Goal: Task Accomplishment & Management: Use online tool/utility

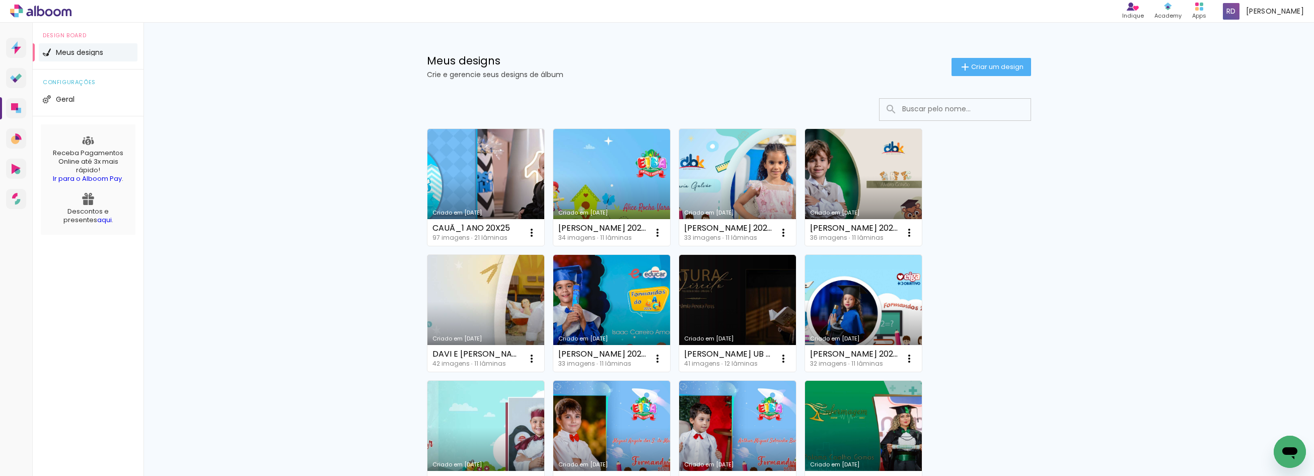
click at [977, 56] on div "Meus designs Crie e gerencie seus designs de álbum Criar um design" at bounding box center [729, 55] width 654 height 65
click at [978, 63] on span "Criar um design" at bounding box center [997, 66] width 52 height 7
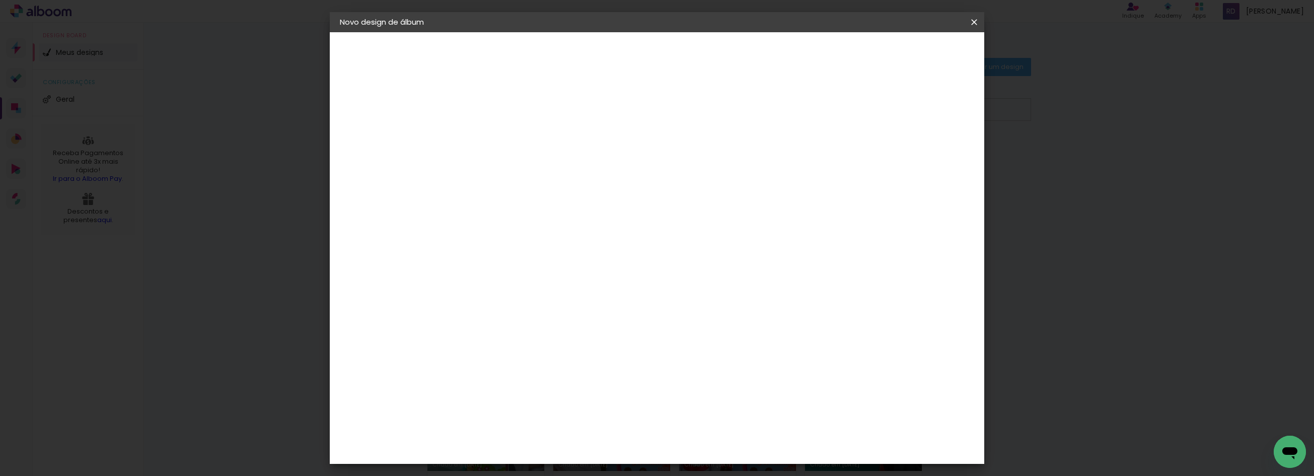
click at [504, 133] on input at bounding box center [504, 135] width 0 height 16
type input "SAMYRAMISS_15 ANOS"
type paper-input "SAMYRAMISS_15 ANOS"
click at [0, 0] on slot "Avançar" at bounding box center [0, 0] width 0 height 0
click at [693, 146] on paper-item "Tamanho Livre" at bounding box center [644, 153] width 97 height 22
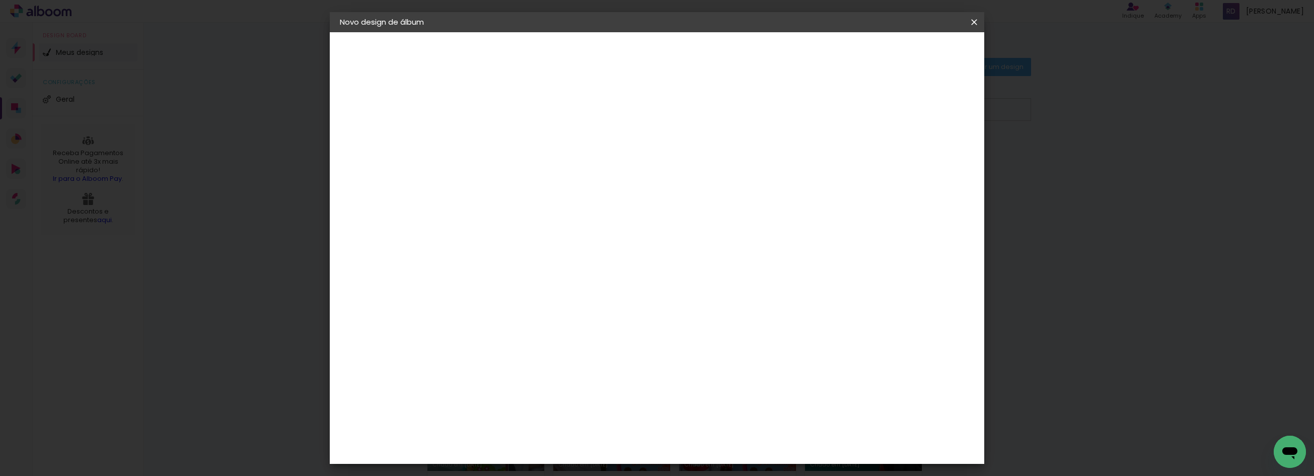
click at [0, 0] on slot "Avançar" at bounding box center [0, 0] width 0 height 0
drag, startPoint x: 484, startPoint y: 285, endPoint x: 466, endPoint y: 285, distance: 18.6
click at [466, 285] on input "30" at bounding box center [472, 285] width 26 height 15
click at [479, 283] on input "30" at bounding box center [472, 285] width 26 height 15
drag, startPoint x: 479, startPoint y: 283, endPoint x: 472, endPoint y: 283, distance: 6.5
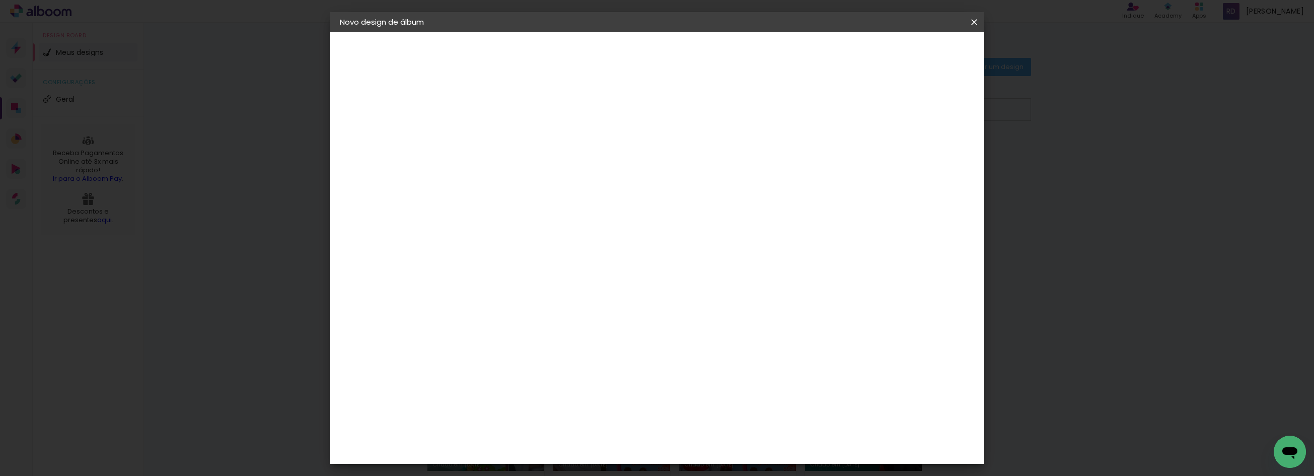
click at [472, 283] on input "30" at bounding box center [472, 285] width 26 height 15
type input "20"
type paper-input "20"
drag, startPoint x: 718, startPoint y: 353, endPoint x: 712, endPoint y: 353, distance: 5.5
click at [712, 353] on input "60" at bounding box center [712, 353] width 26 height 15
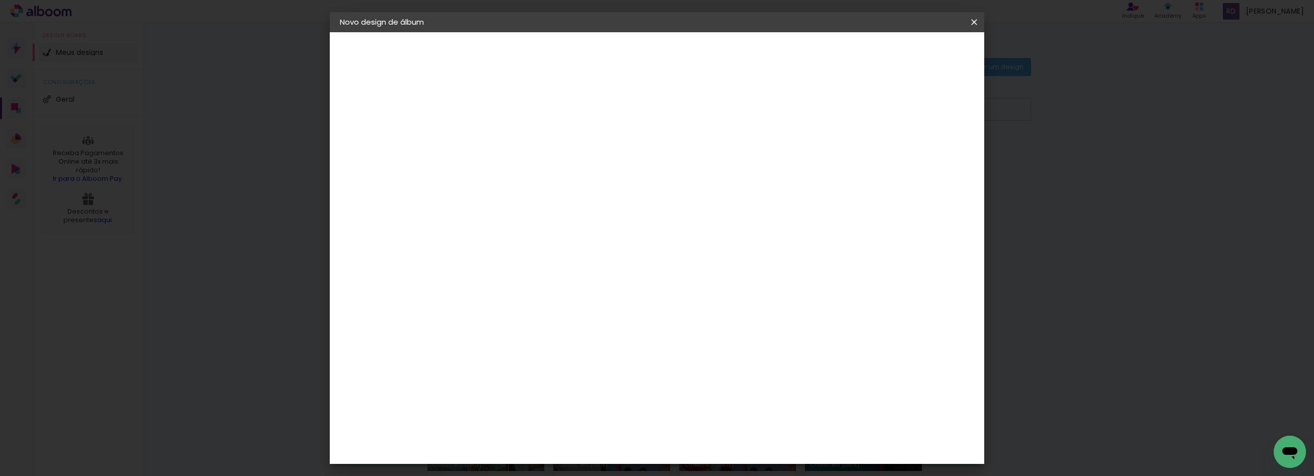
type input "50"
type paper-input "50"
type input "1"
type paper-input "1"
click at [510, 116] on input "1" at bounding box center [497, 115] width 35 height 13
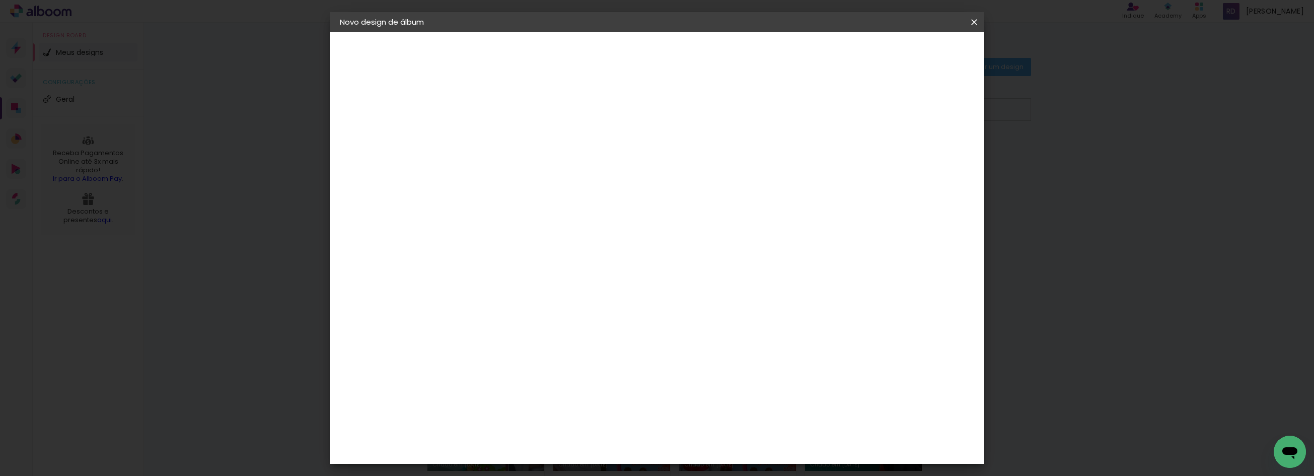
type input "6"
type paper-input "6"
click at [925, 146] on input "6" at bounding box center [919, 151] width 18 height 15
type input "7"
type paper-input "7"
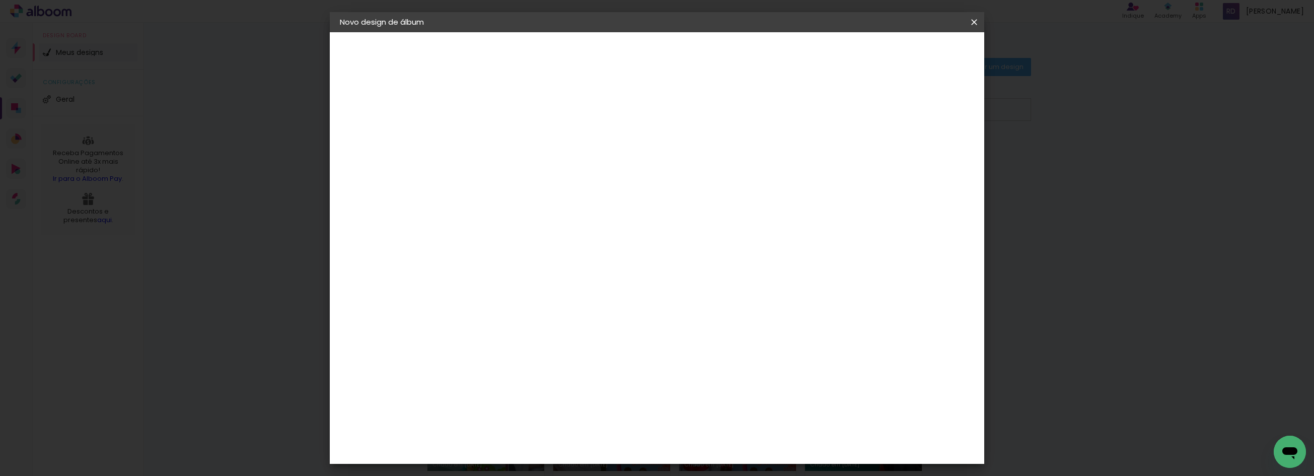
click at [922, 147] on input "7" at bounding box center [918, 151] width 18 height 15
type input "8"
type paper-input "8"
click at [922, 147] on input "8" at bounding box center [916, 151] width 18 height 15
type input "9"
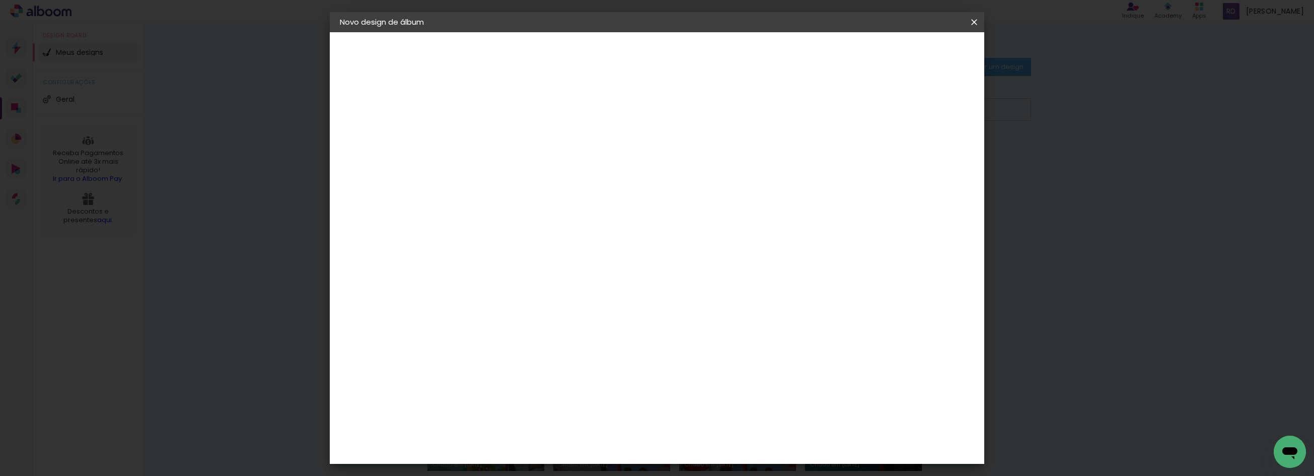
type paper-input "9"
click at [918, 147] on input "9" at bounding box center [915, 151] width 18 height 15
type input "8"
type paper-input "8"
click at [917, 154] on input "8" at bounding box center [913, 151] width 18 height 15
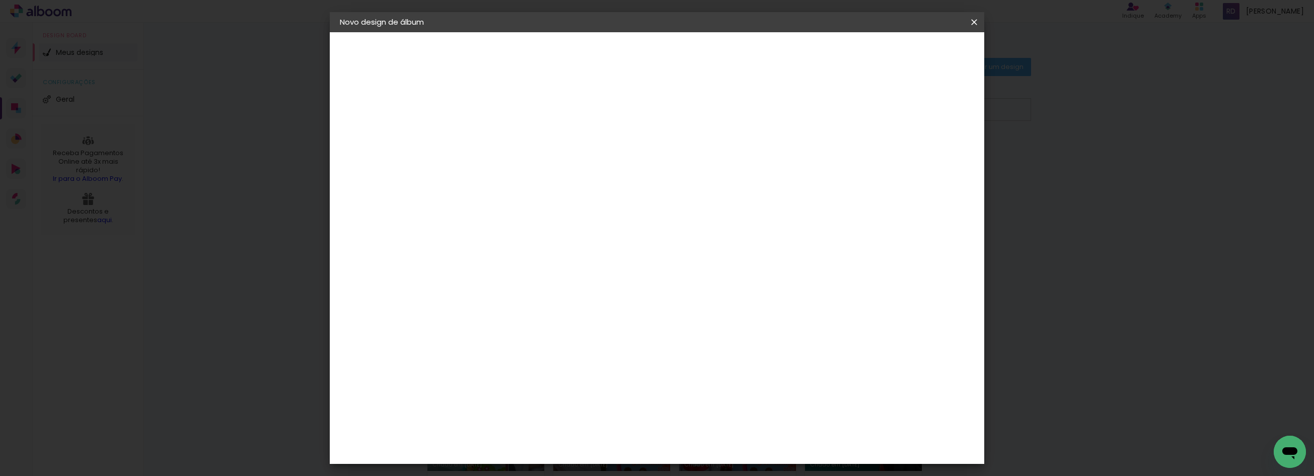
click at [910, 52] on span "Iniciar design" at bounding box center [887, 53] width 46 height 7
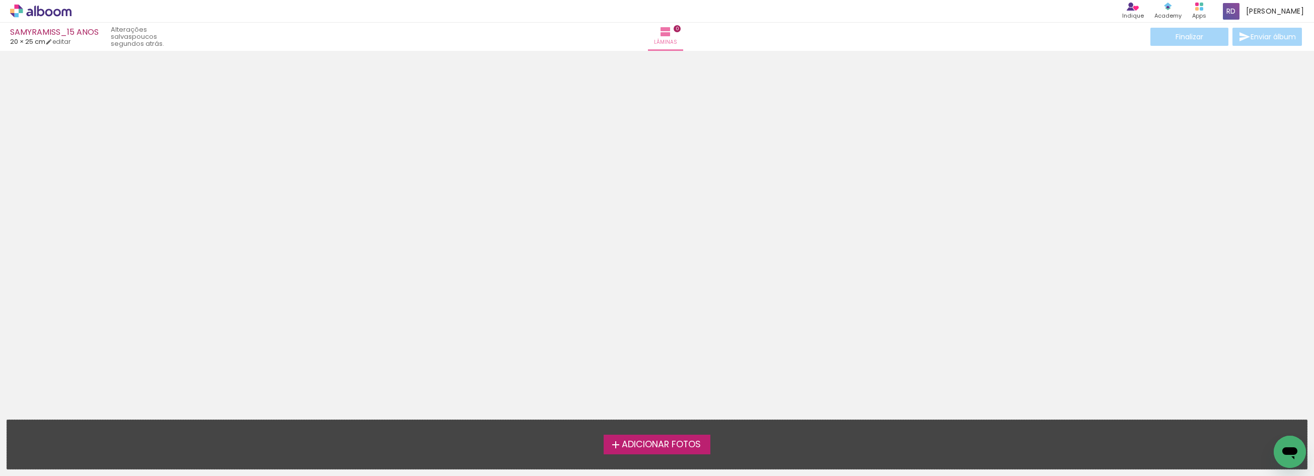
click at [651, 442] on span "Adicionar Fotos" at bounding box center [661, 444] width 79 height 9
click at [0, 0] on input "file" at bounding box center [0, 0] width 0 height 0
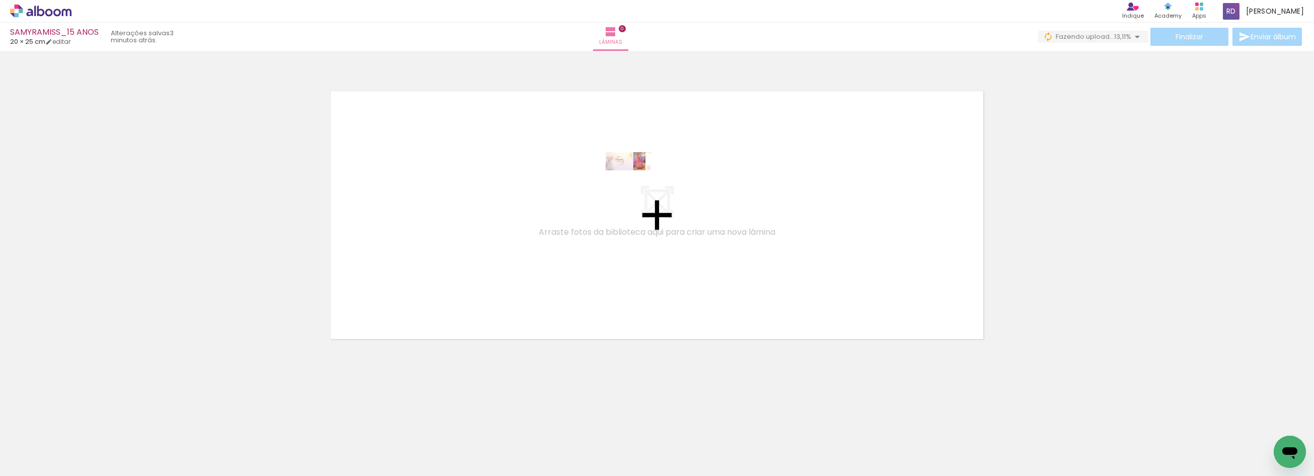
drag, startPoint x: 93, startPoint y: 446, endPoint x: 635, endPoint y: 199, distance: 596.0
click at [635, 199] on quentale-workspace at bounding box center [657, 238] width 1314 height 476
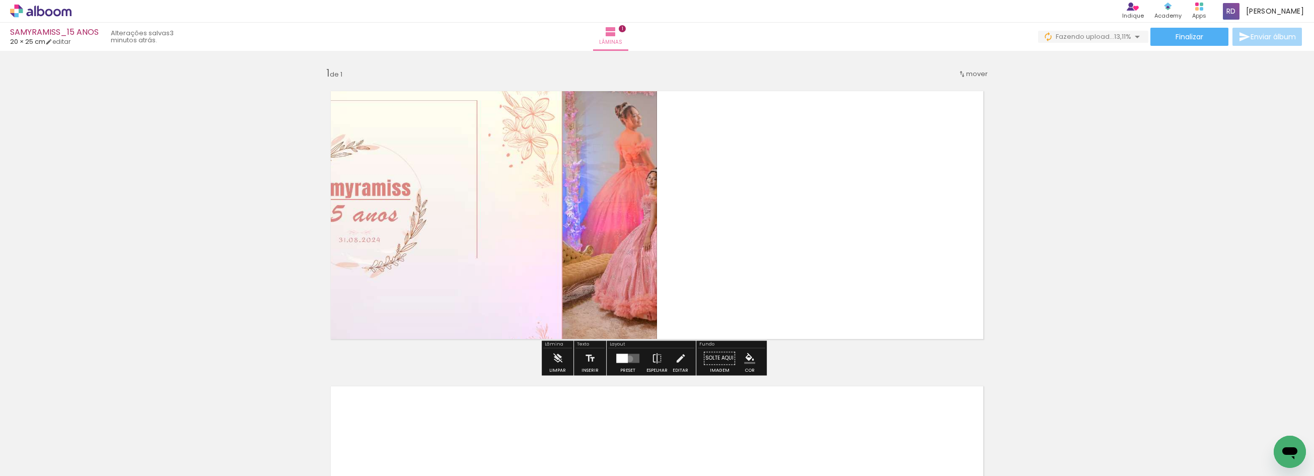
click at [627, 358] on quentale-layouter at bounding box center [627, 357] width 23 height 9
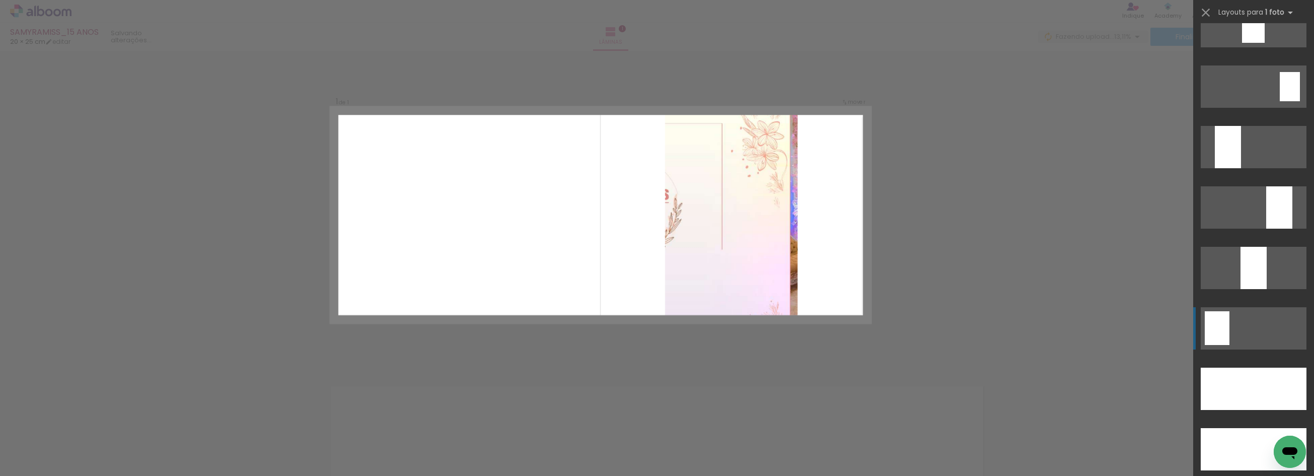
scroll to position [2740, 0]
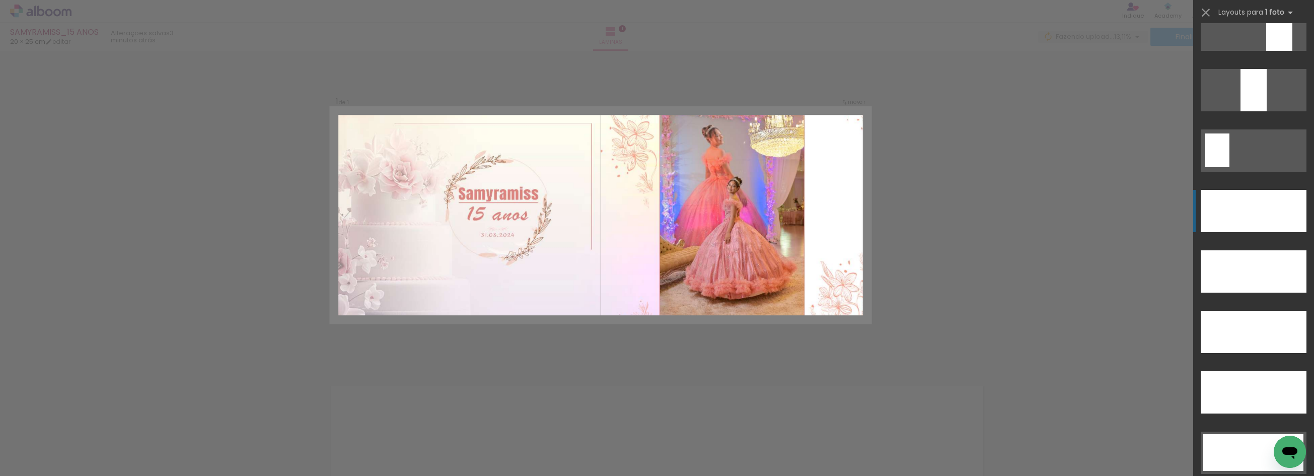
click at [1249, 111] on div at bounding box center [1253, 90] width 26 height 42
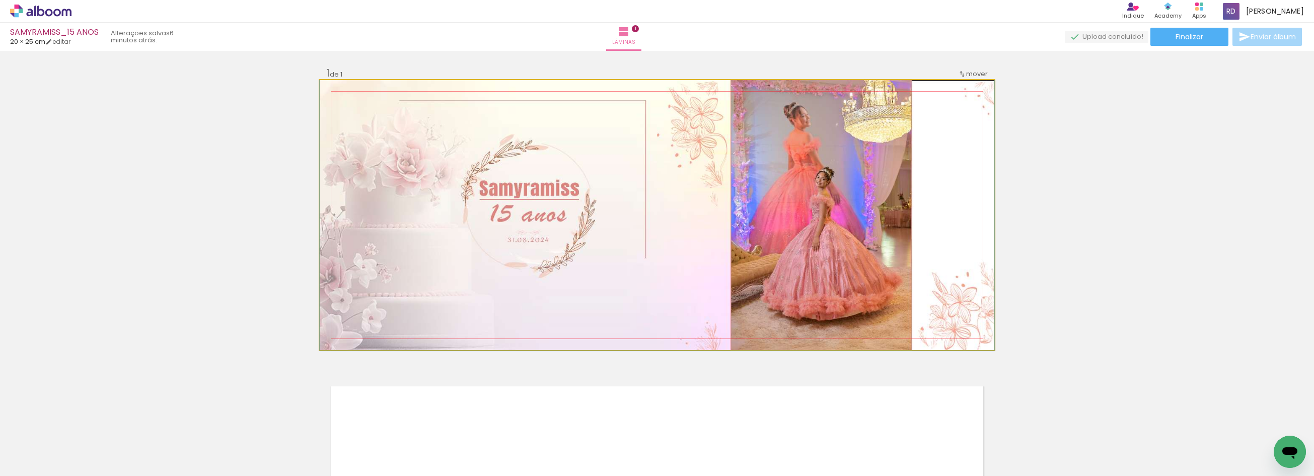
click at [701, 214] on quentale-photo at bounding box center [657, 215] width 674 height 270
click at [688, 236] on quentale-photo at bounding box center [657, 215] width 674 height 270
click at [609, 275] on quentale-photo at bounding box center [657, 215] width 674 height 270
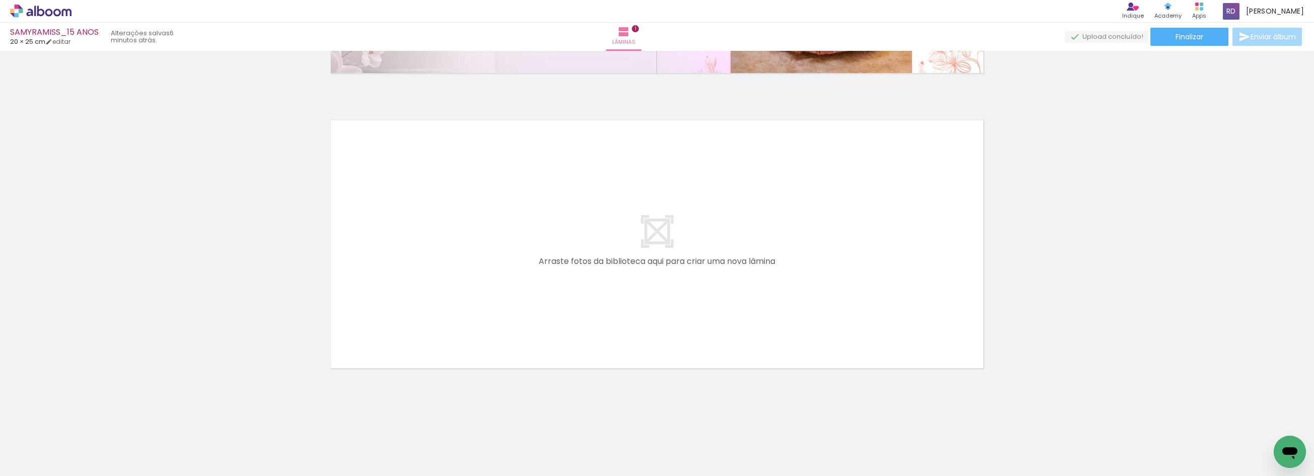
scroll to position [267, 0]
drag, startPoint x: 212, startPoint y: 398, endPoint x: 426, endPoint y: 262, distance: 253.4
click at [426, 262] on quentale-workspace at bounding box center [657, 238] width 1314 height 476
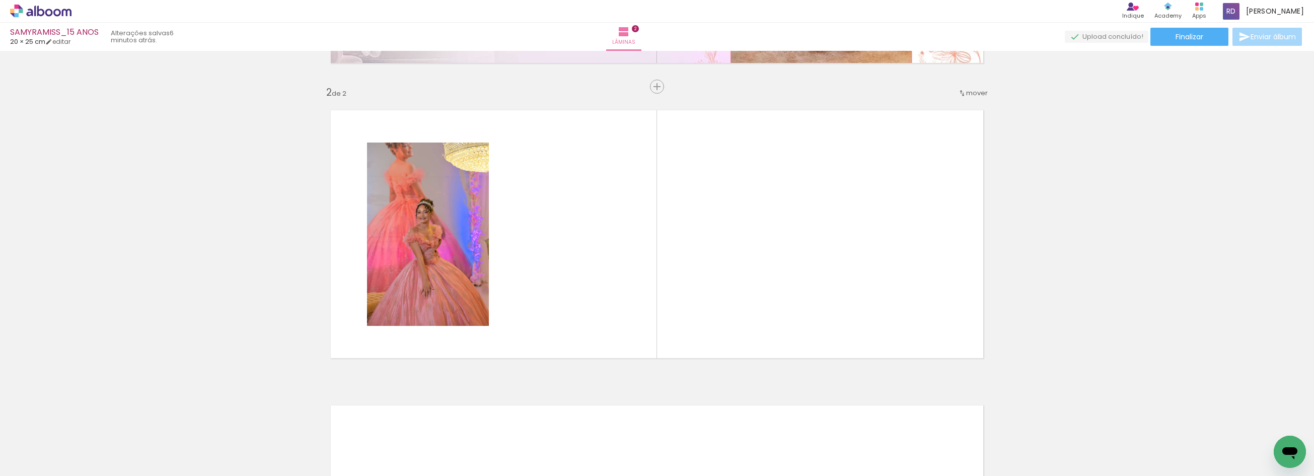
scroll to position [278, 0]
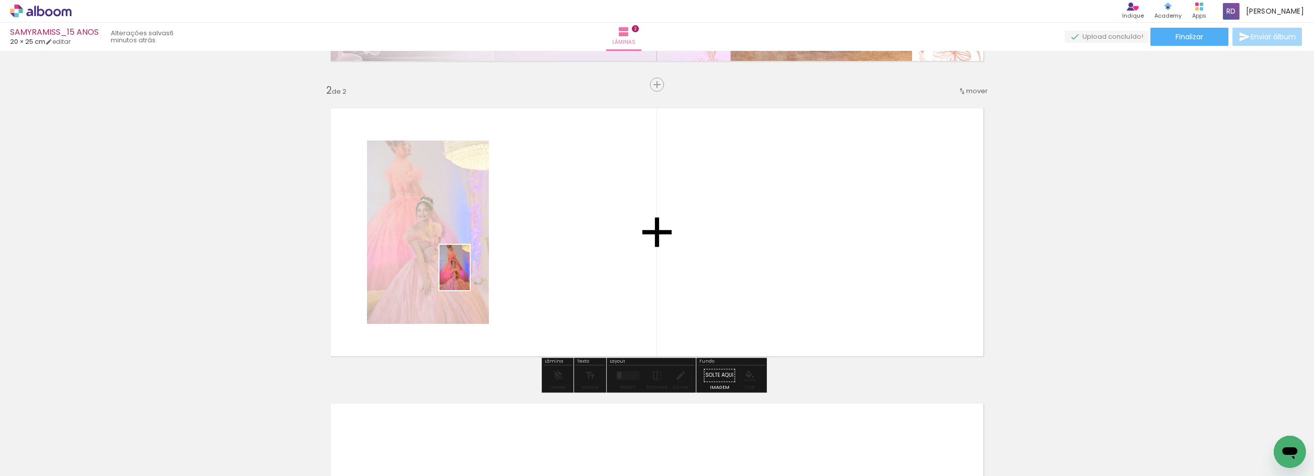
drag, startPoint x: 215, startPoint y: 451, endPoint x: 471, endPoint y: 275, distance: 310.5
click at [471, 275] on quentale-workspace at bounding box center [657, 238] width 1314 height 476
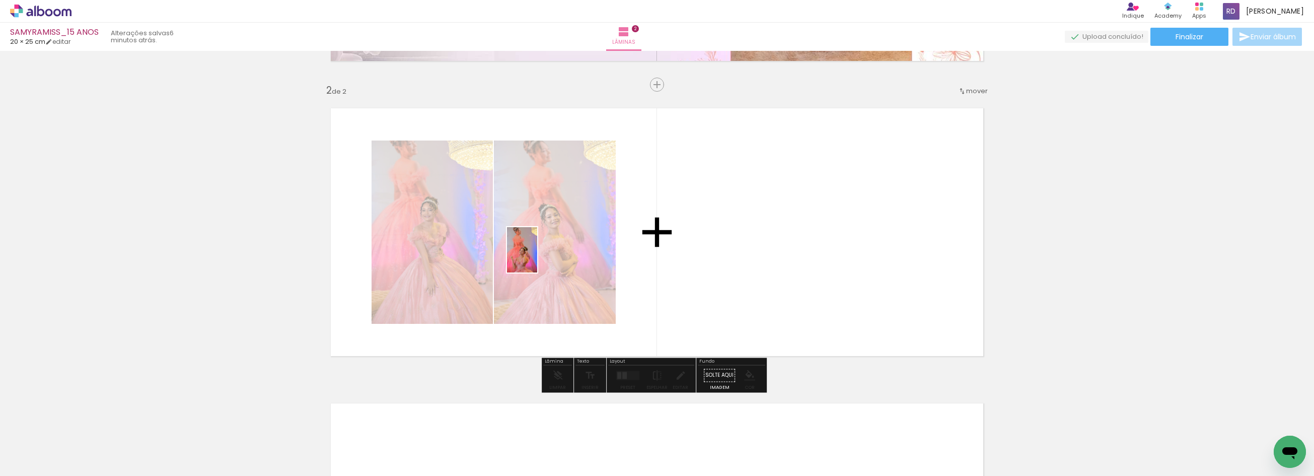
drag, startPoint x: 336, startPoint y: 446, endPoint x: 537, endPoint y: 257, distance: 276.3
click at [537, 257] on quentale-workspace at bounding box center [657, 238] width 1314 height 476
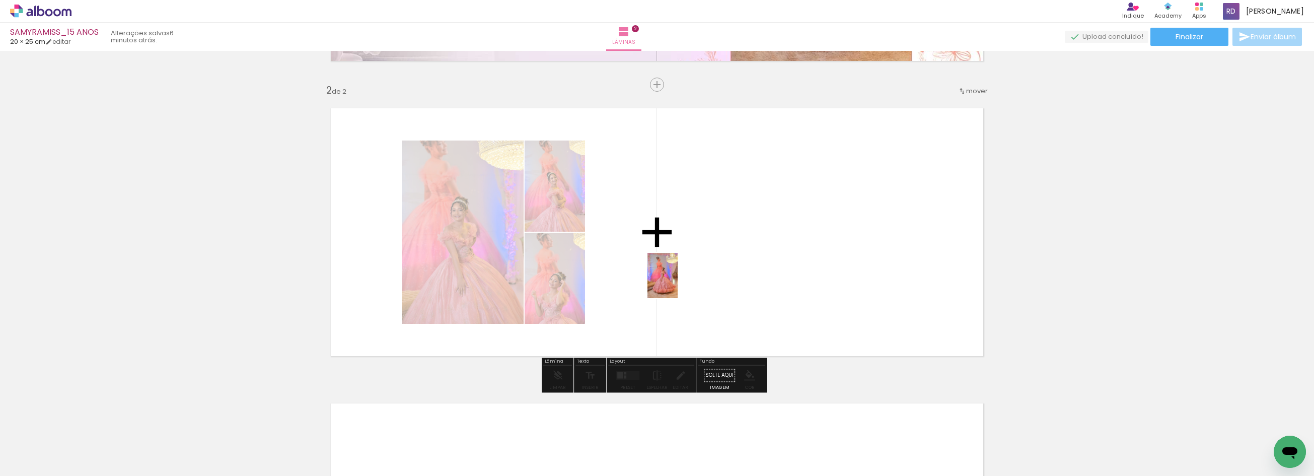
drag, startPoint x: 272, startPoint y: 449, endPoint x: 682, endPoint y: 280, distance: 443.7
click at [682, 280] on quentale-workspace at bounding box center [657, 238] width 1314 height 476
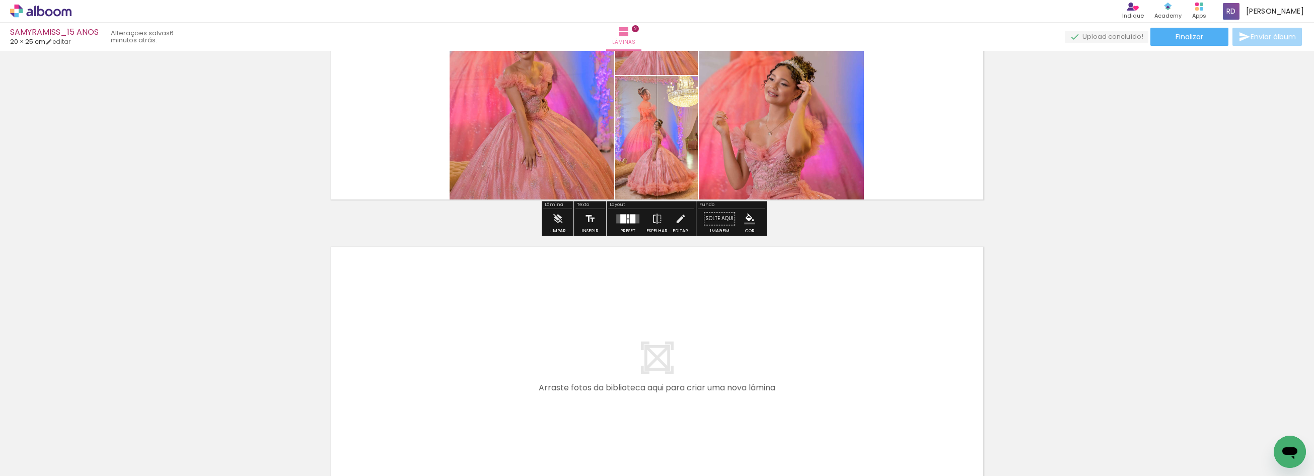
scroll to position [557, 0]
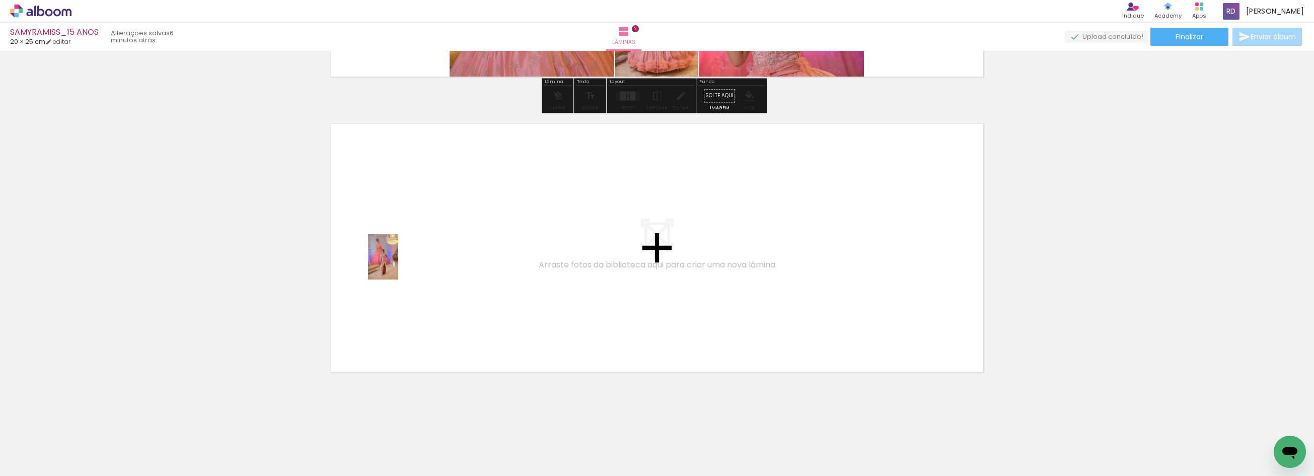
drag, startPoint x: 389, startPoint y: 445, endPoint x: 398, endPoint y: 264, distance: 181.4
click at [398, 264] on quentale-workspace at bounding box center [657, 238] width 1314 height 476
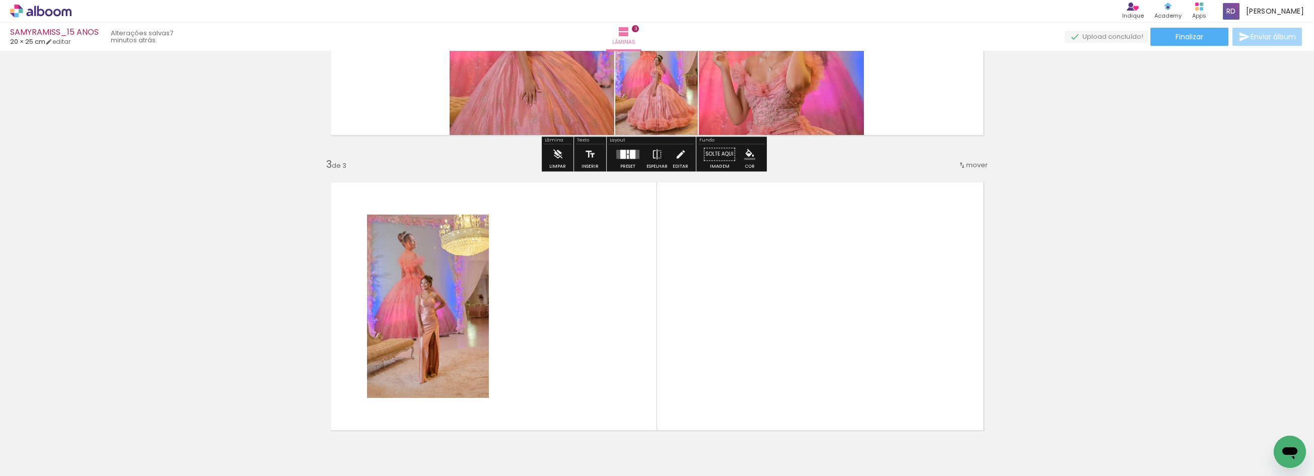
scroll to position [516, 0]
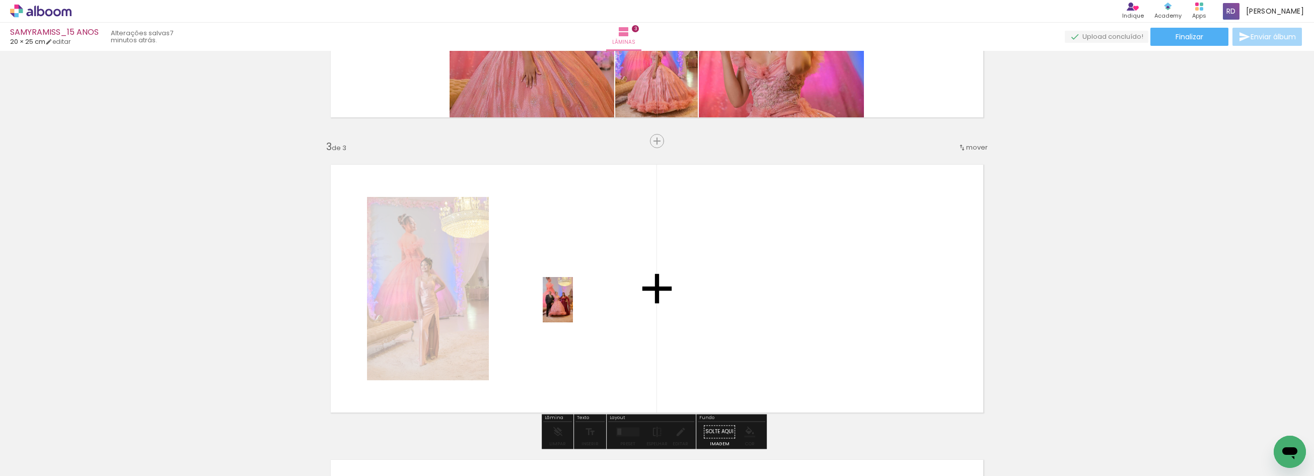
drag, startPoint x: 445, startPoint y: 448, endPoint x: 574, endPoint y: 305, distance: 191.7
click at [574, 305] on quentale-workspace at bounding box center [657, 238] width 1314 height 476
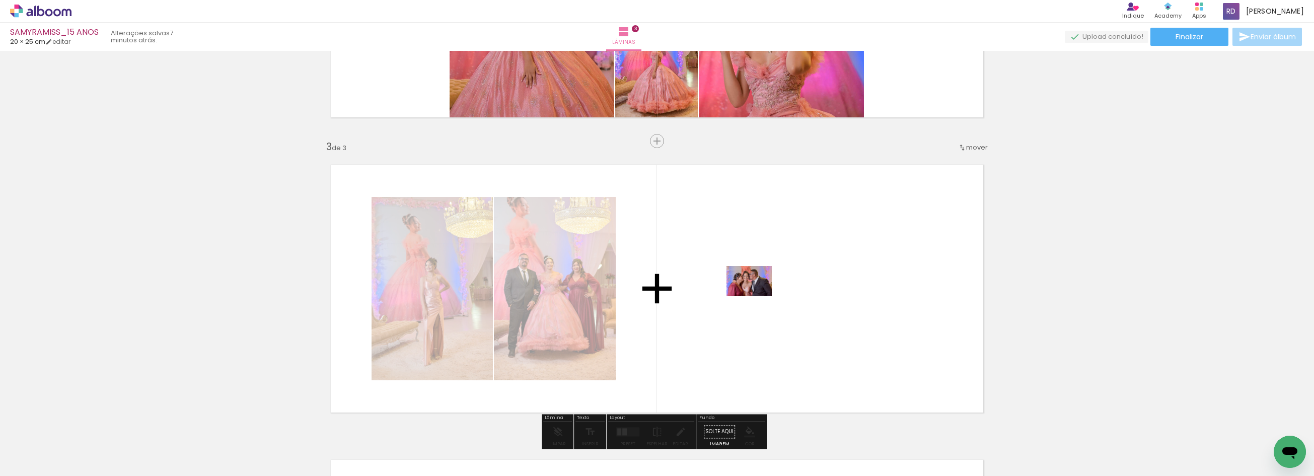
drag, startPoint x: 559, startPoint y: 445, endPoint x: 756, endPoint y: 296, distance: 247.6
click at [756, 296] on quentale-workspace at bounding box center [657, 238] width 1314 height 476
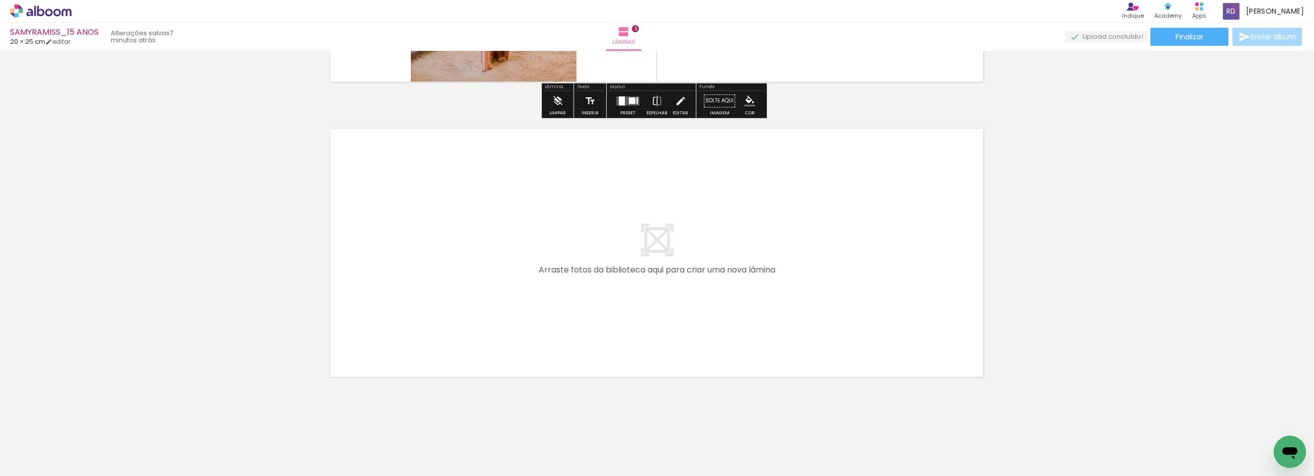
scroll to position [852, 0]
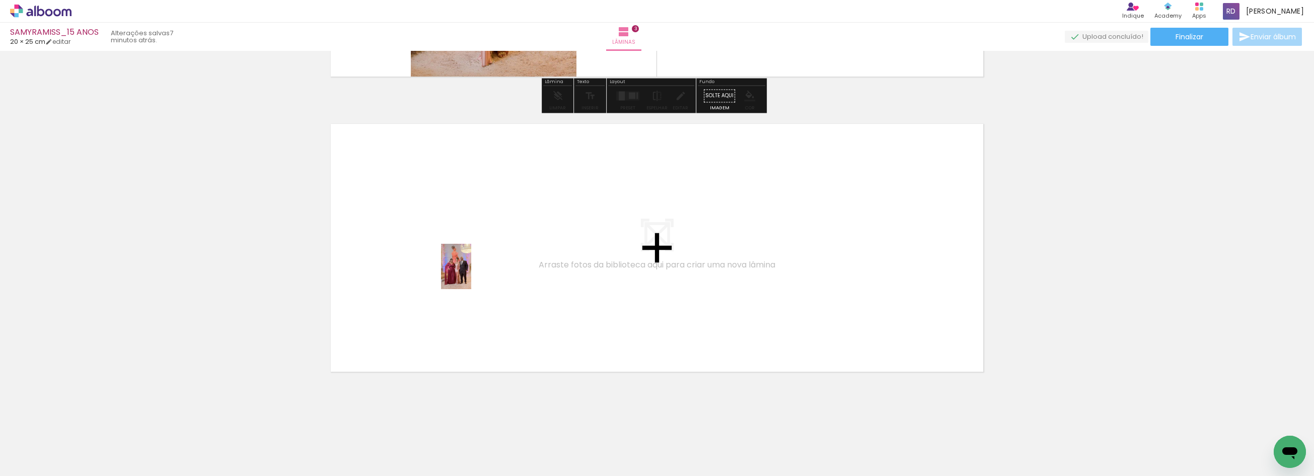
drag, startPoint x: 496, startPoint y: 450, endPoint x: 471, endPoint y: 274, distance: 177.9
click at [471, 274] on quentale-workspace at bounding box center [657, 238] width 1314 height 476
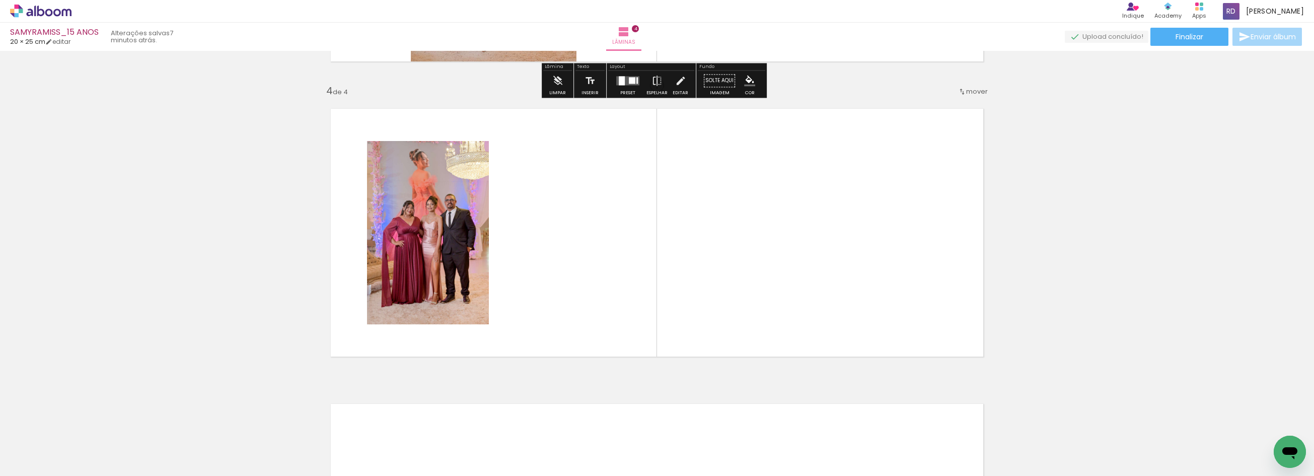
scroll to position [868, 0]
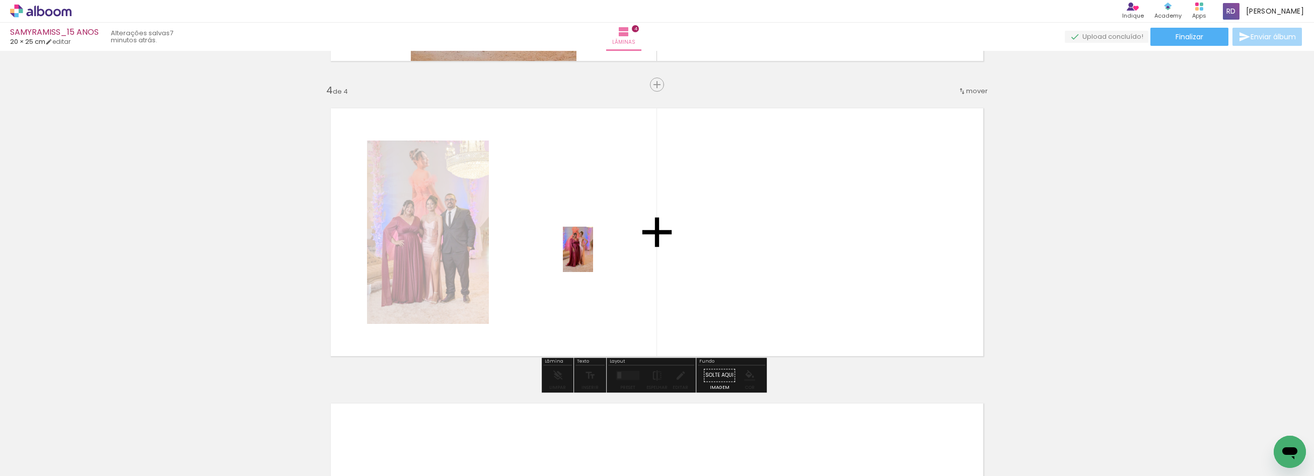
drag, startPoint x: 604, startPoint y: 448, endPoint x: 617, endPoint y: 328, distance: 120.9
click at [591, 247] on quentale-workspace at bounding box center [657, 238] width 1314 height 476
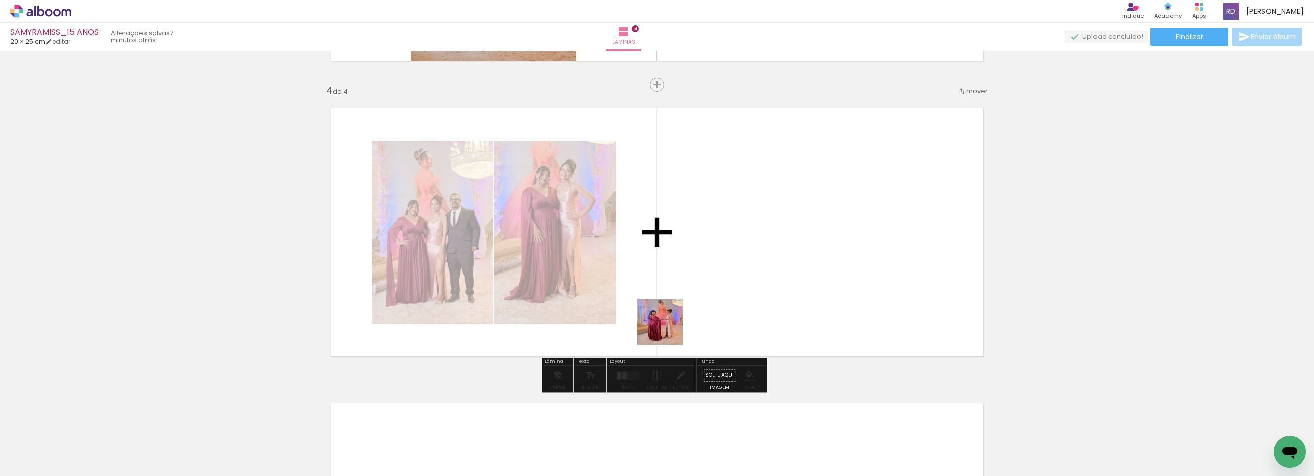
drag, startPoint x: 671, startPoint y: 449, endPoint x: 672, endPoint y: 281, distance: 168.6
click at [672, 281] on quentale-workspace at bounding box center [657, 238] width 1314 height 476
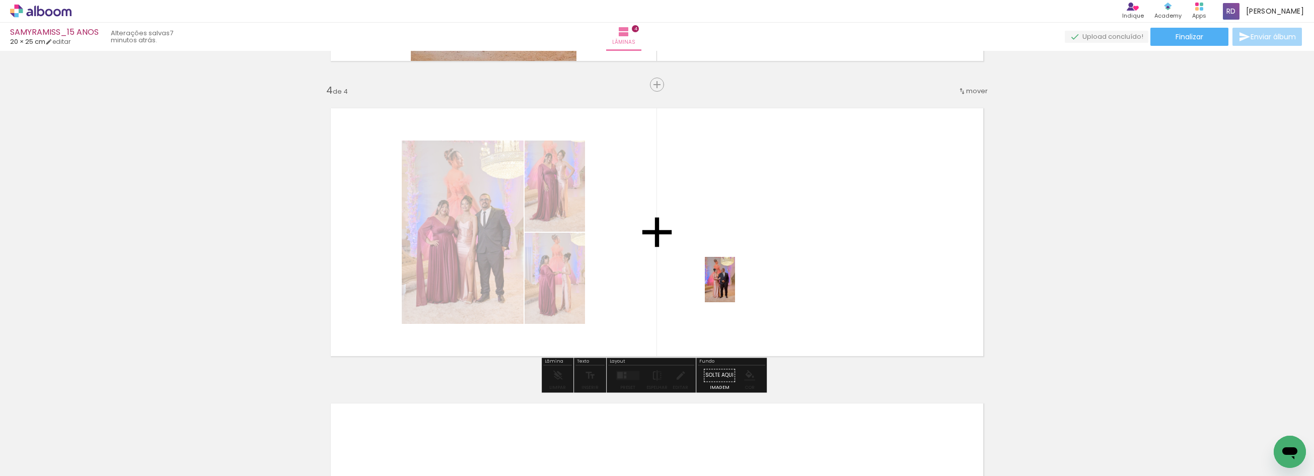
drag, startPoint x: 722, startPoint y: 448, endPoint x: 735, endPoint y: 287, distance: 162.1
click at [735, 287] on quentale-workspace at bounding box center [657, 238] width 1314 height 476
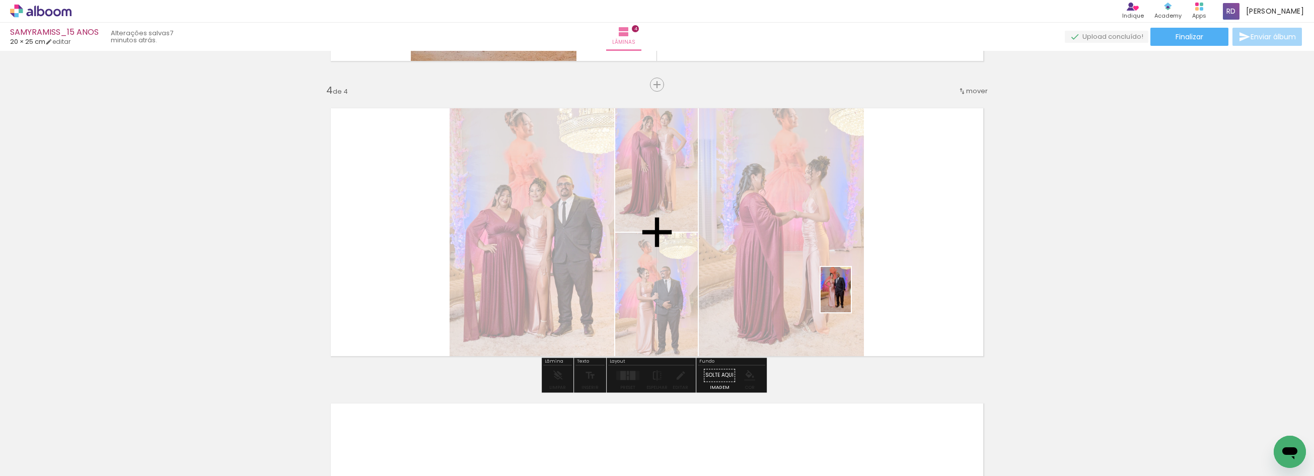
drag, startPoint x: 781, startPoint y: 447, endPoint x: 851, endPoint y: 297, distance: 165.5
click at [851, 297] on quentale-workspace at bounding box center [657, 238] width 1314 height 476
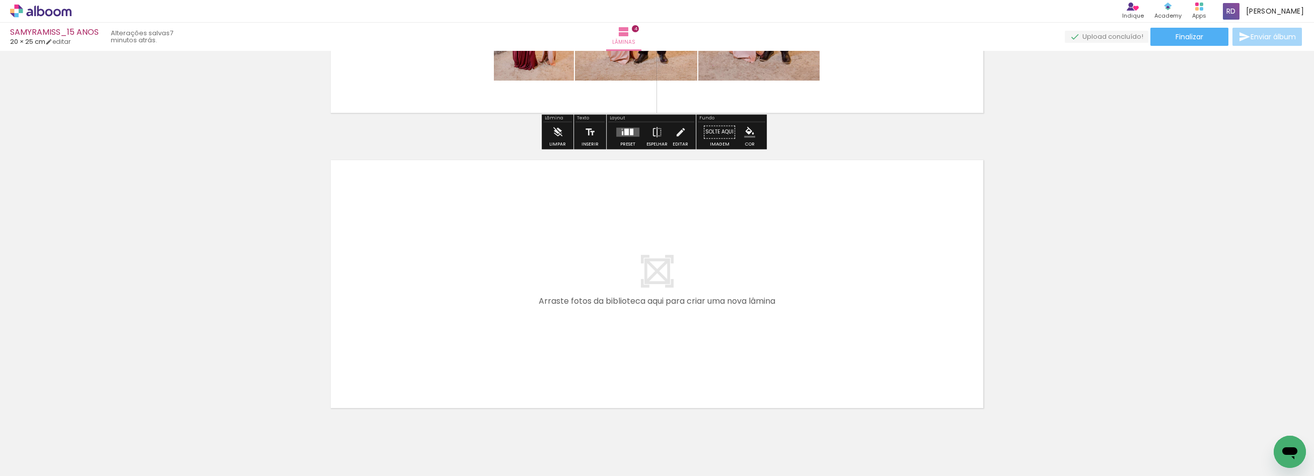
scroll to position [1152, 0]
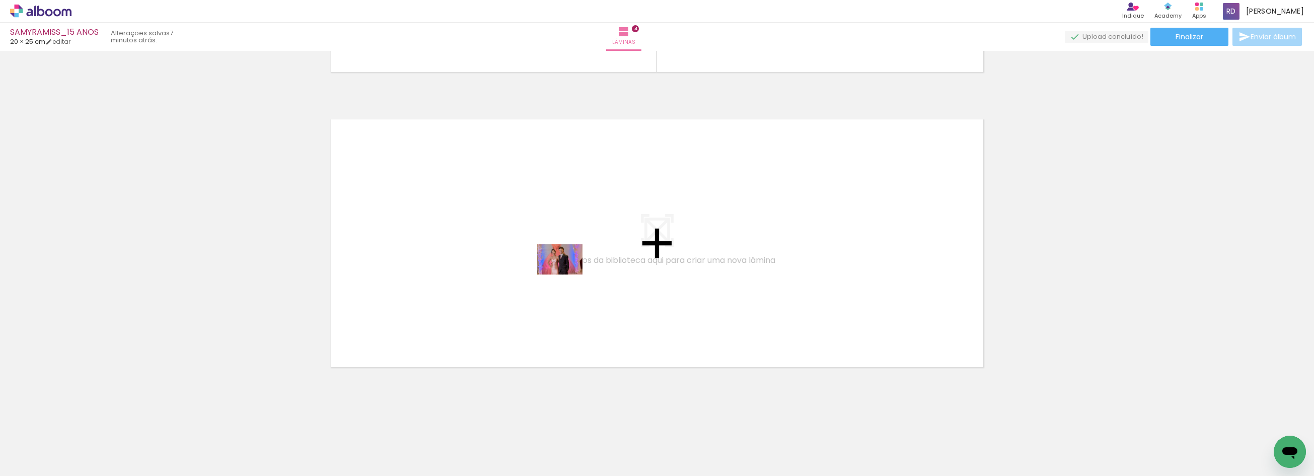
drag, startPoint x: 842, startPoint y: 446, endPoint x: 969, endPoint y: 475, distance: 130.4
click at [561, 269] on quentale-workspace at bounding box center [657, 238] width 1314 height 476
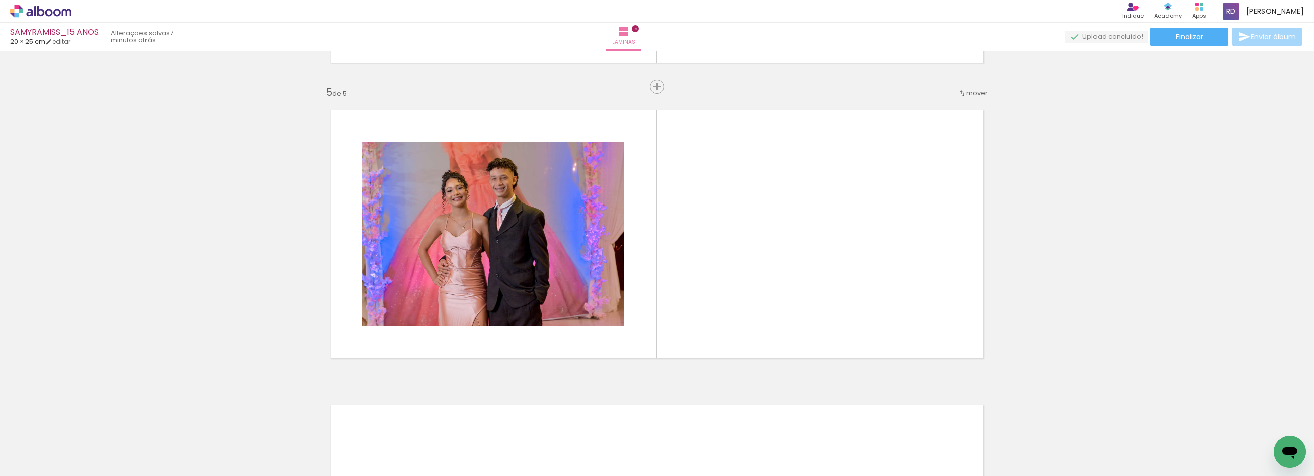
scroll to position [1163, 0]
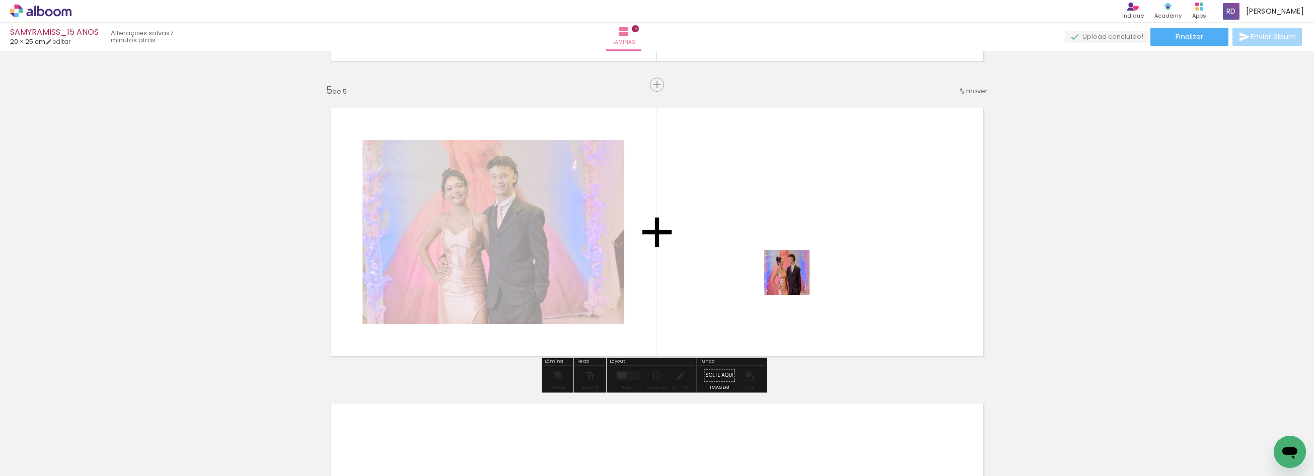
drag, startPoint x: 904, startPoint y: 441, endPoint x: 864, endPoint y: 427, distance: 43.1
click at [756, 246] on quentale-workspace at bounding box center [657, 238] width 1314 height 476
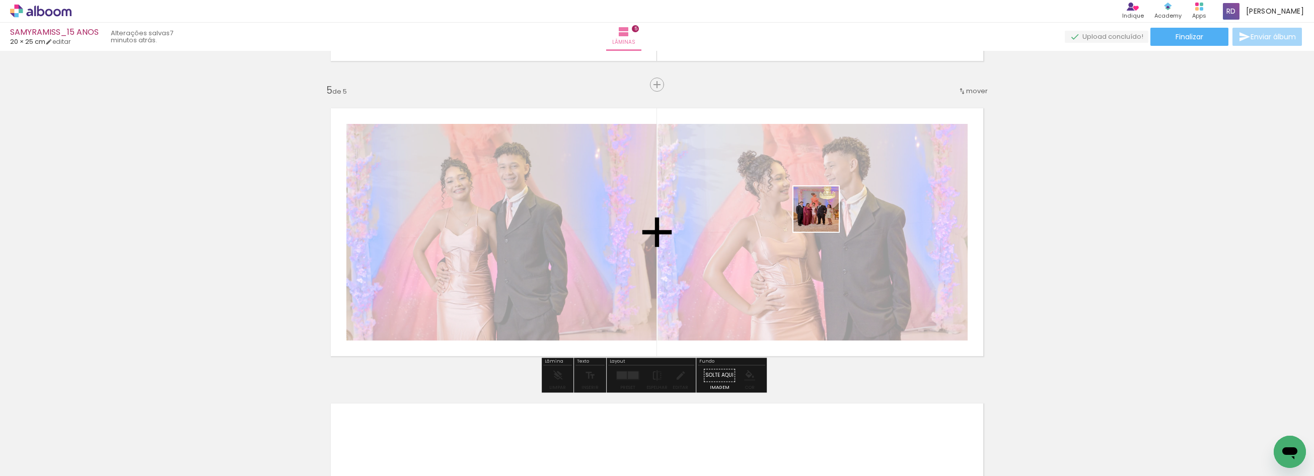
drag, startPoint x: 927, startPoint y: 398, endPoint x: 902, endPoint y: 418, distance: 31.8
click at [794, 184] on quentale-workspace at bounding box center [657, 238] width 1314 height 476
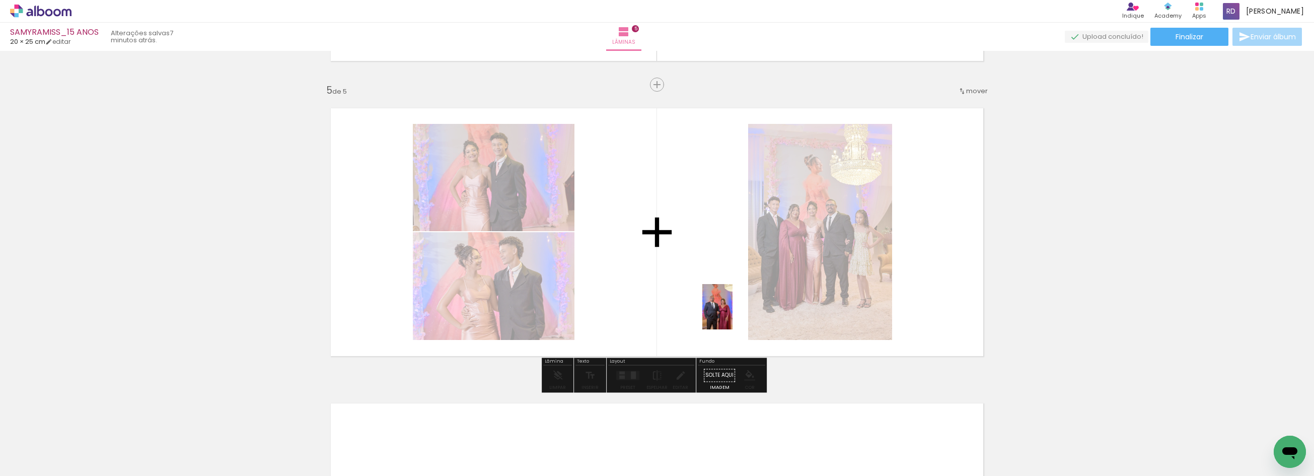
drag, startPoint x: 1001, startPoint y: 447, endPoint x: 723, endPoint y: 305, distance: 312.0
click at [723, 305] on quentale-workspace at bounding box center [657, 238] width 1314 height 476
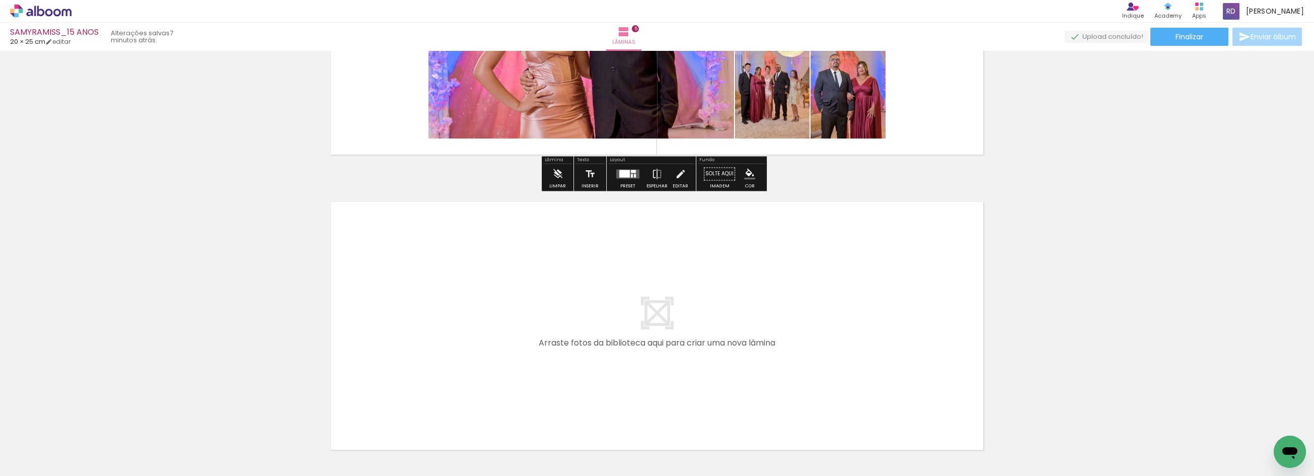
scroll to position [1442, 0]
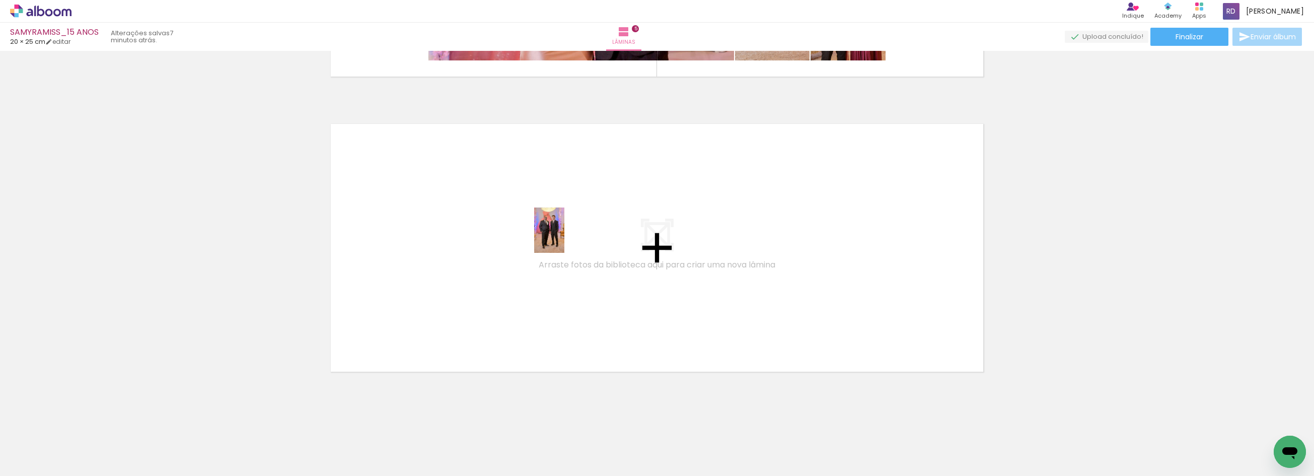
drag, startPoint x: 1065, startPoint y: 446, endPoint x: 564, endPoint y: 238, distance: 542.6
click at [564, 238] on quentale-workspace at bounding box center [657, 238] width 1314 height 476
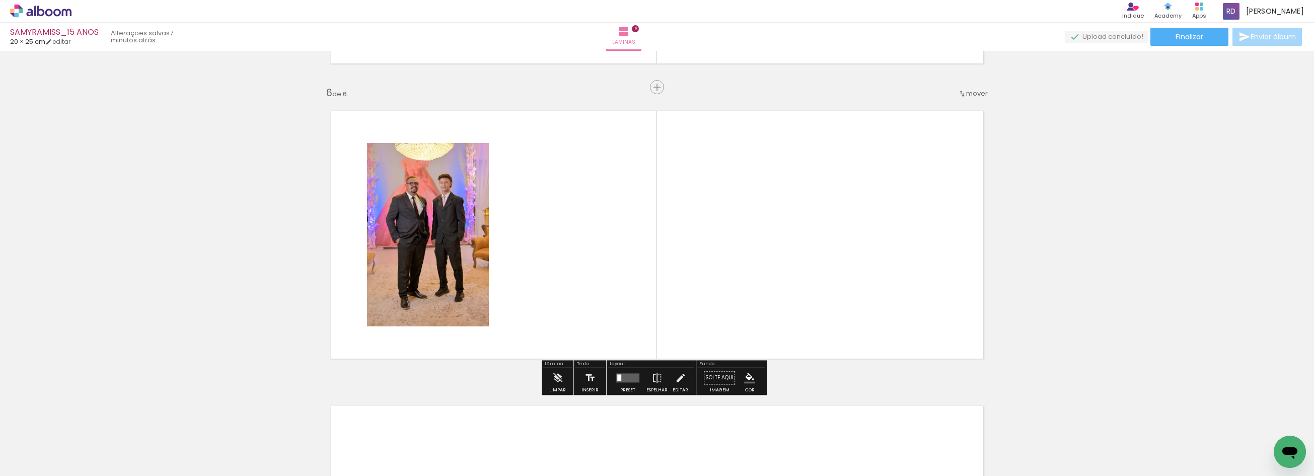
scroll to position [1458, 0]
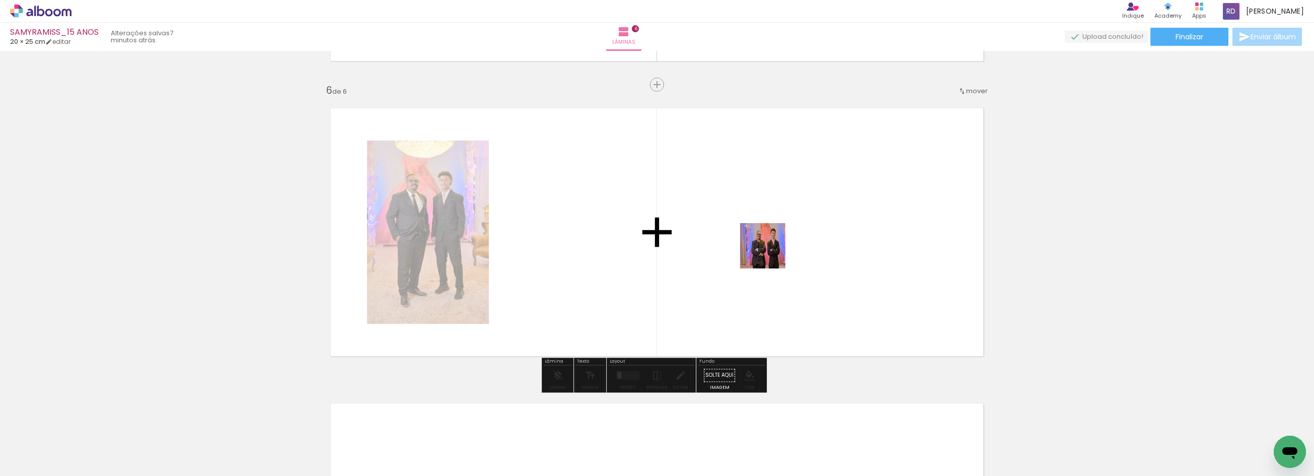
drag, startPoint x: 950, startPoint y: 349, endPoint x: 937, endPoint y: 363, distance: 19.2
click at [719, 231] on quentale-workspace at bounding box center [657, 238] width 1314 height 476
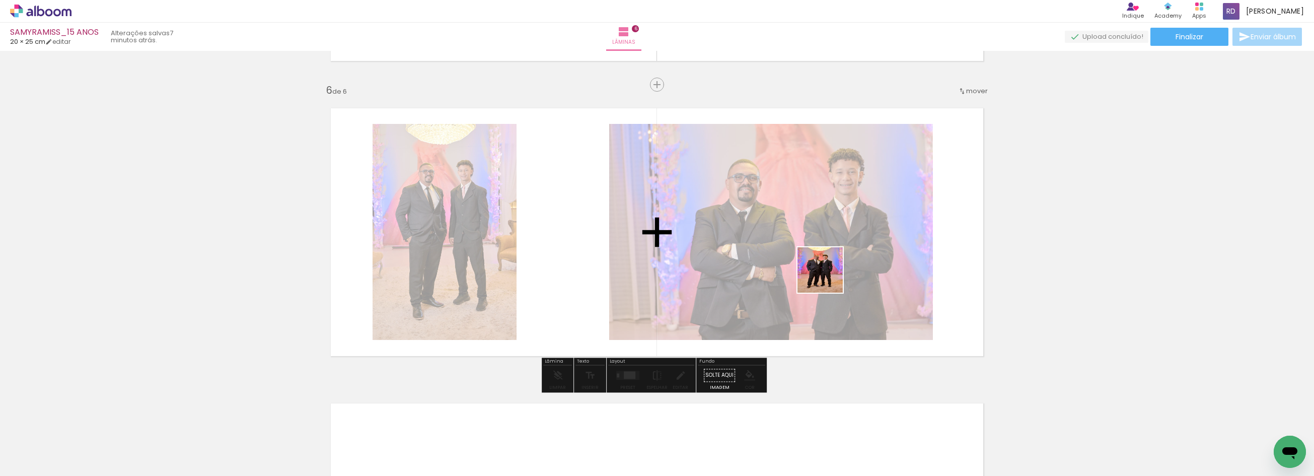
drag, startPoint x: 1165, startPoint y: 439, endPoint x: 764, endPoint y: 247, distance: 444.4
click at [763, 249] on quentale-workspace at bounding box center [657, 238] width 1314 height 476
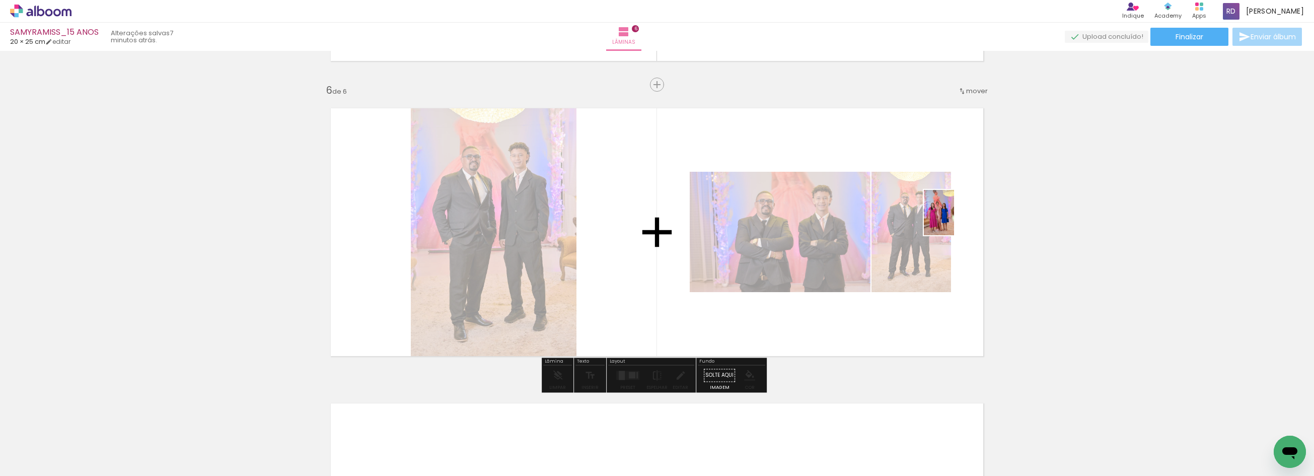
drag, startPoint x: 1234, startPoint y: 449, endPoint x: 953, endPoint y: 220, distance: 362.3
click at [953, 220] on quentale-workspace at bounding box center [657, 238] width 1314 height 476
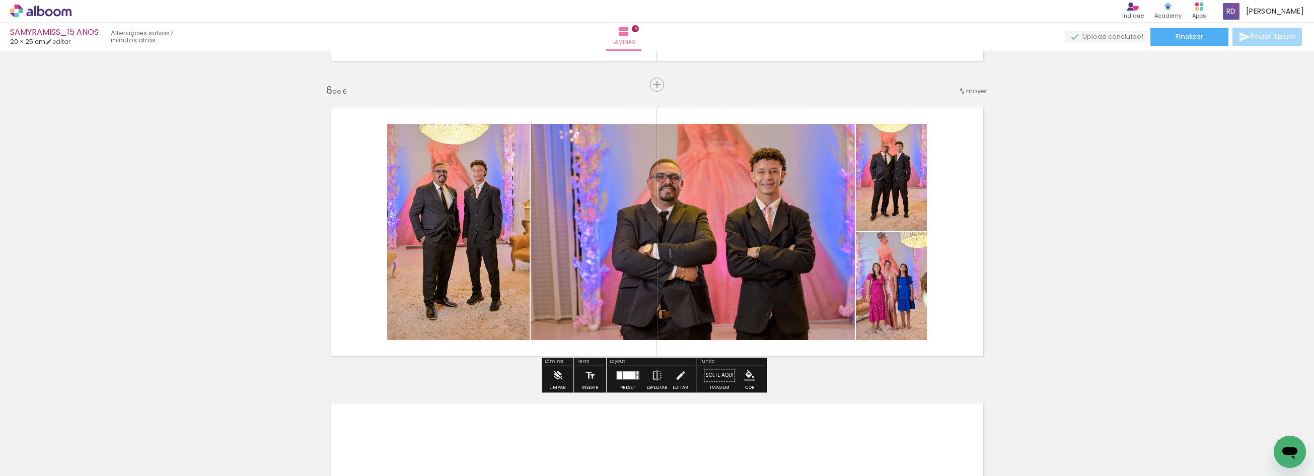
scroll to position [0, 492]
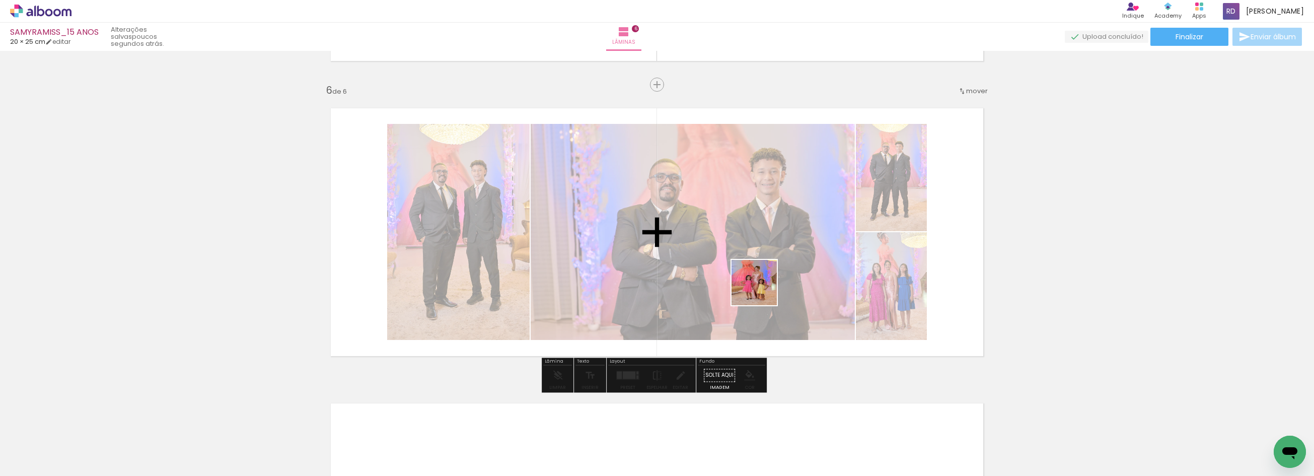
drag, startPoint x: 794, startPoint y: 451, endPoint x: 759, endPoint y: 279, distance: 176.2
click at [759, 279] on quentale-workspace at bounding box center [657, 238] width 1314 height 476
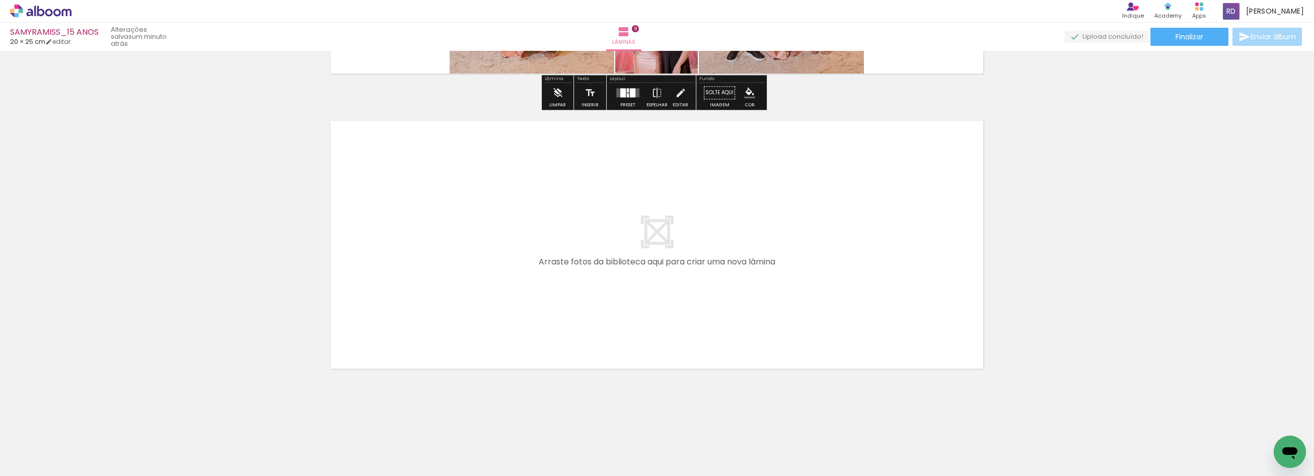
scroll to position [2626, 0]
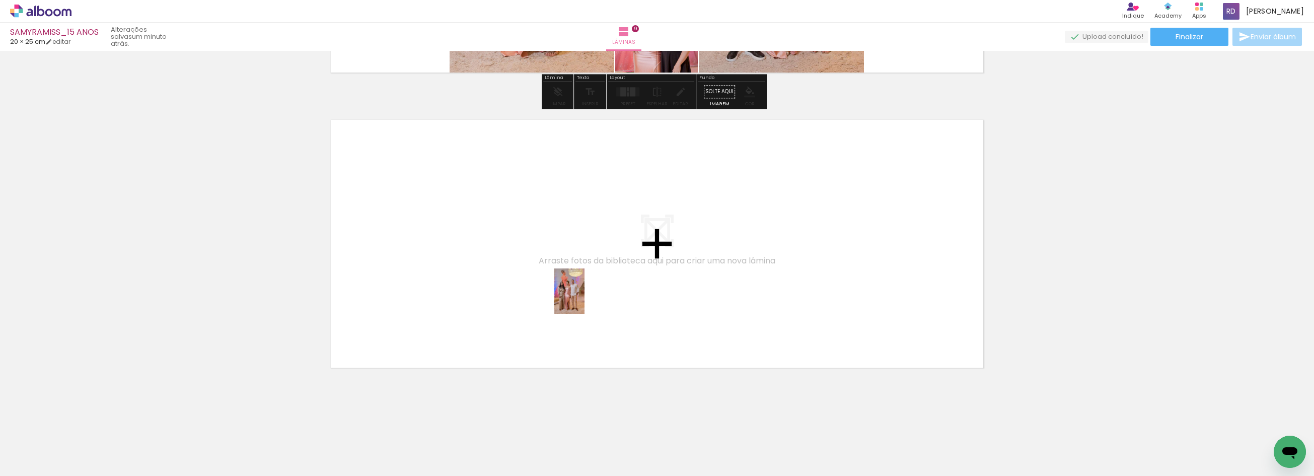
drag, startPoint x: 995, startPoint y: 439, endPoint x: 1005, endPoint y: 472, distance: 34.2
click at [583, 298] on quentale-workspace at bounding box center [657, 238] width 1314 height 476
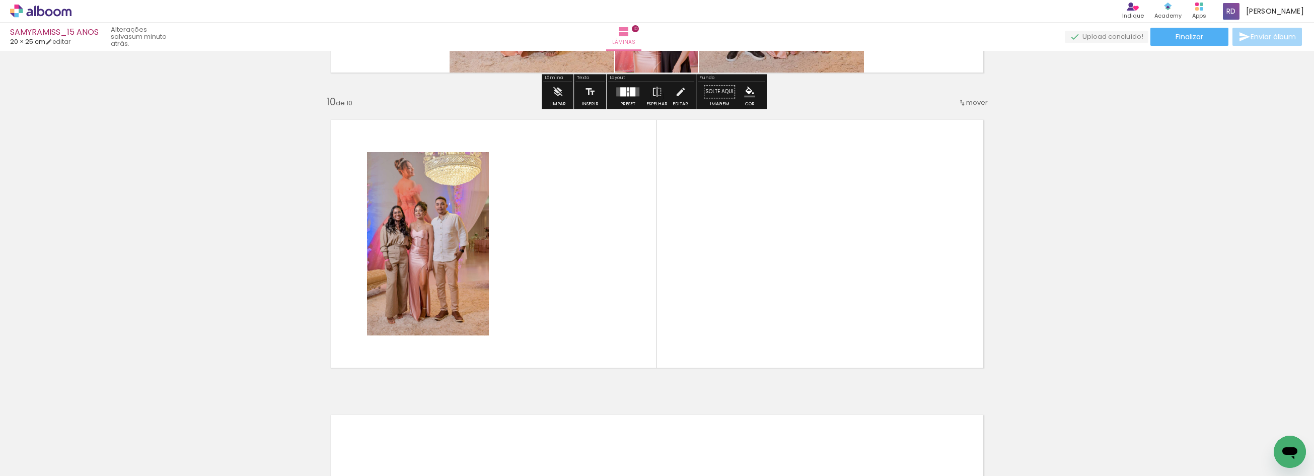
scroll to position [2637, 0]
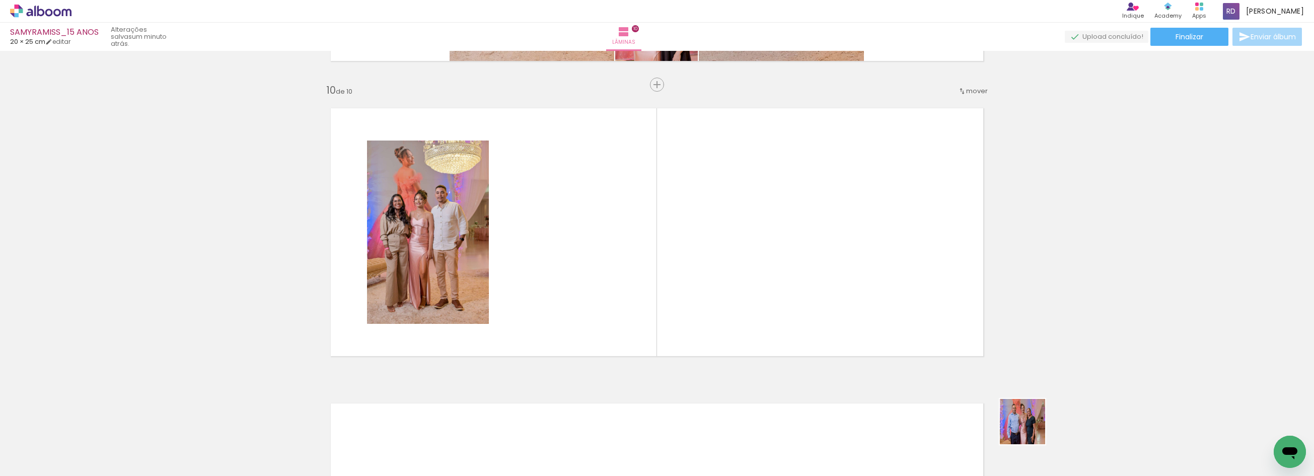
drag, startPoint x: 1052, startPoint y: 438, endPoint x: 1056, endPoint y: 446, distance: 9.3
click at [737, 298] on quentale-workspace at bounding box center [657, 238] width 1314 height 476
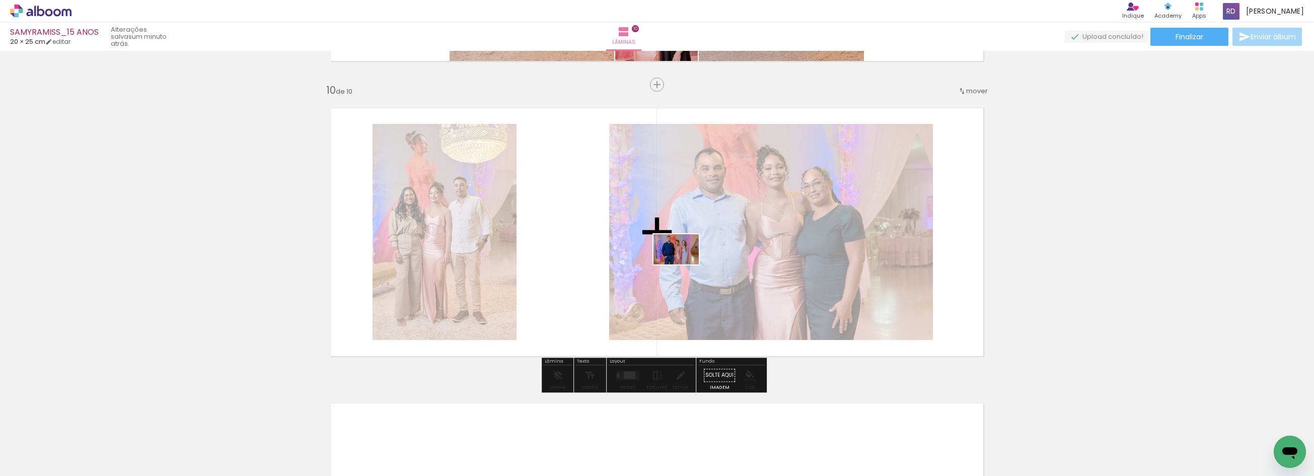
drag, startPoint x: 1092, startPoint y: 435, endPoint x: 683, endPoint y: 264, distance: 442.9
click at [683, 264] on quentale-workspace at bounding box center [657, 238] width 1314 height 476
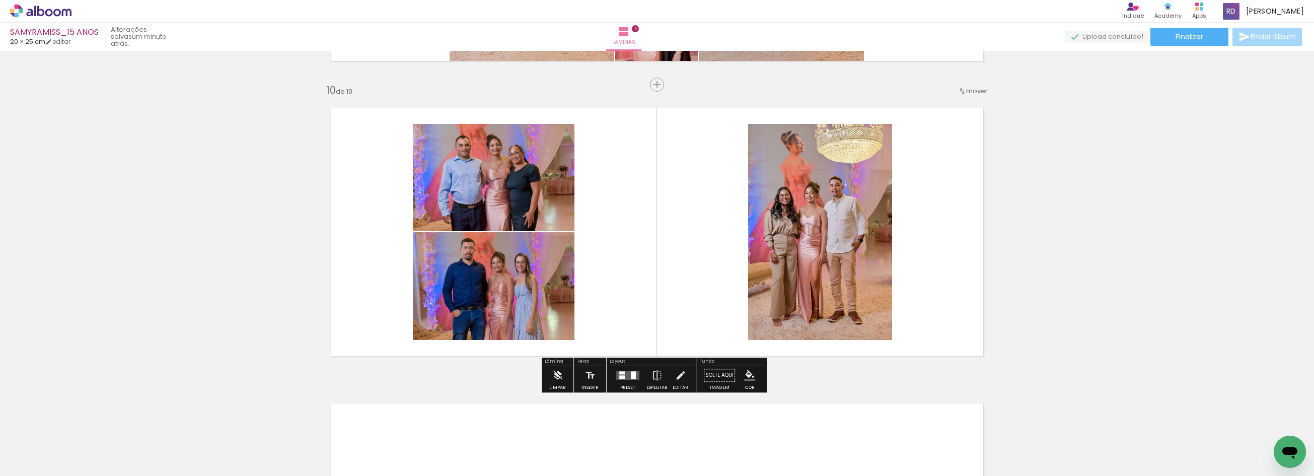
scroll to position [0, 1585]
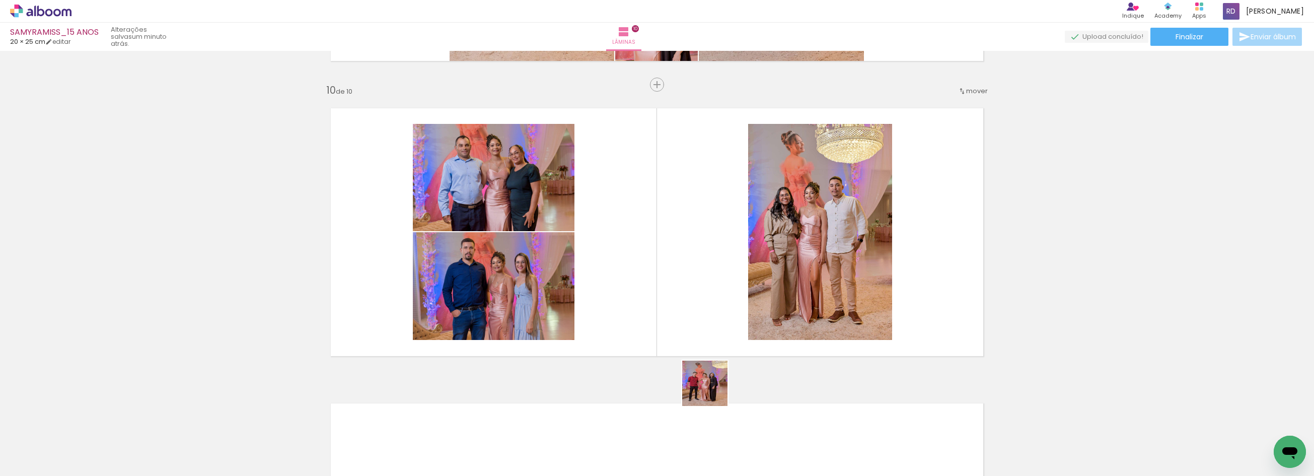
drag, startPoint x: 721, startPoint y: 436, endPoint x: 710, endPoint y: 297, distance: 139.4
click at [710, 297] on quentale-workspace at bounding box center [657, 238] width 1314 height 476
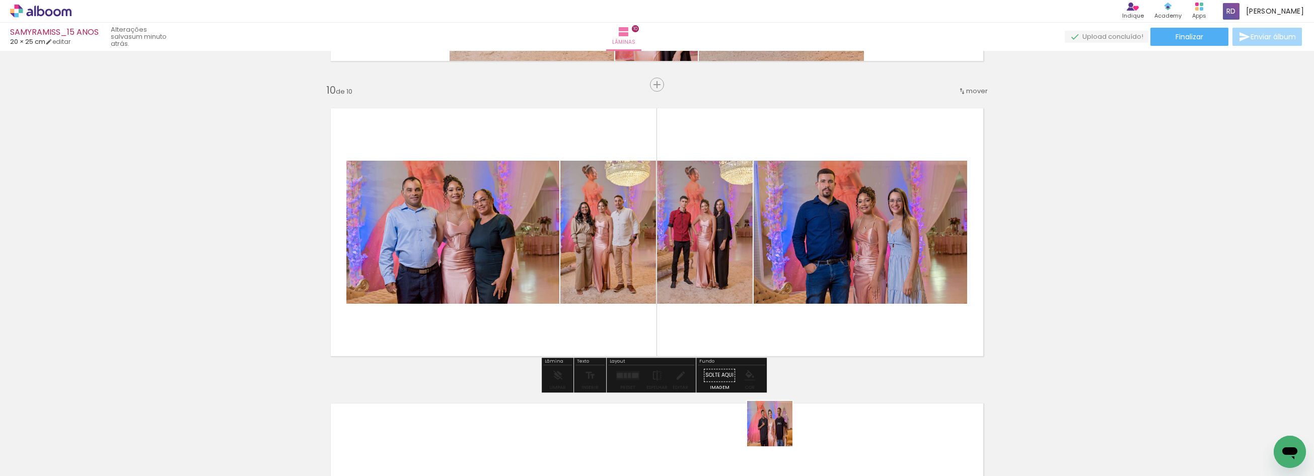
drag, startPoint x: 777, startPoint y: 442, endPoint x: 822, endPoint y: 413, distance: 53.9
click at [780, 290] on quentale-workspace at bounding box center [657, 238] width 1314 height 476
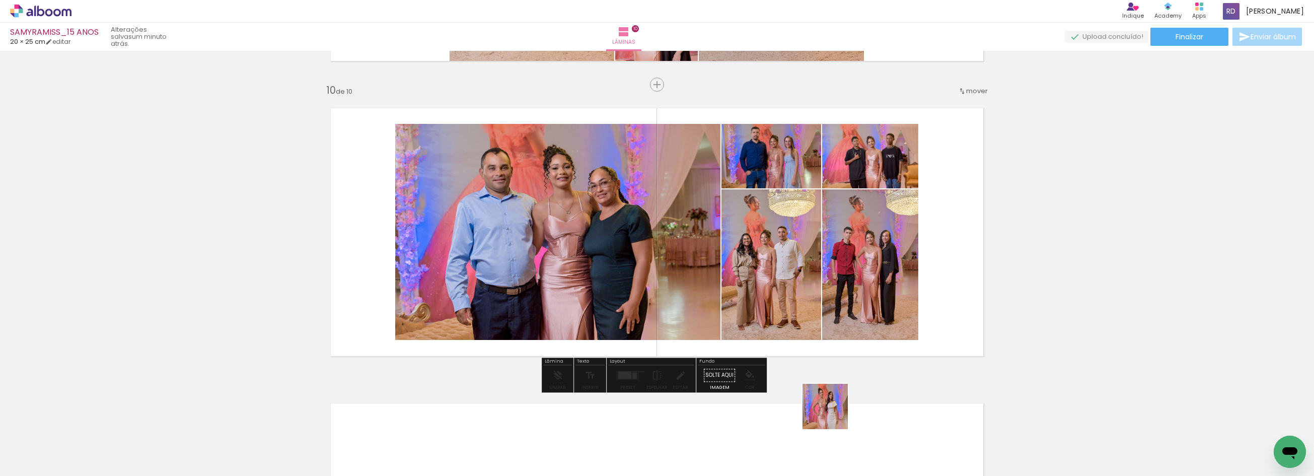
drag, startPoint x: 834, startPoint y: 438, endPoint x: 817, endPoint y: 302, distance: 137.0
click at [819, 298] on quentale-workspace at bounding box center [657, 238] width 1314 height 476
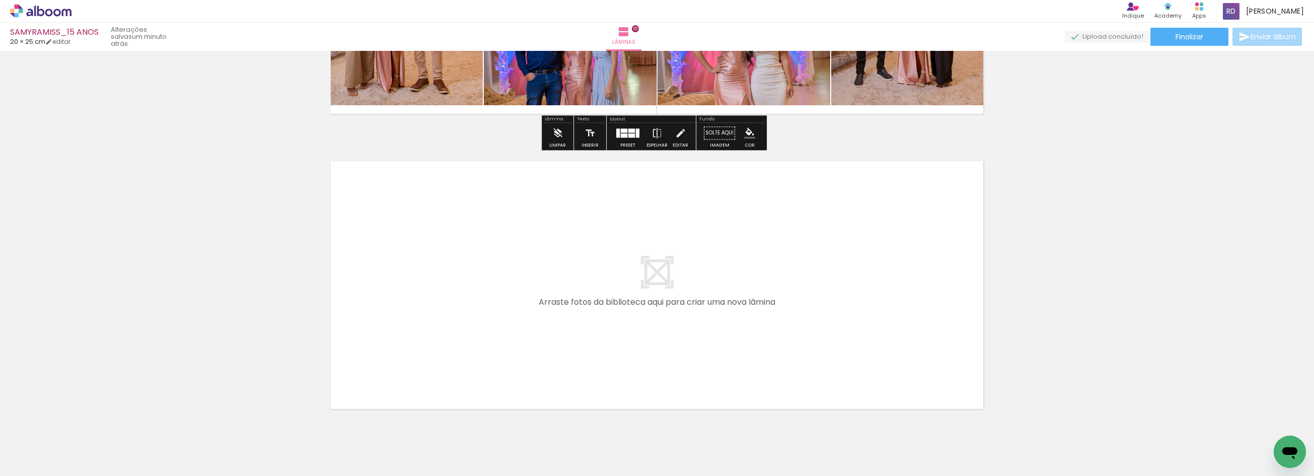
scroll to position [2917, 0]
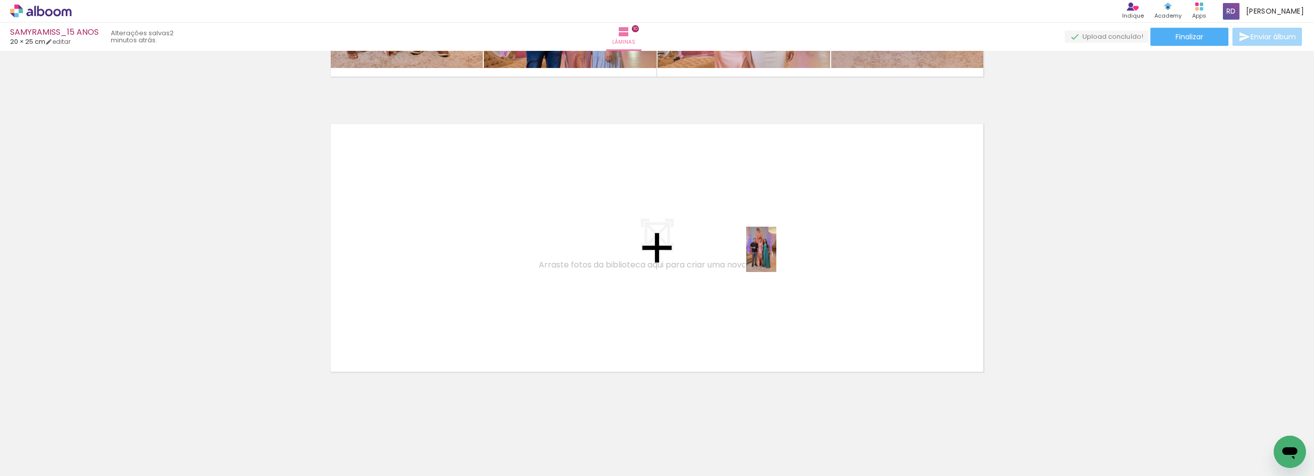
drag, startPoint x: 891, startPoint y: 453, endPoint x: 776, endPoint y: 257, distance: 227.6
click at [776, 257] on quentale-workspace at bounding box center [657, 238] width 1314 height 476
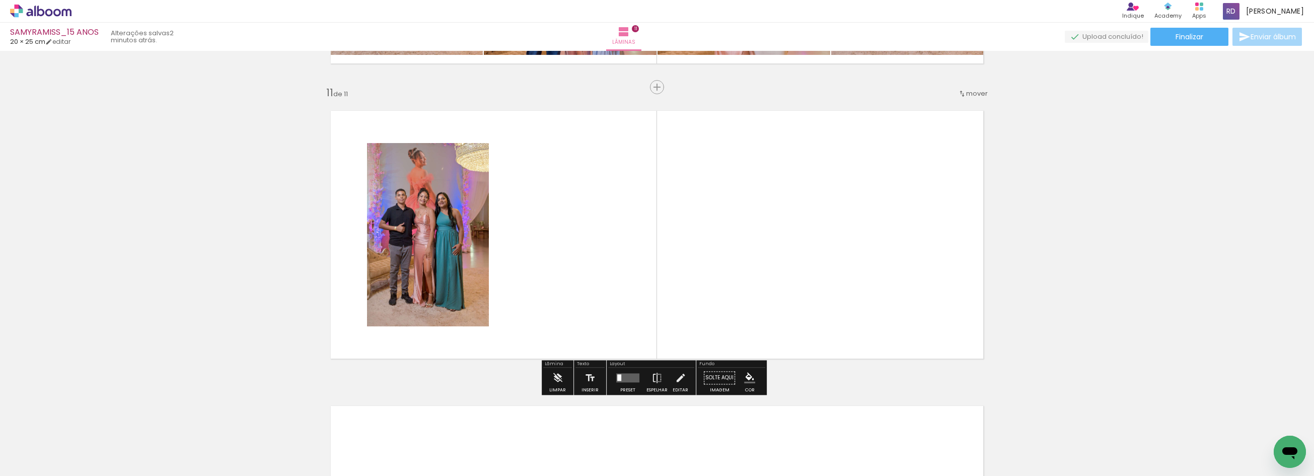
scroll to position [2932, 0]
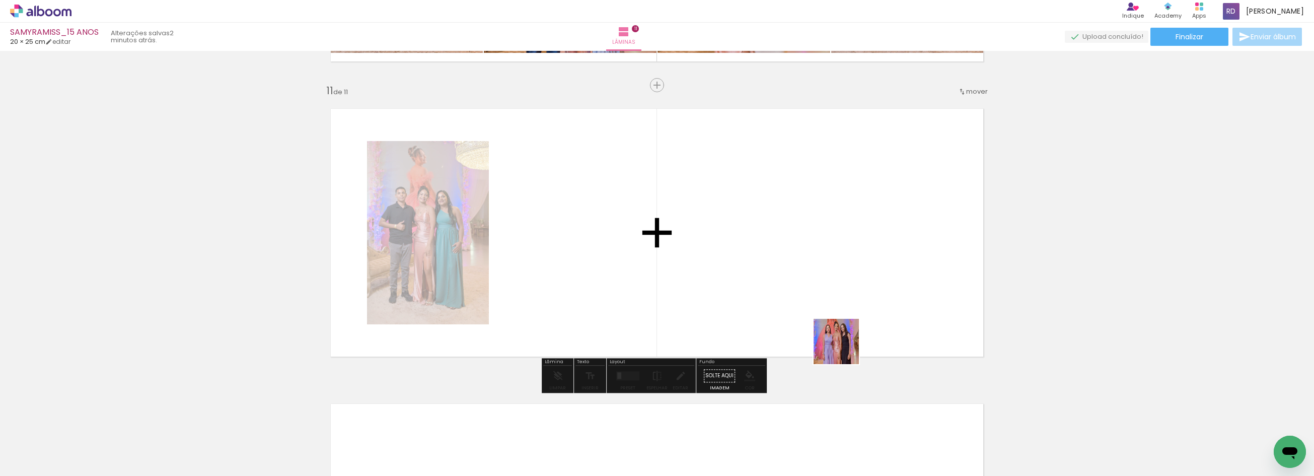
drag, startPoint x: 942, startPoint y: 446, endPoint x: 798, endPoint y: 294, distance: 209.7
click at [798, 294] on quentale-workspace at bounding box center [657, 238] width 1314 height 476
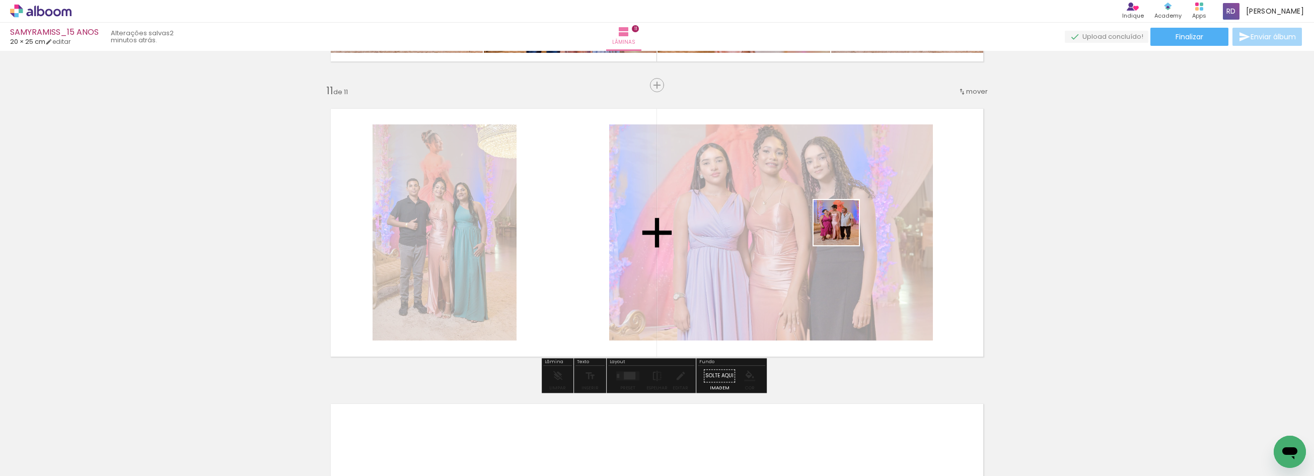
drag, startPoint x: 1003, startPoint y: 441, endPoint x: 844, endPoint y: 230, distance: 264.8
click at [844, 230] on quentale-workspace at bounding box center [657, 238] width 1314 height 476
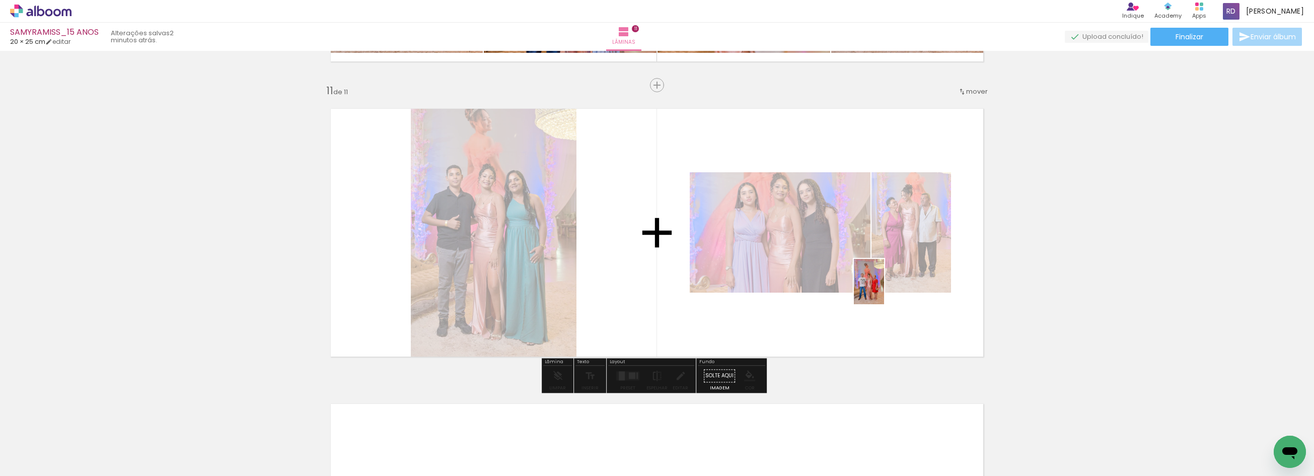
drag, startPoint x: 1055, startPoint y: 448, endPoint x: 883, endPoint y: 288, distance: 234.7
click at [883, 288] on quentale-workspace at bounding box center [657, 238] width 1314 height 476
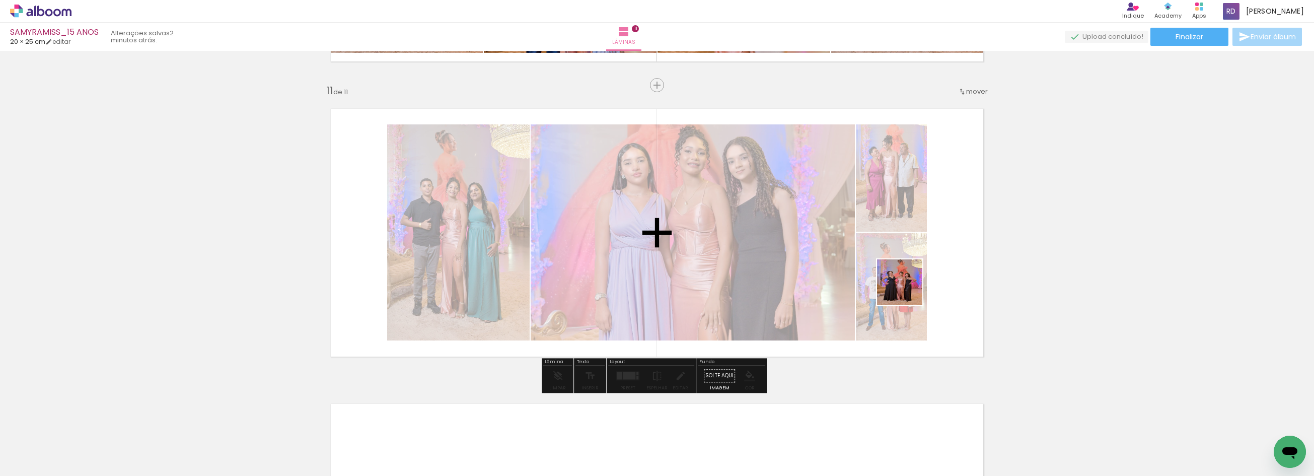
drag, startPoint x: 1105, startPoint y: 445, endPoint x: 887, endPoint y: 275, distance: 276.5
click at [887, 275] on quentale-workspace at bounding box center [657, 238] width 1314 height 476
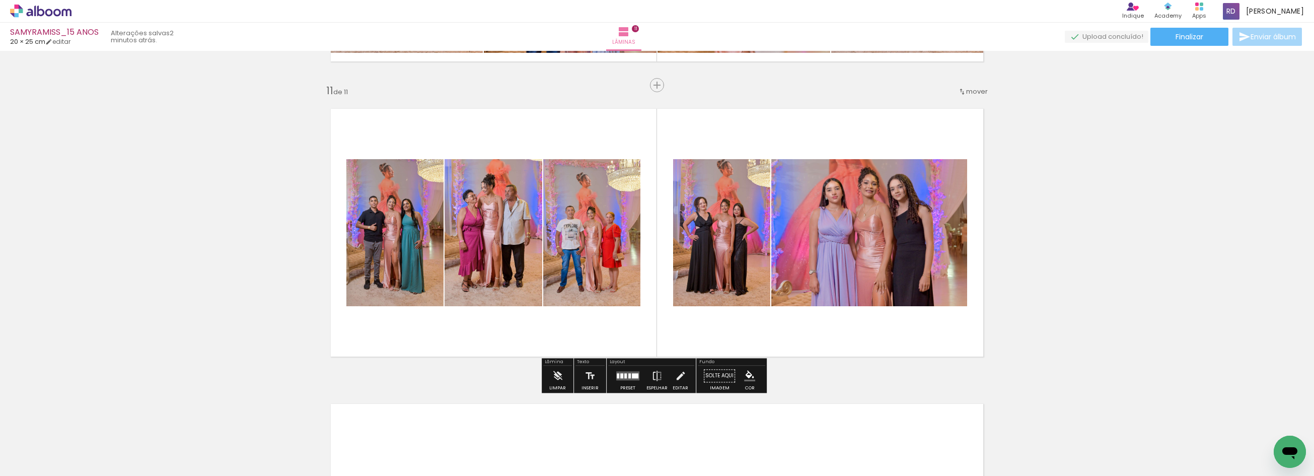
scroll to position [0, 1763]
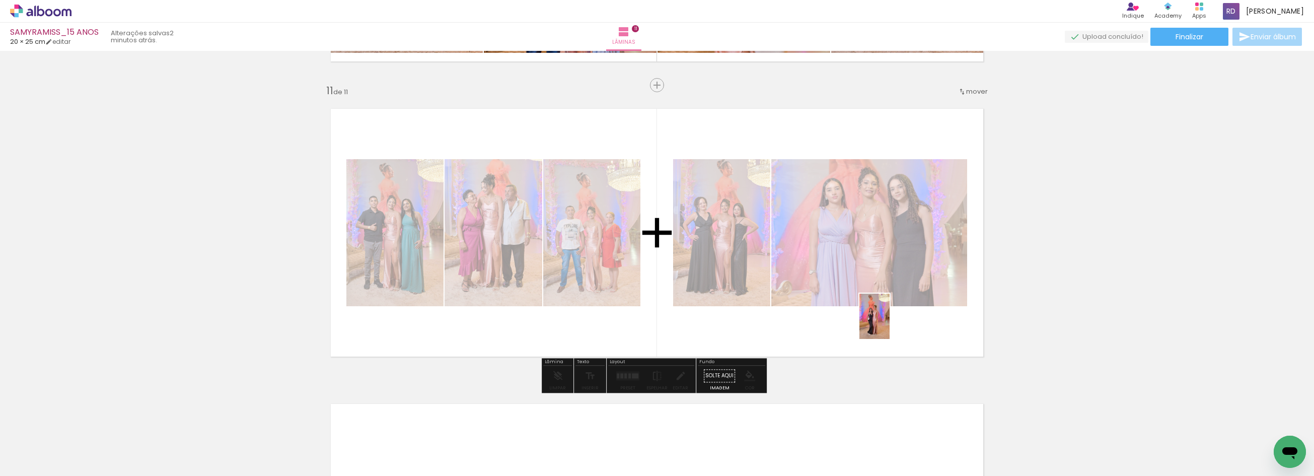
drag, startPoint x: 1155, startPoint y: 449, endPoint x: 889, endPoint y: 324, distance: 293.6
click at [889, 324] on quentale-workspace at bounding box center [657, 238] width 1314 height 476
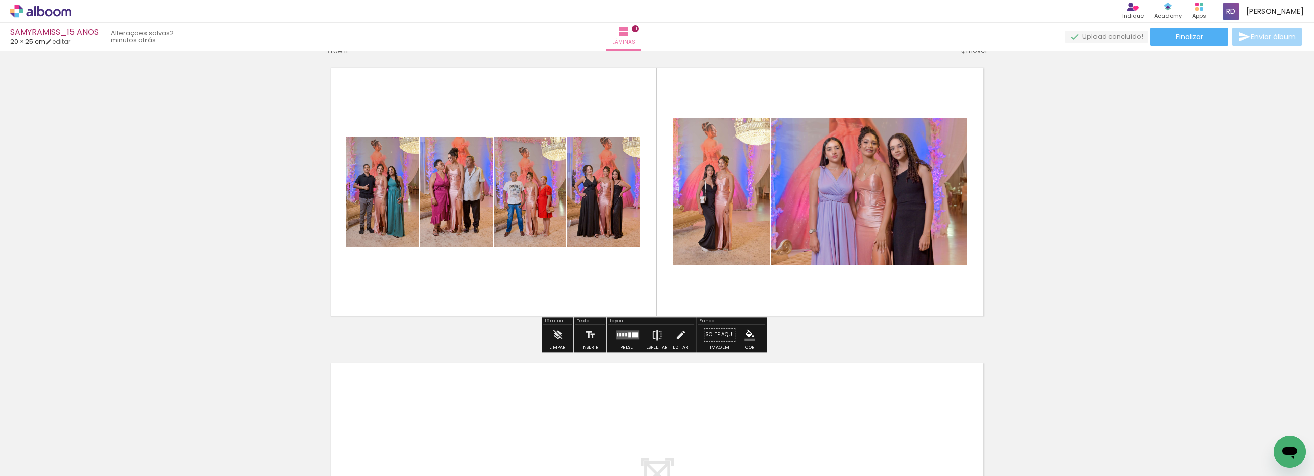
scroll to position [3211, 0]
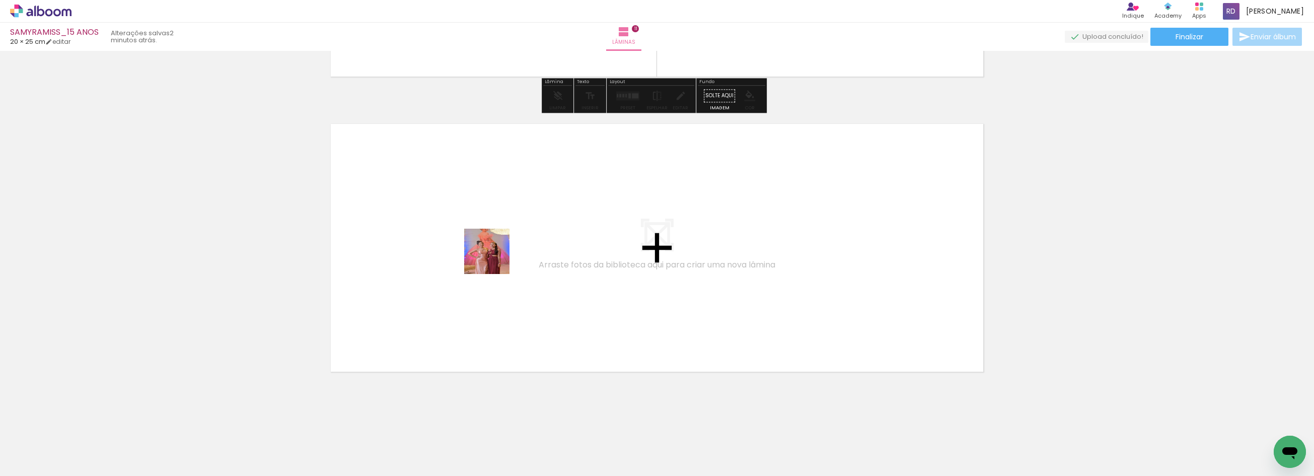
drag, startPoint x: 988, startPoint y: 449, endPoint x: 494, endPoint y: 259, distance: 529.6
click at [494, 259] on quentale-workspace at bounding box center [657, 238] width 1314 height 476
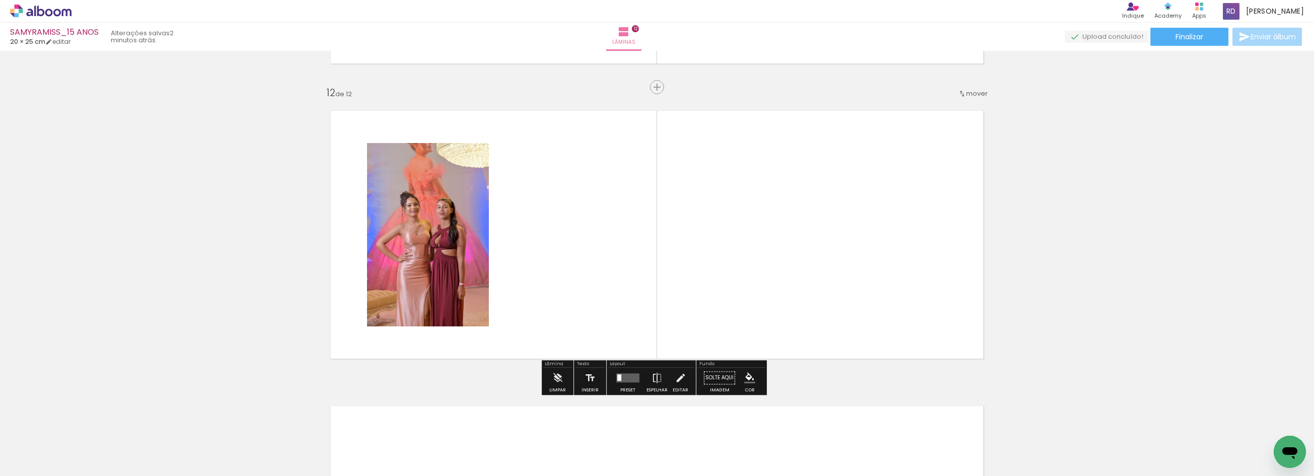
scroll to position [3227, 0]
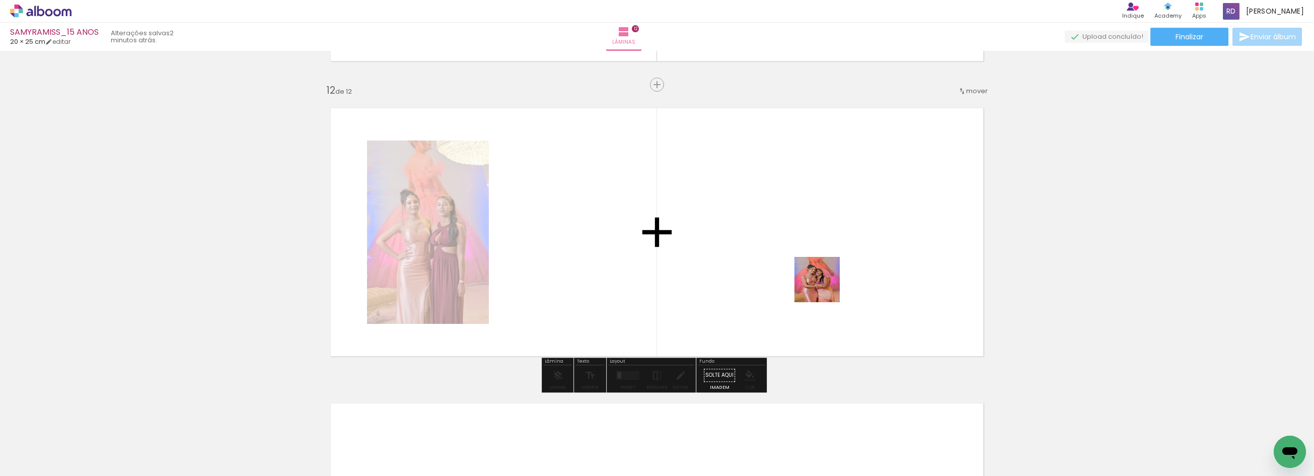
drag, startPoint x: 835, startPoint y: 297, endPoint x: 816, endPoint y: 280, distance: 25.3
click at [816, 280] on quentale-workspace at bounding box center [657, 238] width 1314 height 476
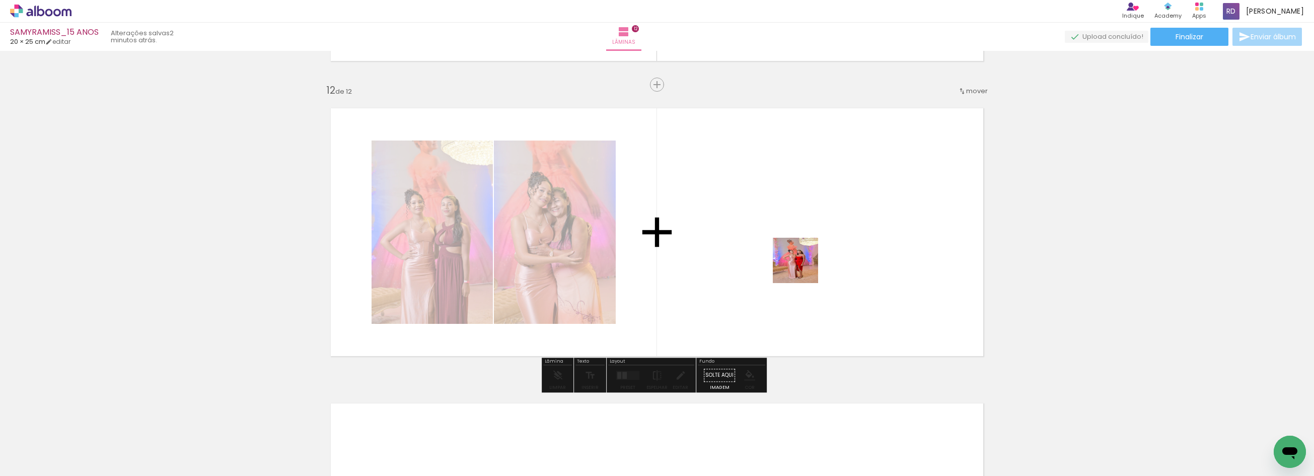
drag, startPoint x: 920, startPoint y: 330, endPoint x: 1104, endPoint y: 433, distance: 211.1
click at [747, 242] on quentale-workspace at bounding box center [657, 238] width 1314 height 476
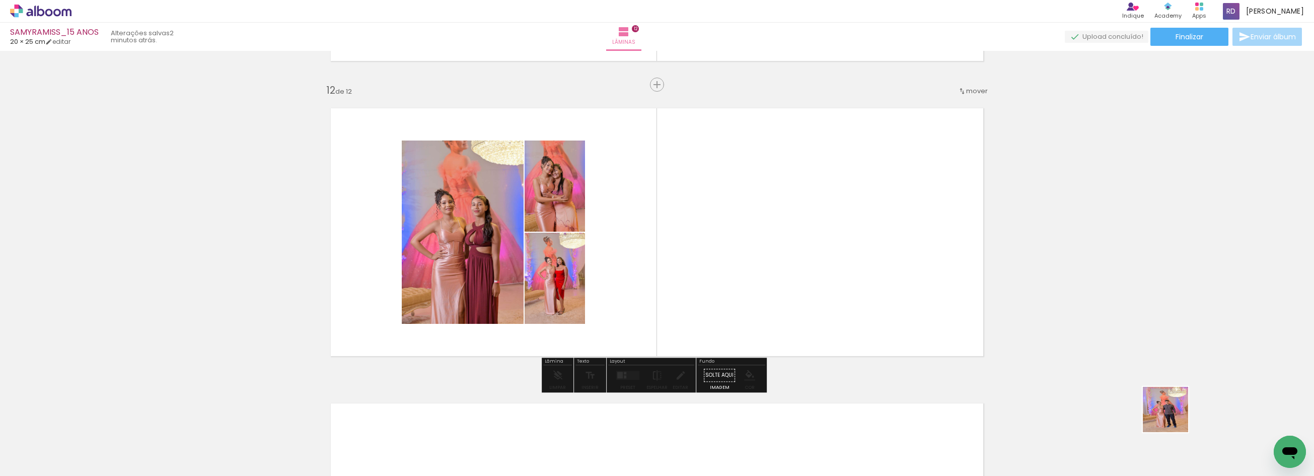
drag, startPoint x: 1173, startPoint y: 417, endPoint x: 888, endPoint y: 274, distance: 318.3
click at [888, 274] on quentale-workspace at bounding box center [657, 238] width 1314 height 476
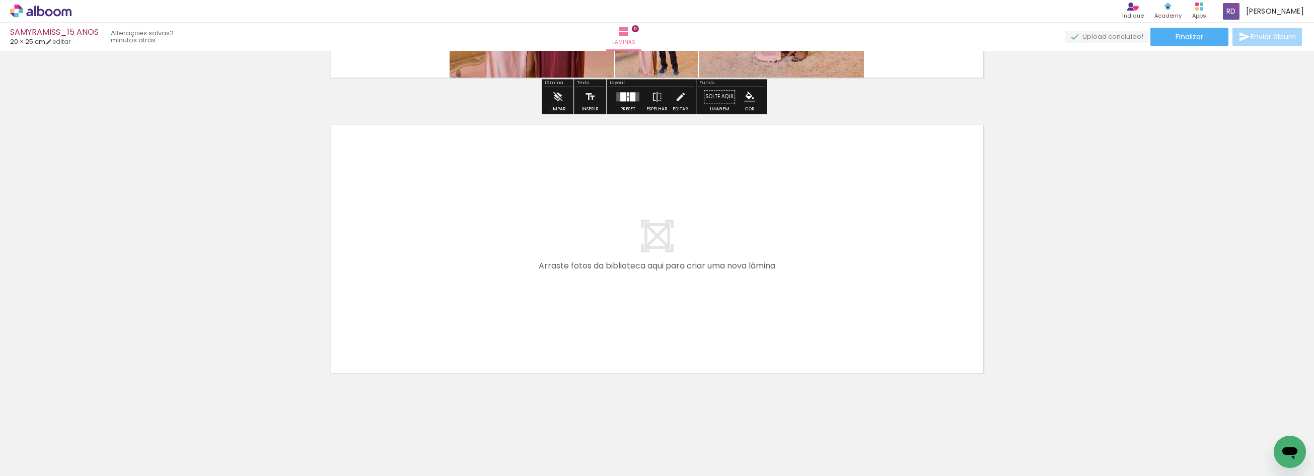
scroll to position [3506, 0]
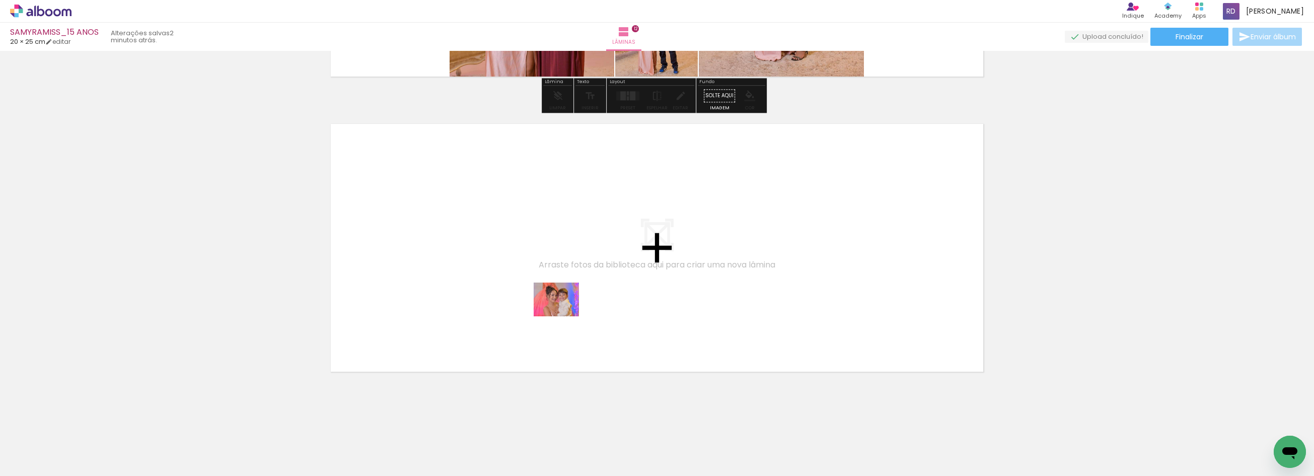
drag, startPoint x: 826, startPoint y: 444, endPoint x: 564, endPoint y: 313, distance: 293.7
click at [564, 313] on quentale-workspace at bounding box center [657, 238] width 1314 height 476
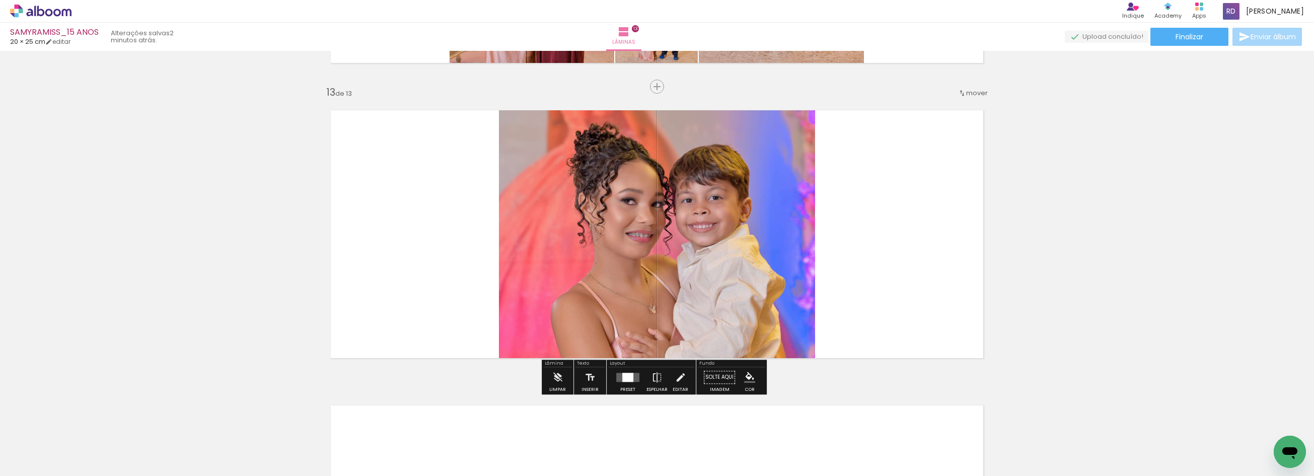
scroll to position [3521, 0]
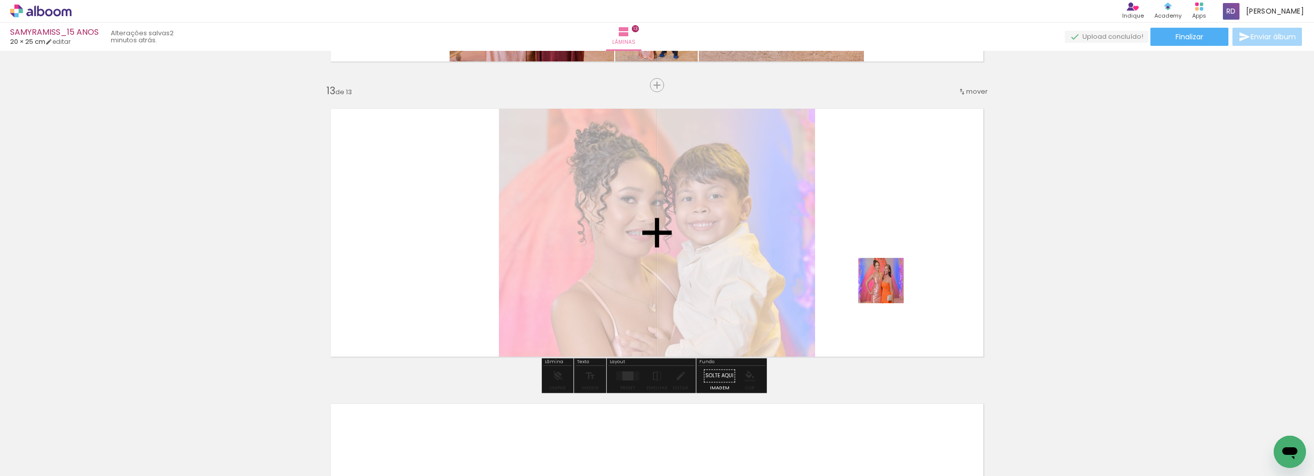
drag, startPoint x: 884, startPoint y: 445, endPoint x: 888, endPoint y: 286, distance: 159.6
click at [888, 286] on quentale-workspace at bounding box center [657, 238] width 1314 height 476
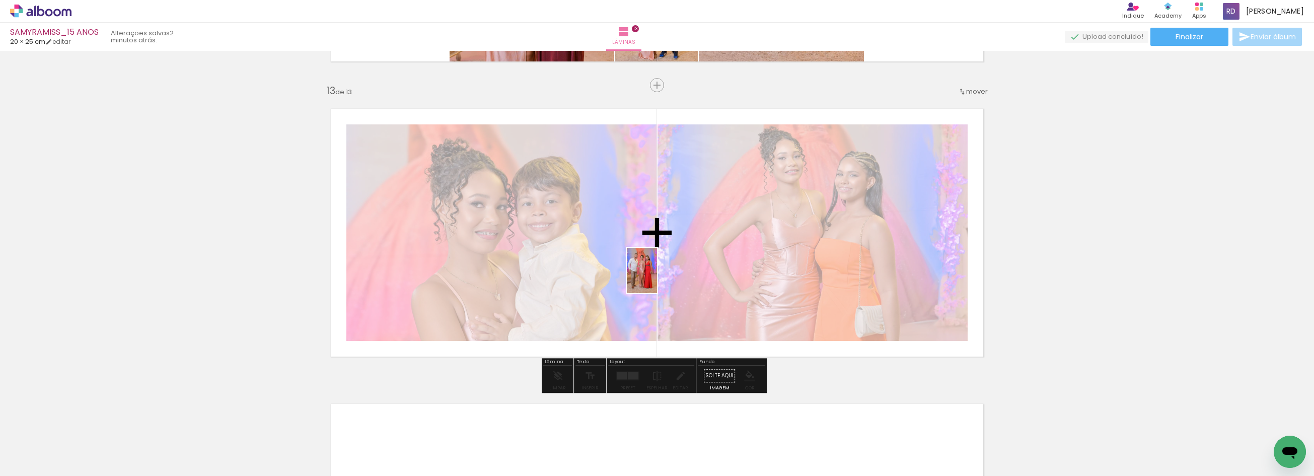
drag, startPoint x: 940, startPoint y: 444, endPoint x: 657, endPoint y: 278, distance: 328.0
click at [657, 278] on quentale-workspace at bounding box center [657, 238] width 1314 height 476
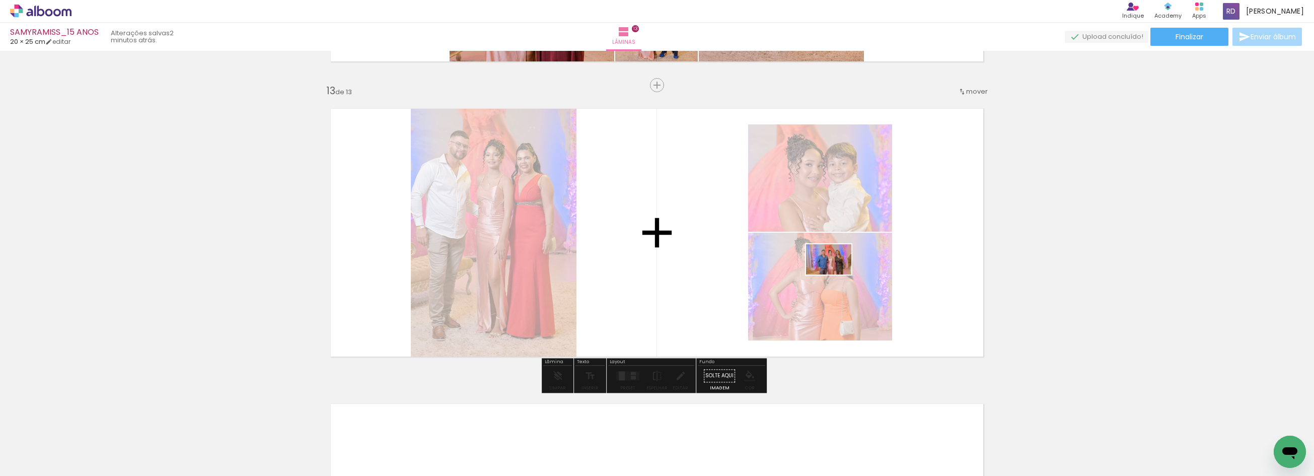
drag, startPoint x: 979, startPoint y: 434, endPoint x: 836, endPoint y: 273, distance: 215.0
click at [836, 274] on quentale-workspace at bounding box center [657, 238] width 1314 height 476
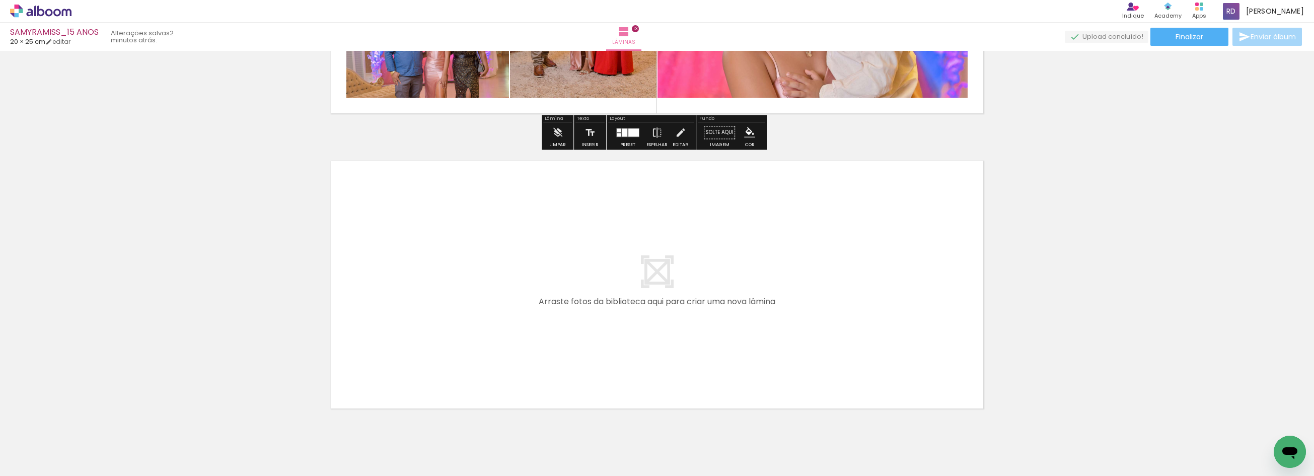
scroll to position [3806, 0]
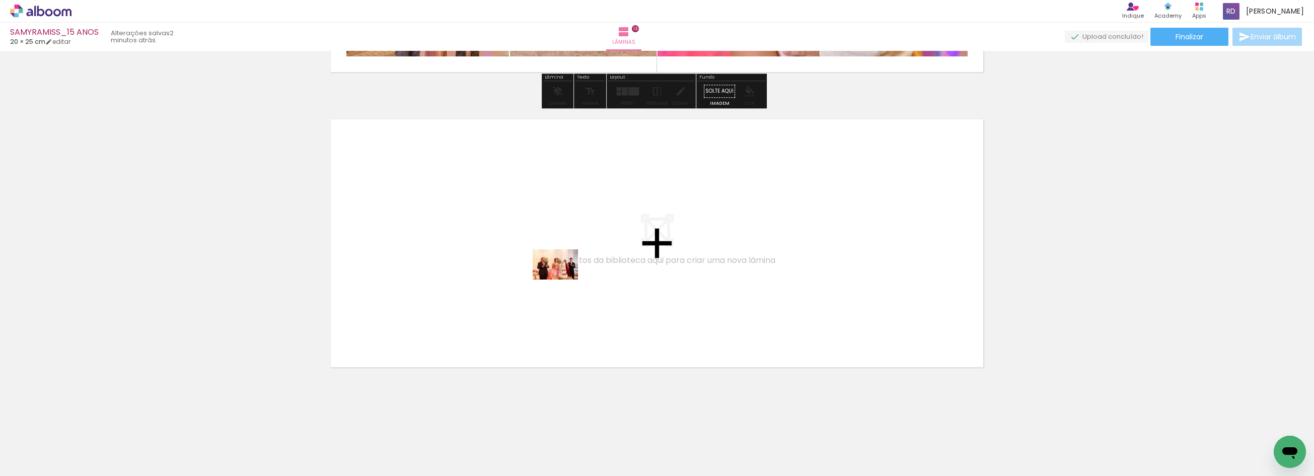
drag, startPoint x: 1049, startPoint y: 450, endPoint x: 561, endPoint y: 279, distance: 517.6
click at [561, 279] on quentale-workspace at bounding box center [657, 238] width 1314 height 476
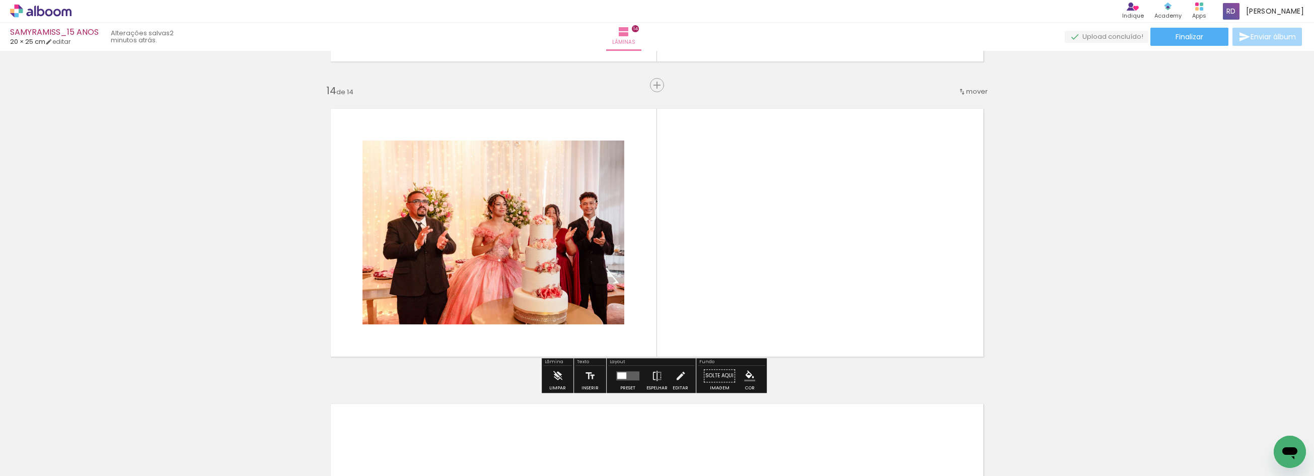
scroll to position [3817, 0]
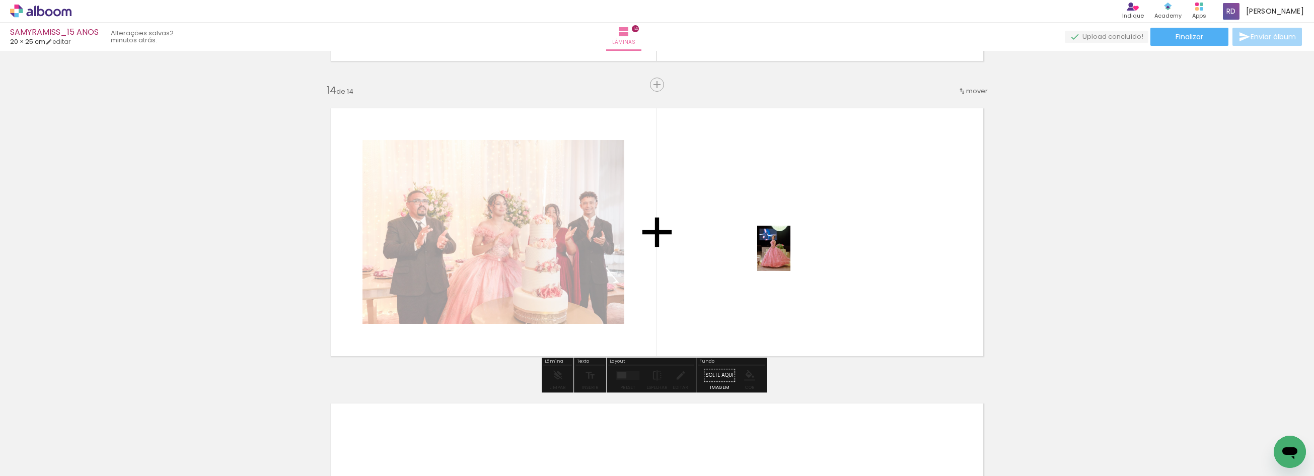
drag, startPoint x: 1106, startPoint y: 440, endPoint x: 787, endPoint y: 256, distance: 368.7
click at [787, 256] on quentale-workspace at bounding box center [657, 238] width 1314 height 476
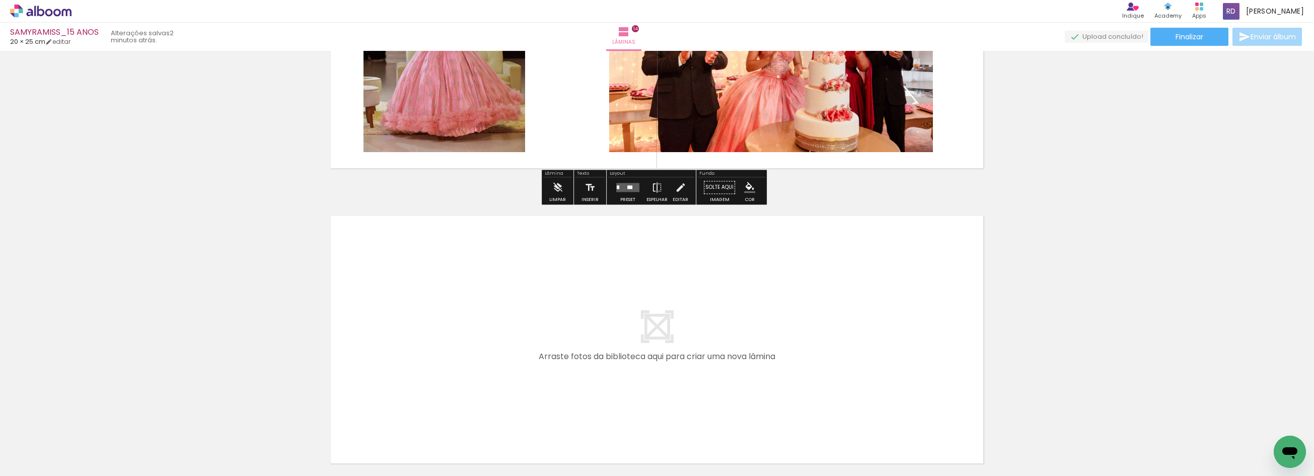
scroll to position [4040, 0]
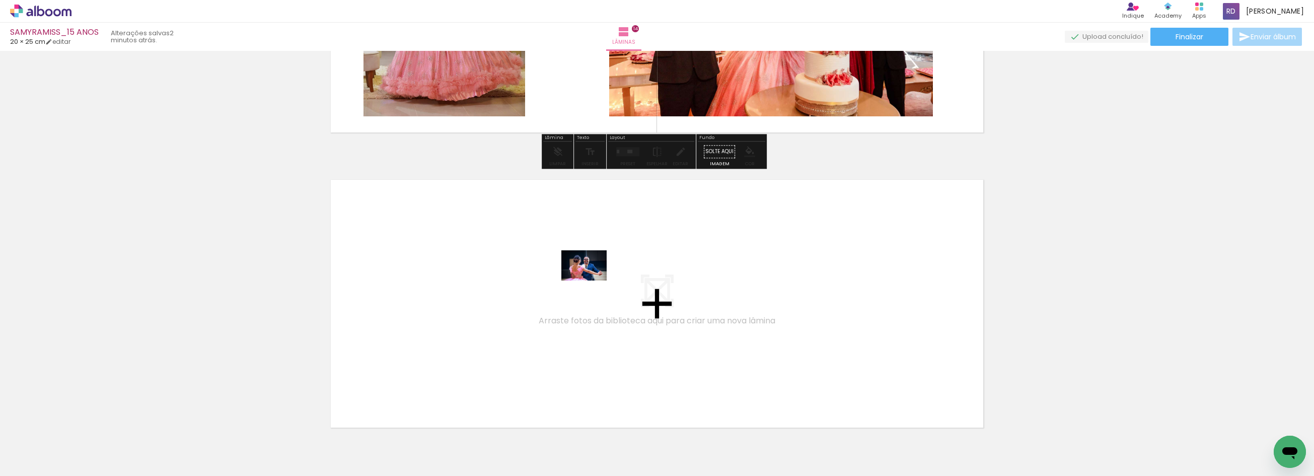
drag, startPoint x: 1160, startPoint y: 443, endPoint x: 591, endPoint y: 280, distance: 591.1
click at [591, 280] on quentale-workspace at bounding box center [657, 238] width 1314 height 476
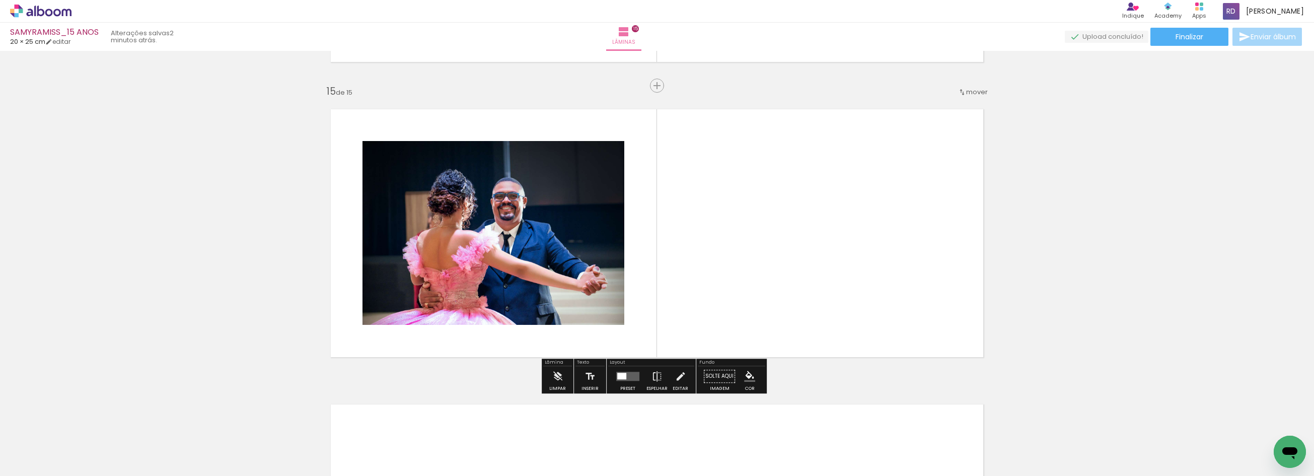
scroll to position [4112, 0]
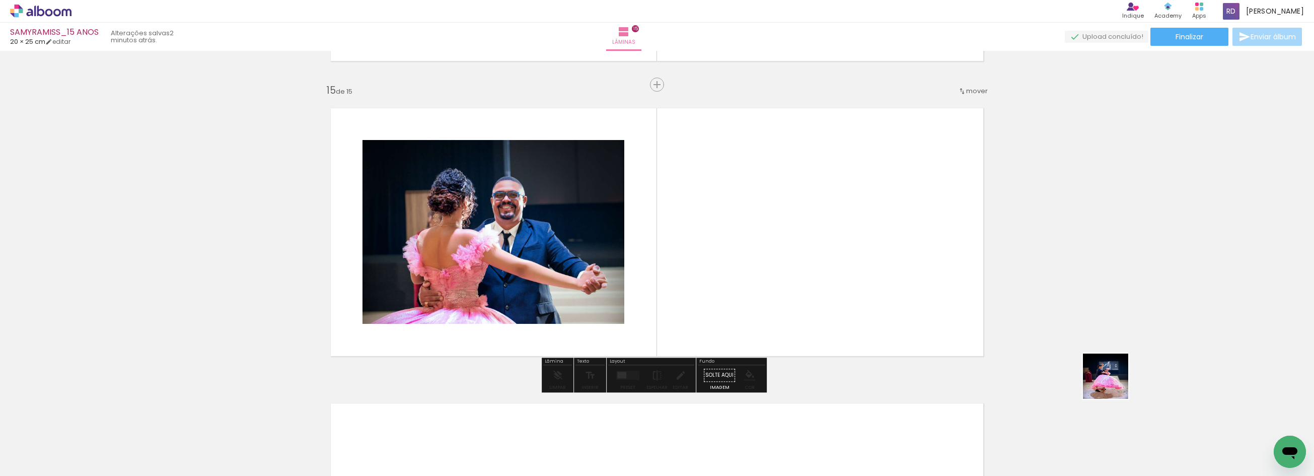
drag, startPoint x: 1216, startPoint y: 448, endPoint x: 837, endPoint y: 287, distance: 411.5
click at [837, 287] on quentale-workspace at bounding box center [657, 238] width 1314 height 476
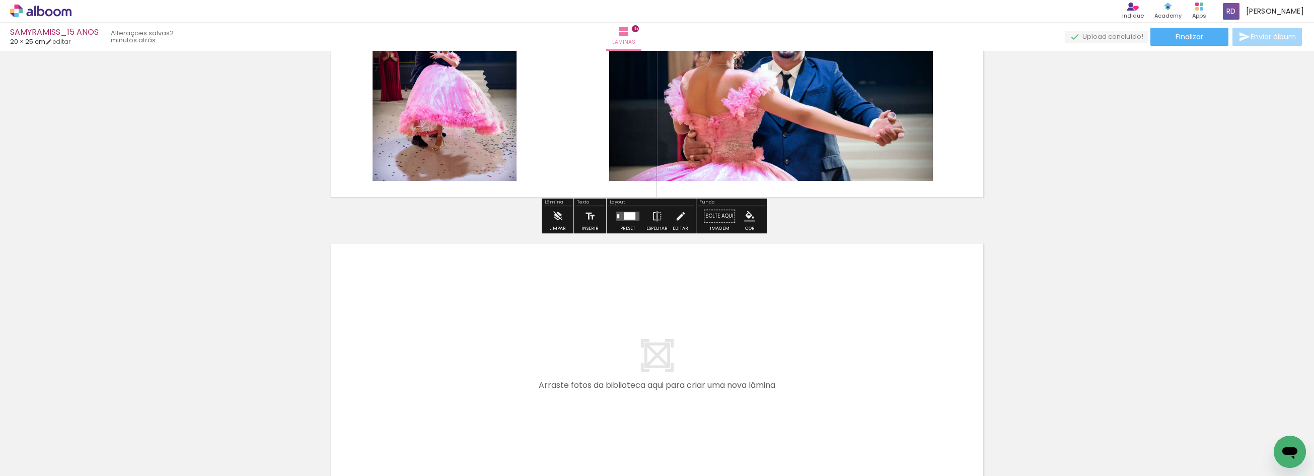
scroll to position [4279, 0]
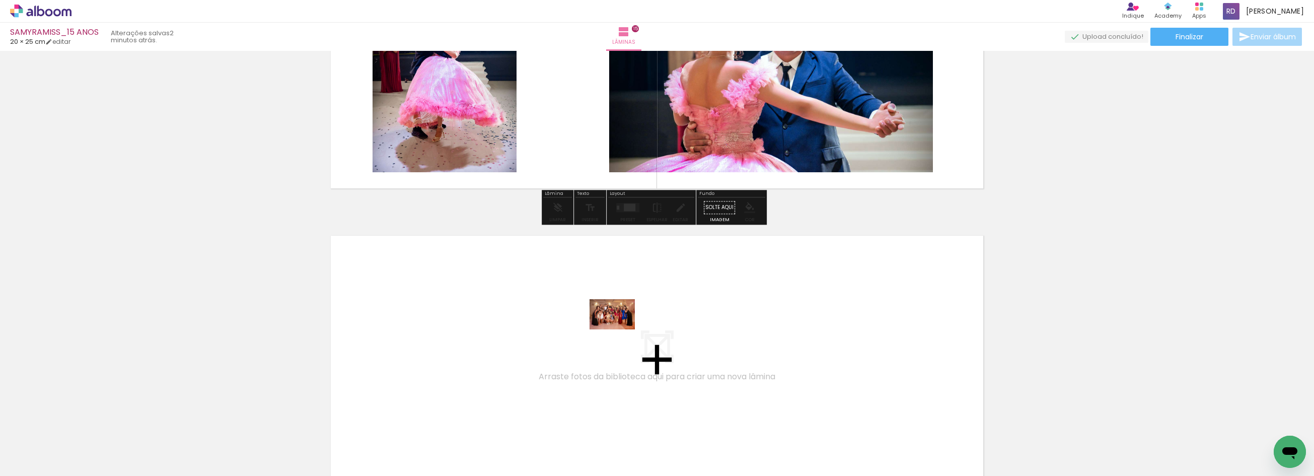
drag, startPoint x: 1269, startPoint y: 444, endPoint x: 557, endPoint y: 328, distance: 721.7
click at [557, 328] on quentale-workspace at bounding box center [657, 238] width 1314 height 476
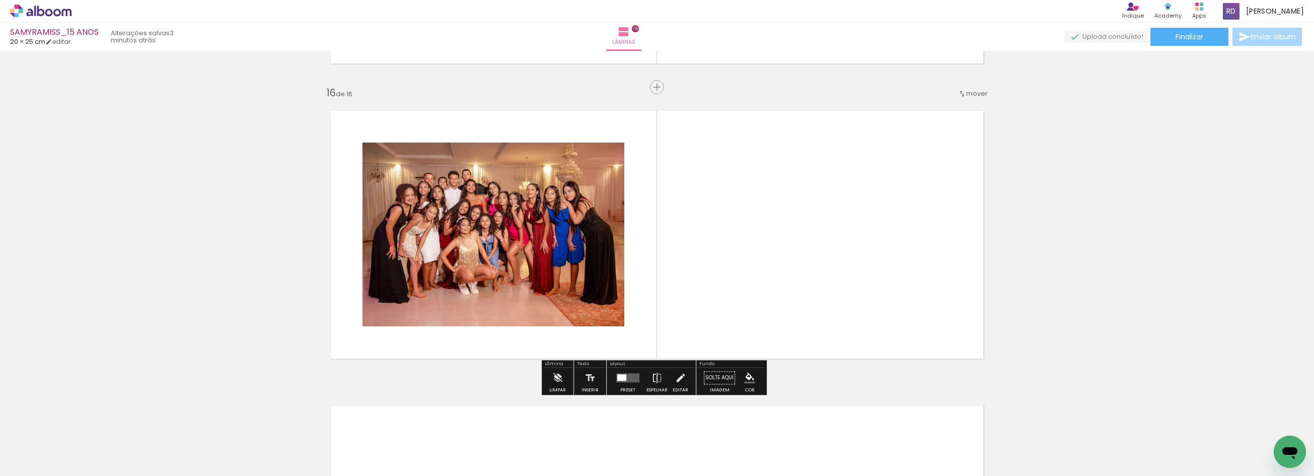
scroll to position [4406, 0]
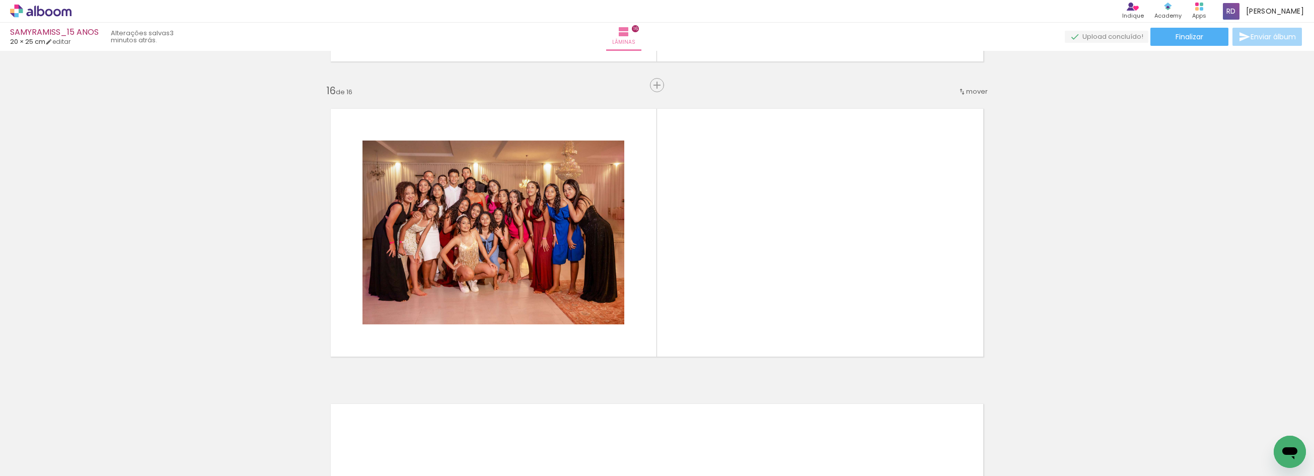
click at [36, 463] on span "Adicionar Fotos" at bounding box center [36, 461] width 30 height 11
click at [0, 0] on input "file" at bounding box center [0, 0] width 0 height 0
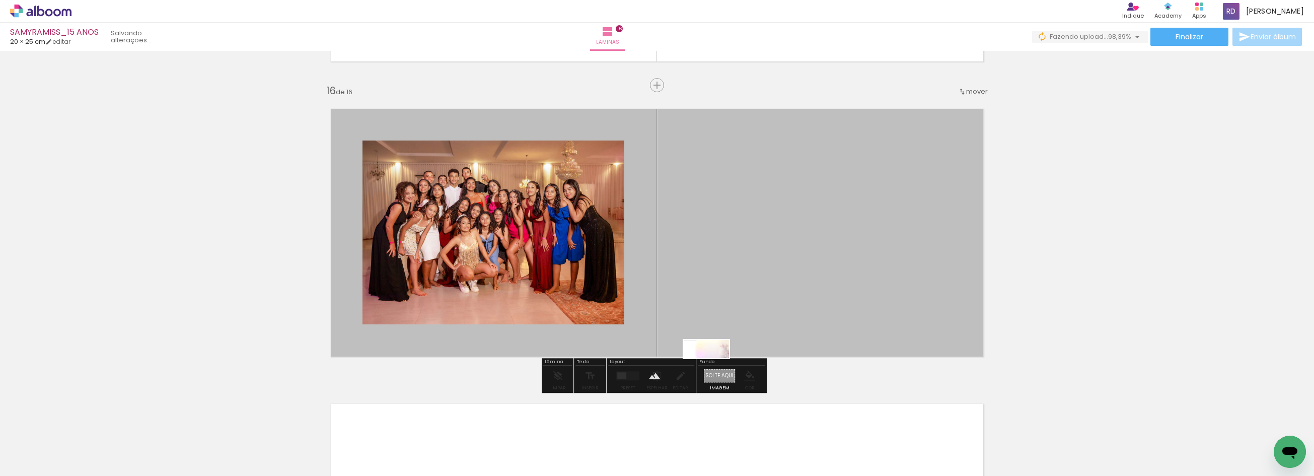
drag, startPoint x: 1265, startPoint y: 448, endPoint x: 714, endPoint y: 370, distance: 557.2
click at [714, 370] on quentale-workspace at bounding box center [657, 238] width 1314 height 476
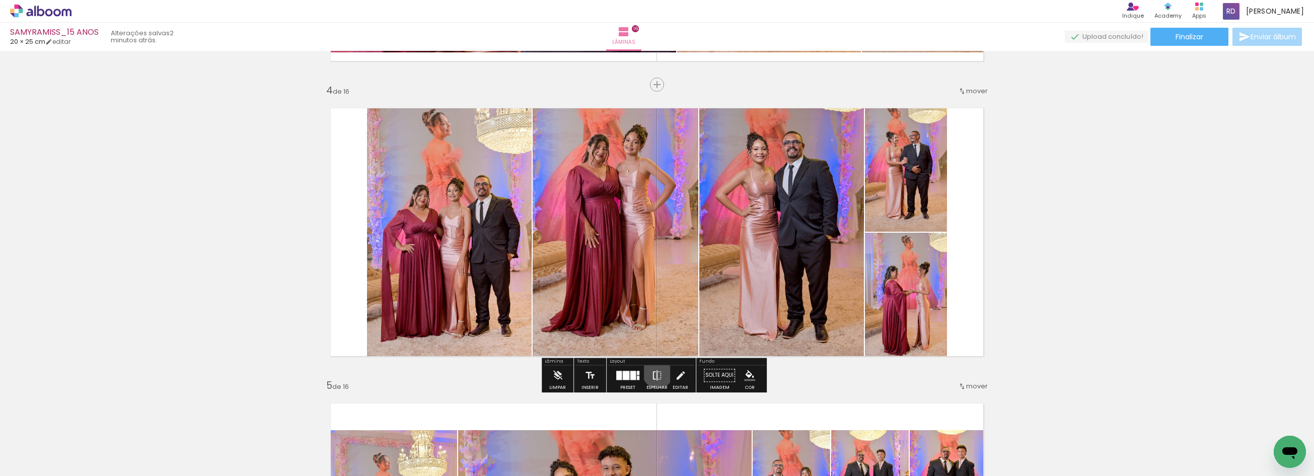
click at [655, 372] on iron-icon at bounding box center [656, 375] width 11 height 20
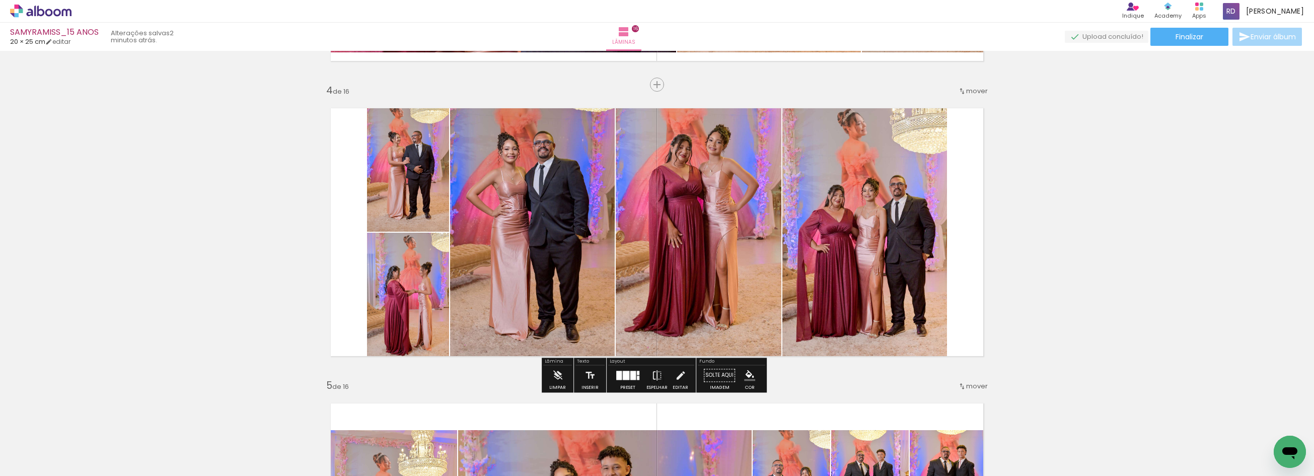
click at [861, 237] on quentale-photo at bounding box center [864, 232] width 165 height 270
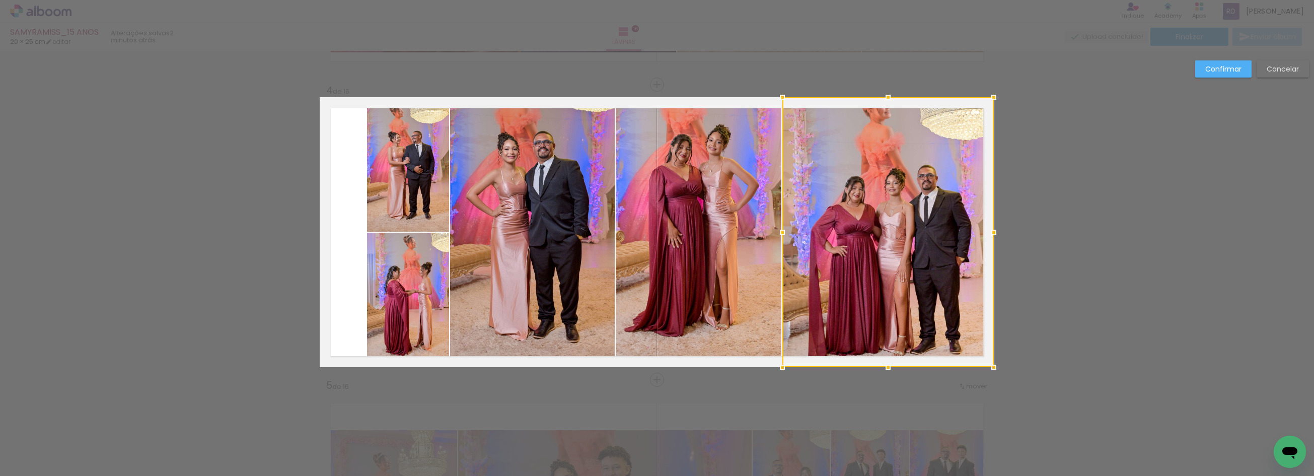
drag, startPoint x: 943, startPoint y: 229, endPoint x: 1118, endPoint y: 235, distance: 175.7
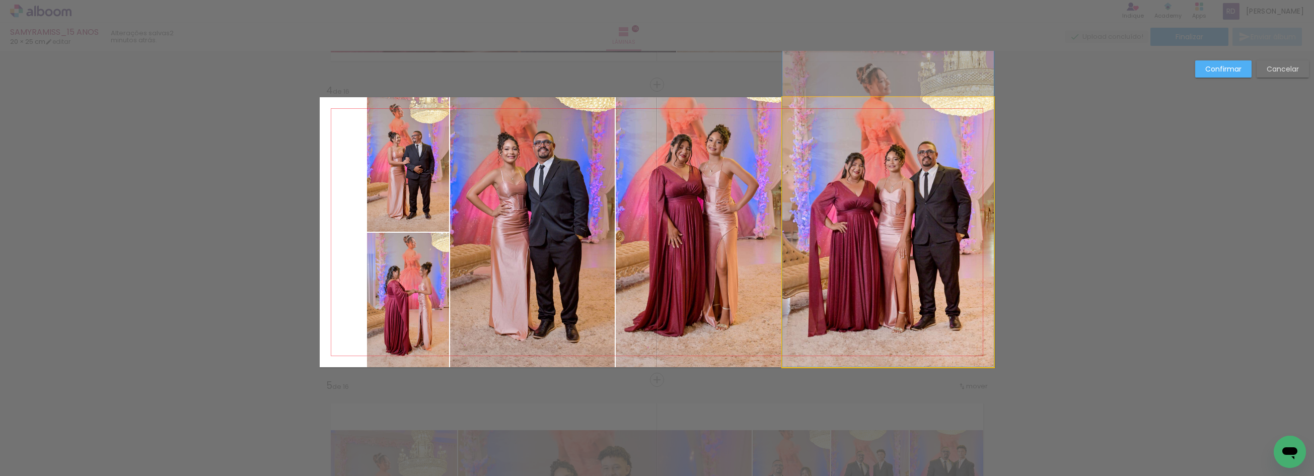
drag, startPoint x: 881, startPoint y: 253, endPoint x: 883, endPoint y: 229, distance: 24.2
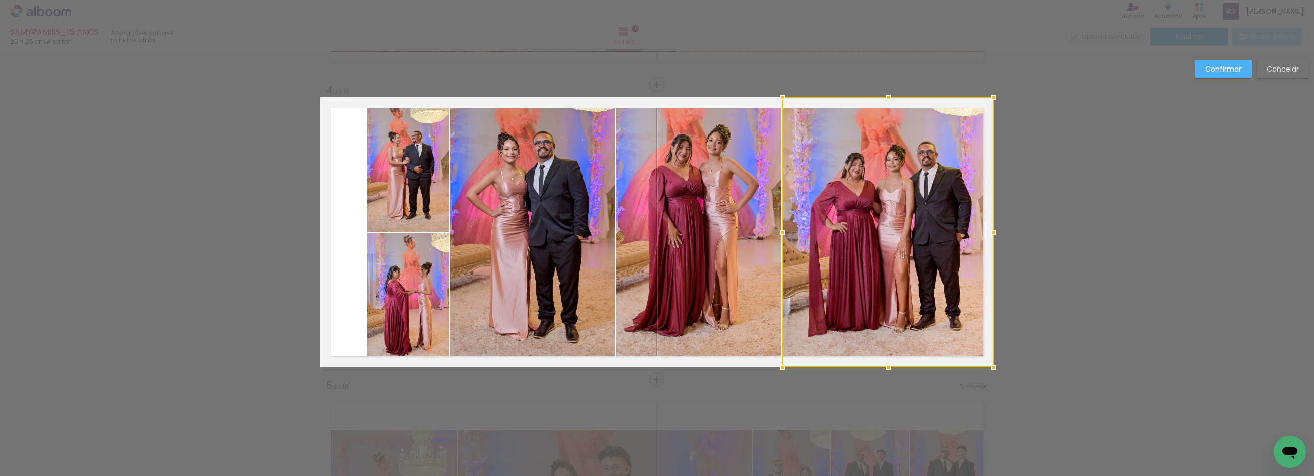
click at [806, 217] on div at bounding box center [887, 232] width 211 height 270
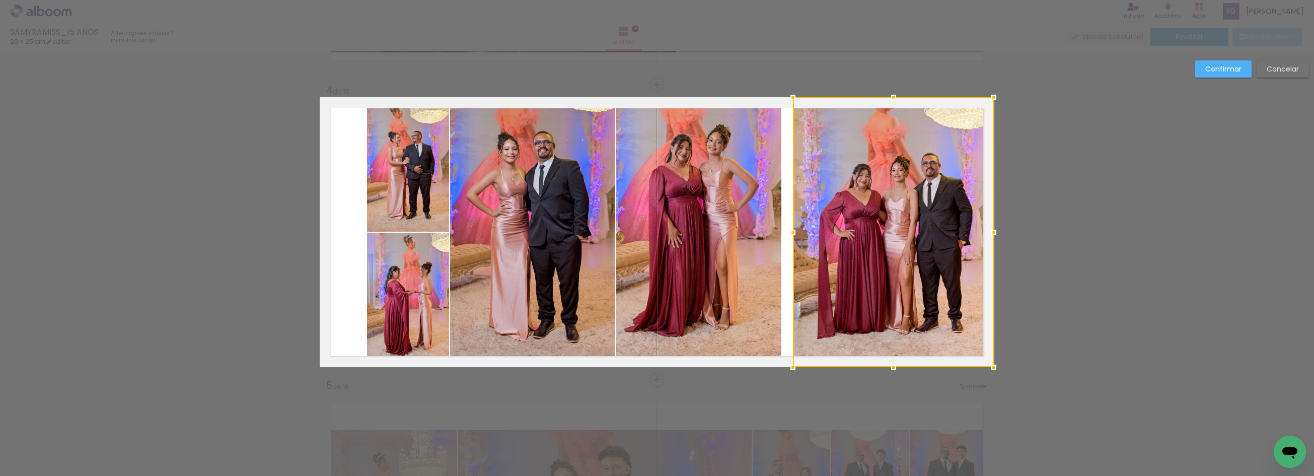
drag, startPoint x: 773, startPoint y: 229, endPoint x: 655, endPoint y: 192, distance: 123.5
click at [655, 192] on album-spread "4 de 16" at bounding box center [657, 232] width 674 height 270
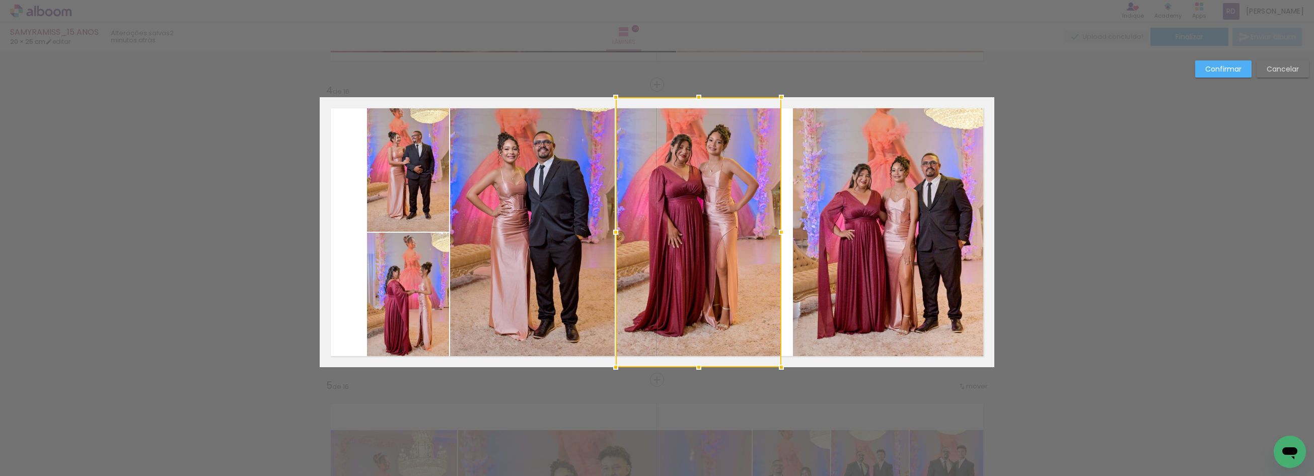
click at [695, 253] on div at bounding box center [699, 232] width 166 height 270
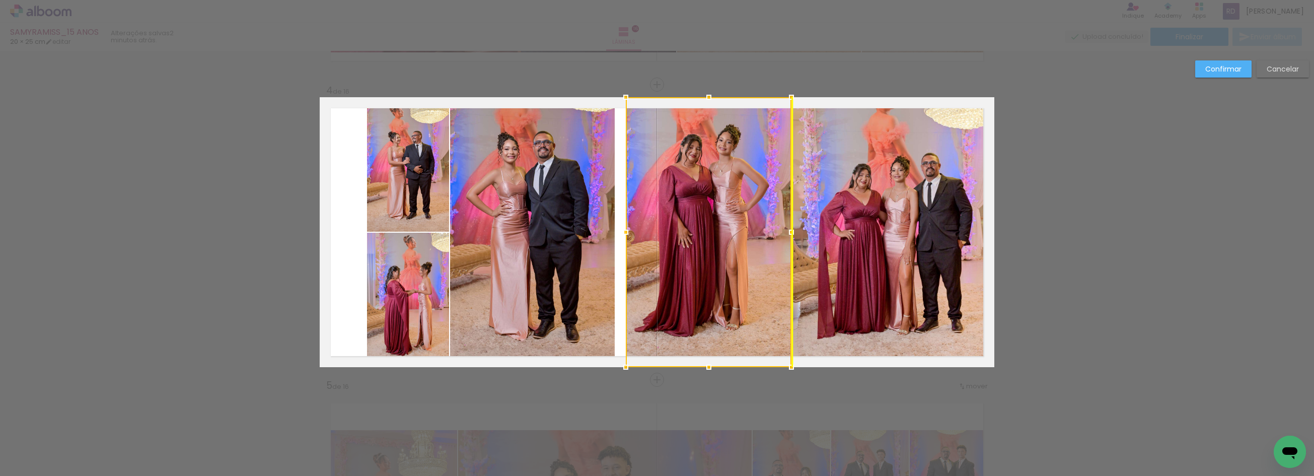
drag, startPoint x: 691, startPoint y: 240, endPoint x: 701, endPoint y: 240, distance: 9.6
click at [701, 240] on div at bounding box center [709, 232] width 166 height 270
click at [823, 238] on quentale-photo at bounding box center [893, 232] width 201 height 270
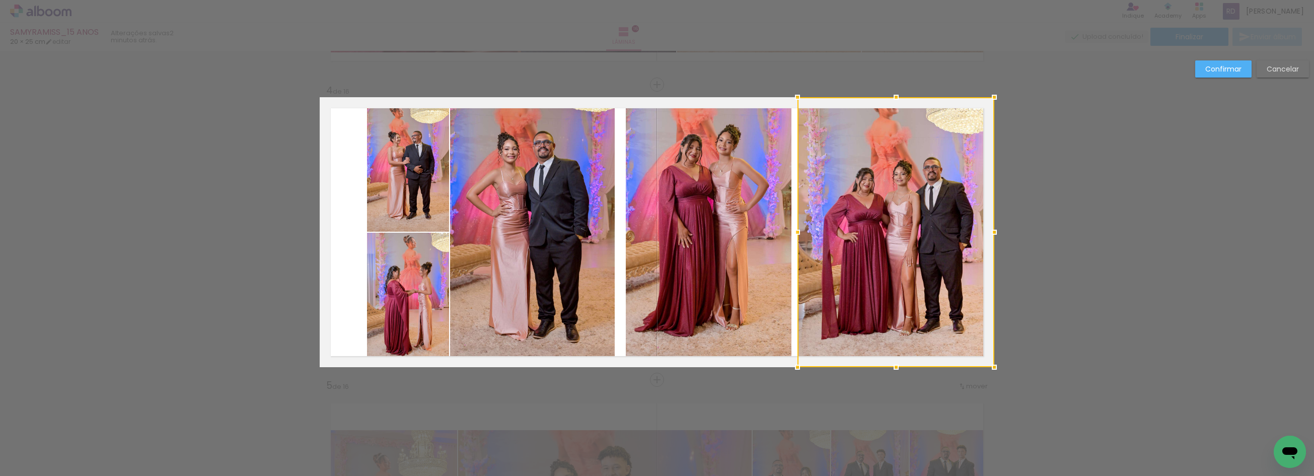
click at [797, 232] on div at bounding box center [797, 232] width 20 height 20
click at [698, 232] on quentale-photo at bounding box center [709, 232] width 166 height 270
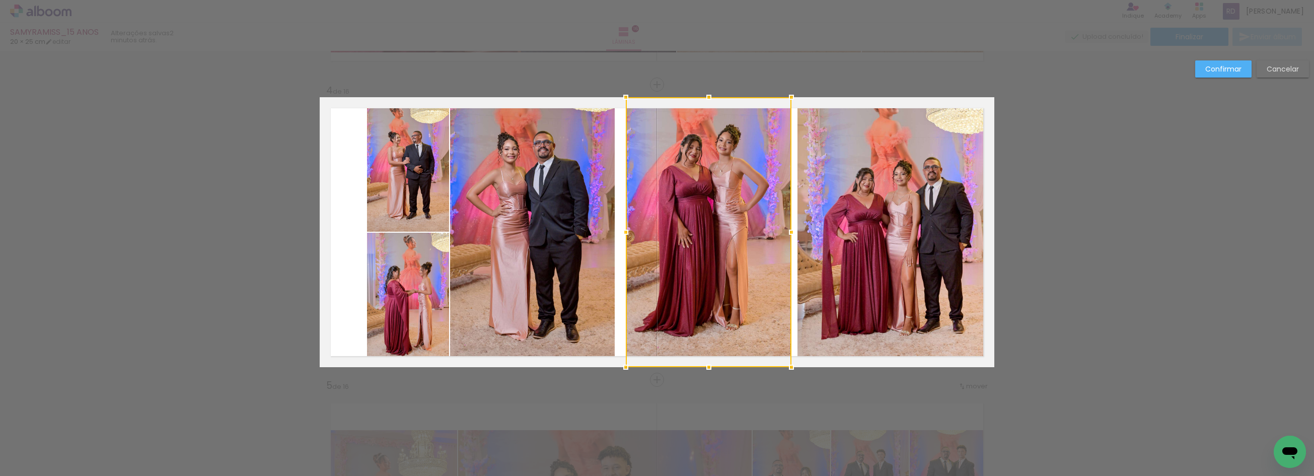
click at [826, 229] on quentale-photo at bounding box center [895, 232] width 197 height 270
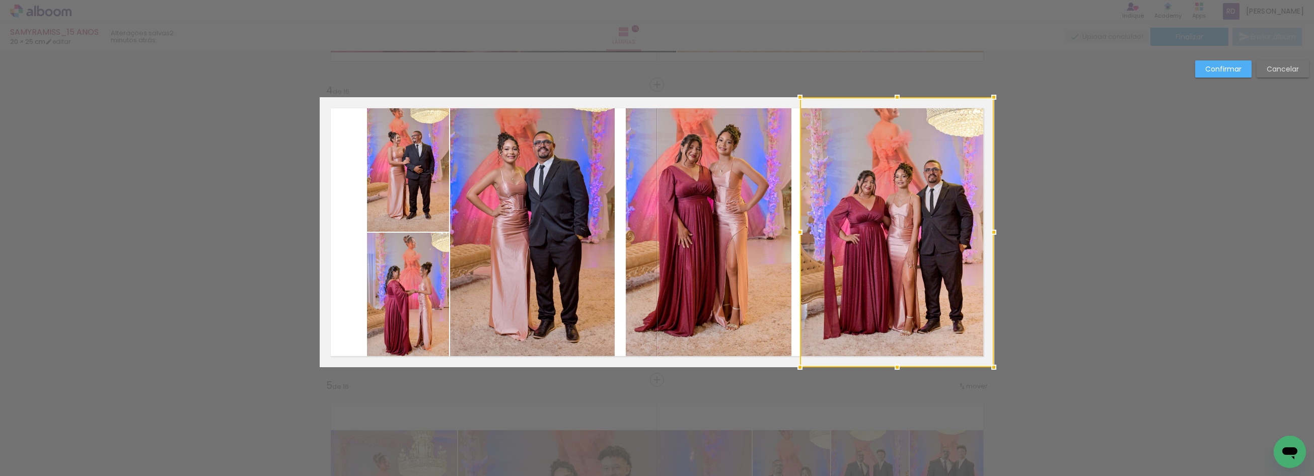
click at [798, 229] on div at bounding box center [800, 232] width 20 height 20
click at [715, 233] on quentale-photo at bounding box center [709, 232] width 166 height 270
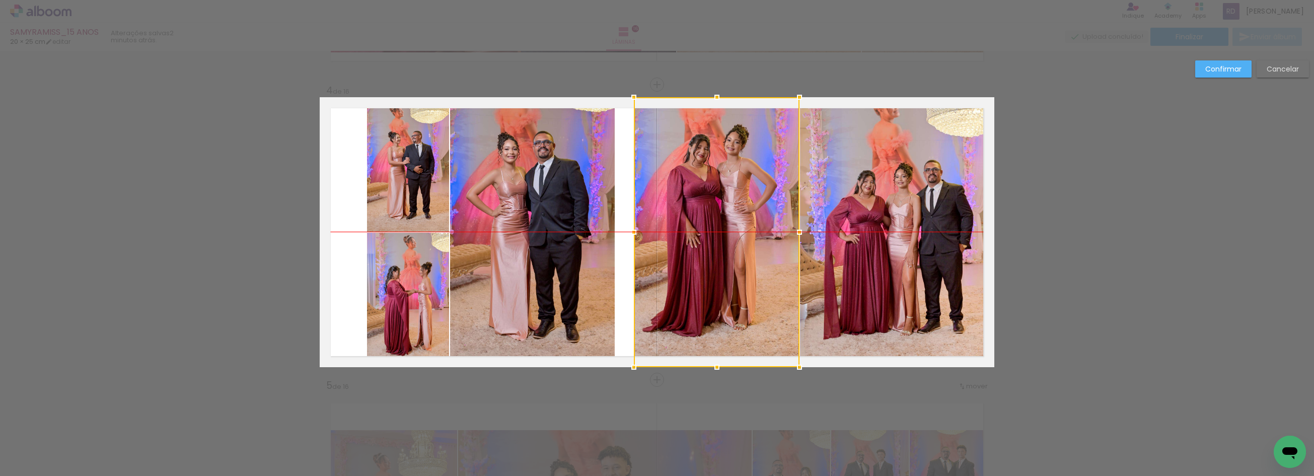
drag, startPoint x: 699, startPoint y: 232, endPoint x: 707, endPoint y: 232, distance: 8.1
click at [707, 232] on div at bounding box center [717, 232] width 166 height 270
click at [526, 206] on quentale-photo at bounding box center [532, 232] width 165 height 270
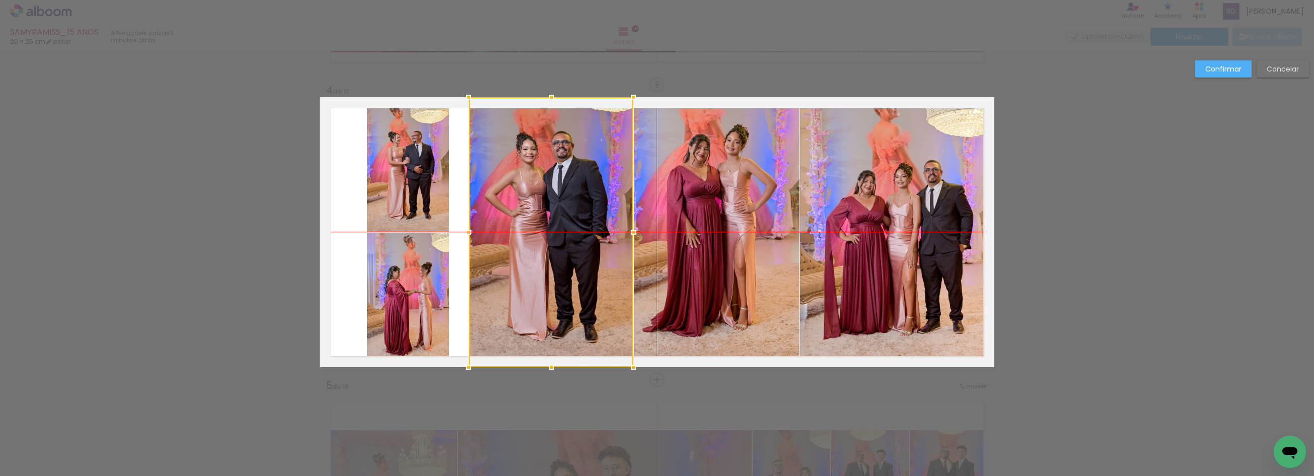
drag, startPoint x: 528, startPoint y: 216, endPoint x: 547, endPoint y: 216, distance: 18.1
click at [547, 216] on div at bounding box center [551, 232] width 165 height 270
click at [419, 202] on quentale-photo at bounding box center [408, 164] width 82 height 134
click at [418, 269] on quentale-photo at bounding box center [408, 300] width 82 height 134
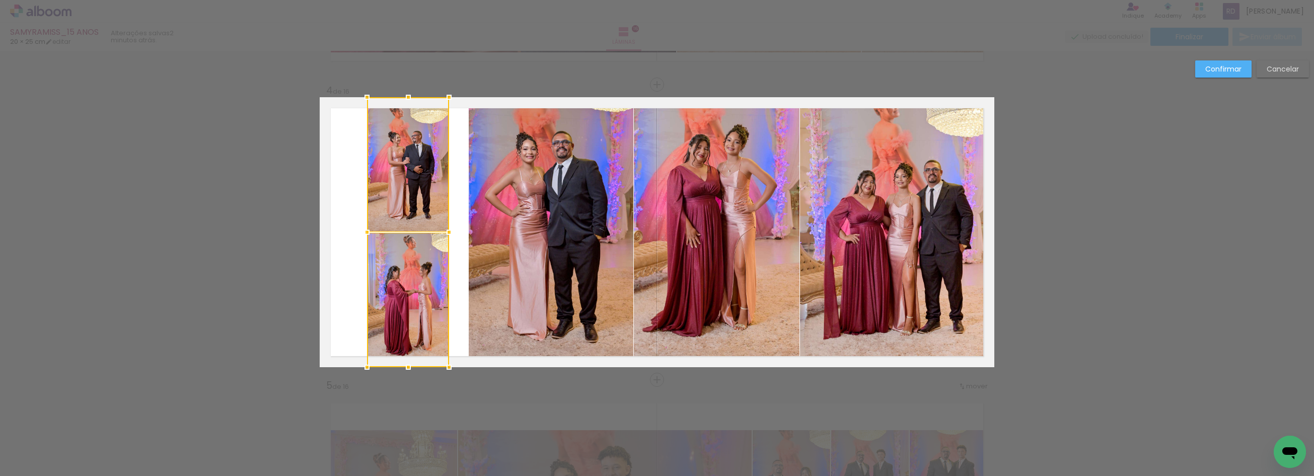
click at [570, 213] on quentale-photo at bounding box center [551, 232] width 165 height 270
click at [404, 164] on div at bounding box center [500, 232] width 266 height 270
click at [401, 263] on quentale-photo at bounding box center [408, 300] width 82 height 134
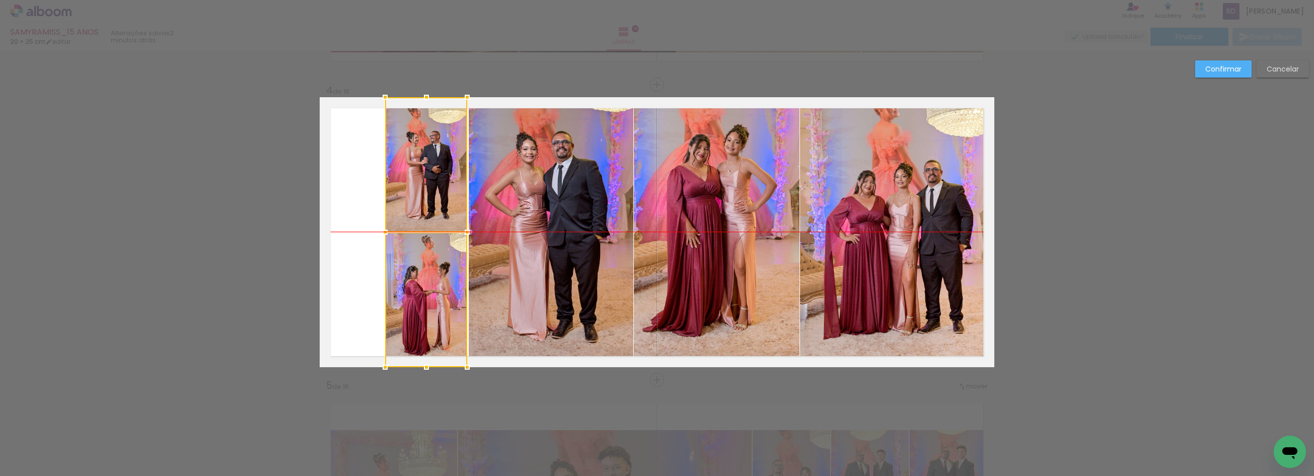
drag, startPoint x: 401, startPoint y: 266, endPoint x: 419, endPoint y: 266, distance: 18.1
click at [419, 266] on div at bounding box center [426, 232] width 82 height 270
click at [431, 173] on quentale-photo at bounding box center [426, 164] width 82 height 134
click at [429, 256] on quentale-photo at bounding box center [426, 300] width 82 height 134
click at [552, 228] on quentale-photo at bounding box center [551, 232] width 165 height 270
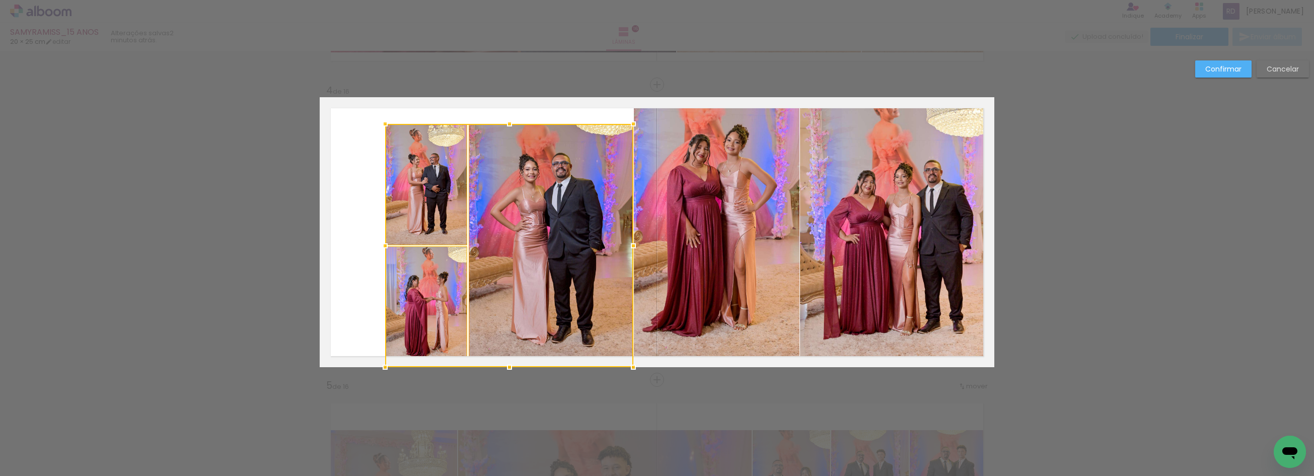
drag, startPoint x: 505, startPoint y: 93, endPoint x: 517, endPoint y: 149, distance: 57.6
click at [505, 119] on div at bounding box center [509, 124] width 20 height 20
click at [531, 167] on quentale-photo at bounding box center [550, 245] width 165 height 243
click at [442, 177] on quentale-photo at bounding box center [426, 184] width 82 height 121
click at [430, 278] on div at bounding box center [509, 245] width 248 height 243
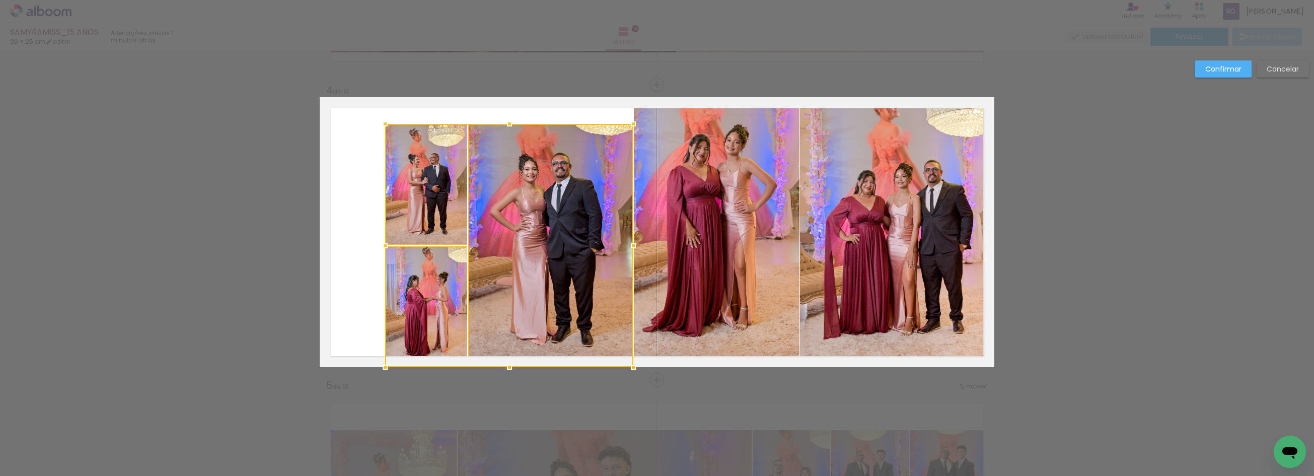
click at [741, 264] on quentale-photo at bounding box center [717, 232] width 166 height 270
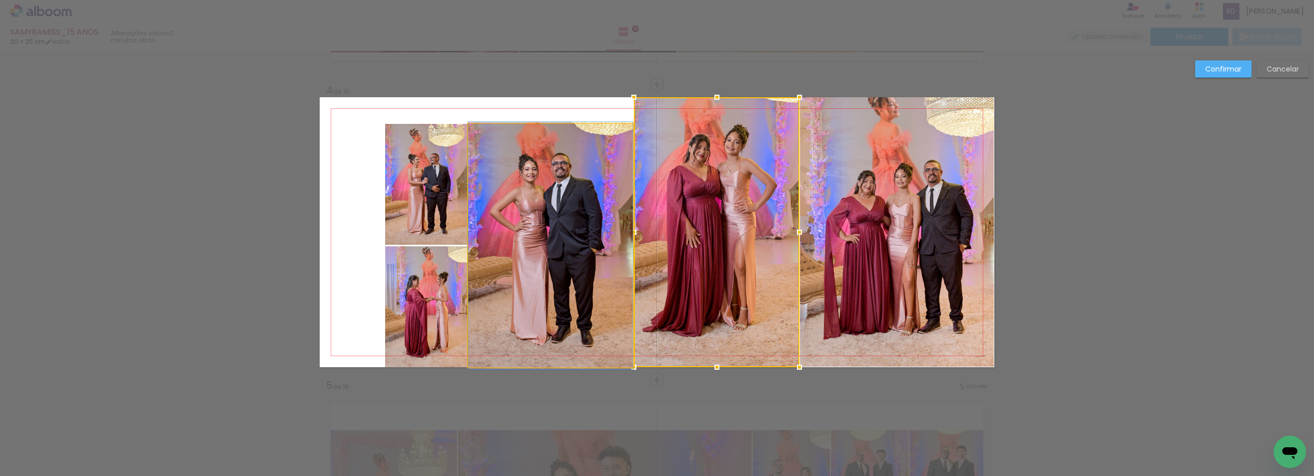
click at [555, 265] on quentale-photo at bounding box center [550, 245] width 165 height 243
click at [432, 296] on quentale-photo at bounding box center [426, 306] width 82 height 121
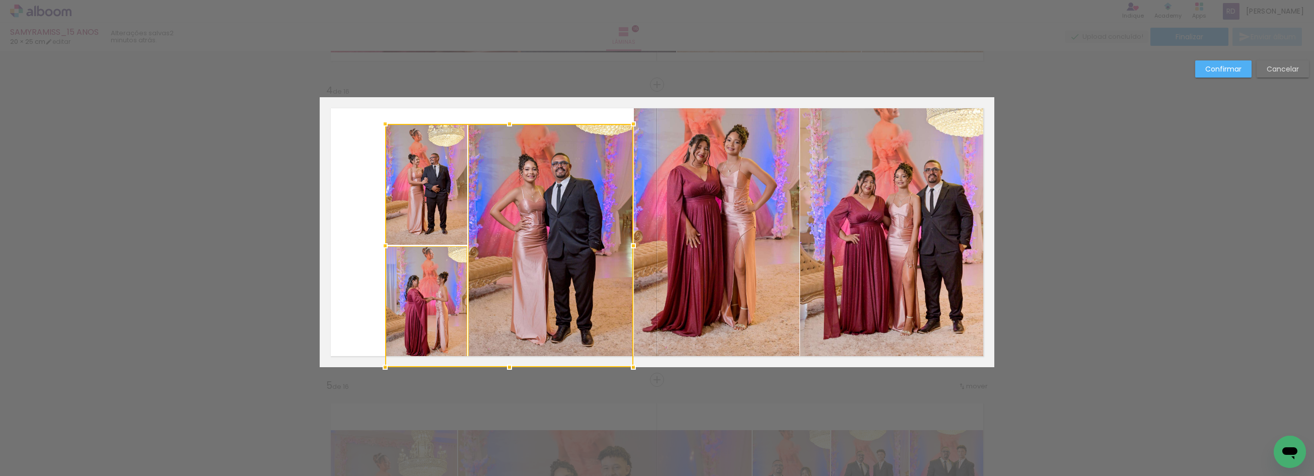
click at [416, 207] on div at bounding box center [509, 245] width 248 height 243
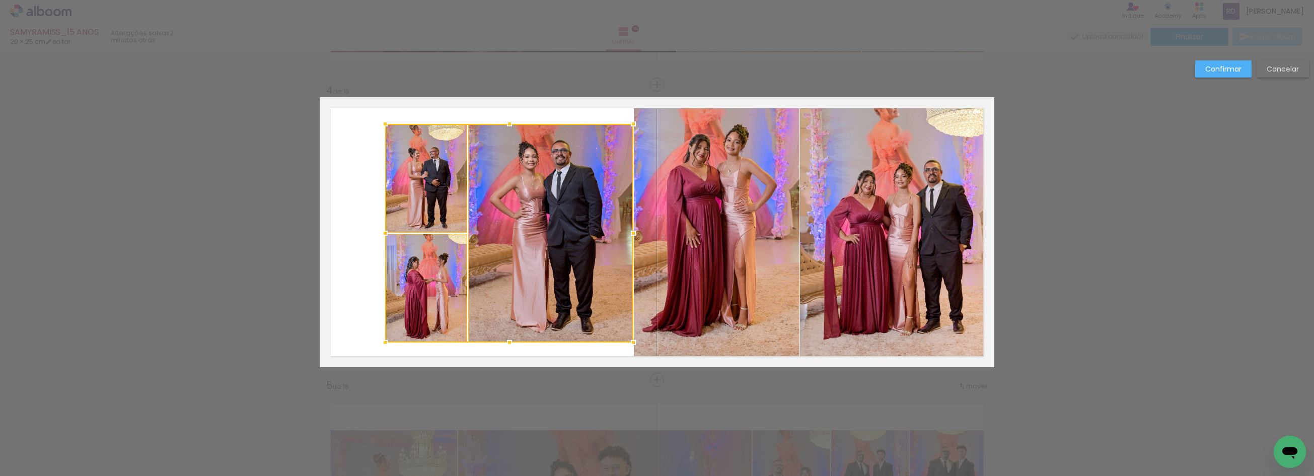
drag, startPoint x: 505, startPoint y: 368, endPoint x: 506, endPoint y: 344, distance: 24.7
click at [506, 344] on div at bounding box center [509, 342] width 20 height 20
click at [538, 236] on quentale-photo at bounding box center [550, 233] width 165 height 218
click at [424, 175] on quentale-photo at bounding box center [426, 178] width 82 height 109
click at [436, 260] on div at bounding box center [509, 233] width 248 height 218
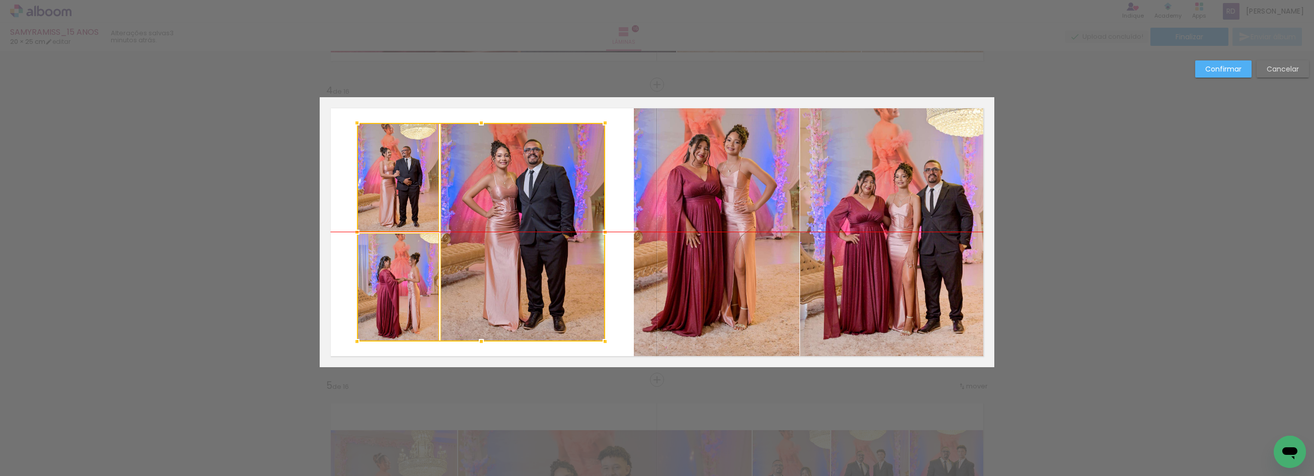
drag, startPoint x: 543, startPoint y: 240, endPoint x: 515, endPoint y: 239, distance: 27.7
click at [515, 239] on div at bounding box center [481, 232] width 248 height 218
drag, startPoint x: 1226, startPoint y: 63, endPoint x: 911, endPoint y: 170, distance: 332.2
click at [0, 0] on slot "Confirmar" at bounding box center [0, 0] width 0 height 0
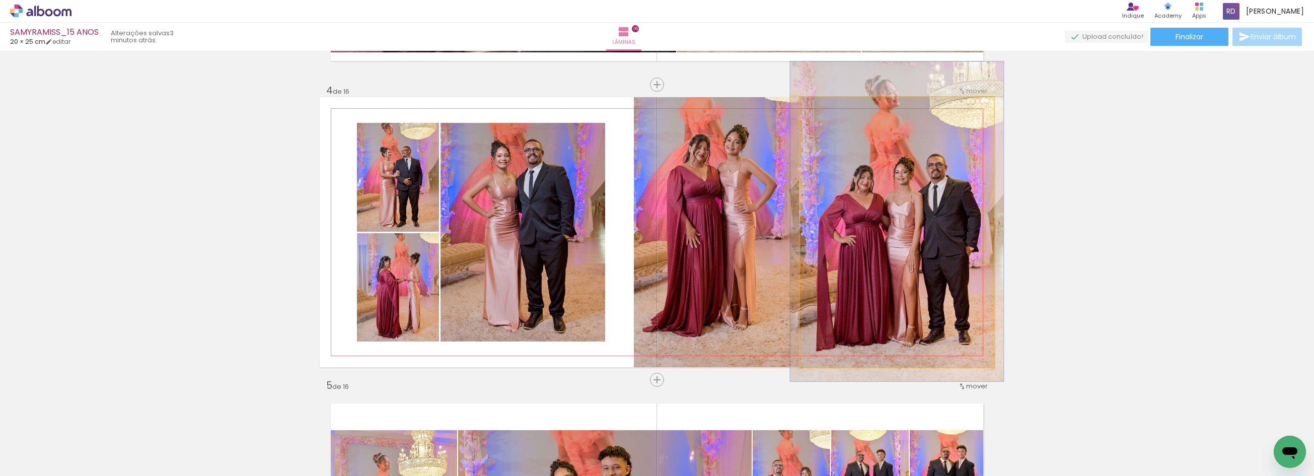
click at [824, 111] on div at bounding box center [827, 108] width 16 height 16
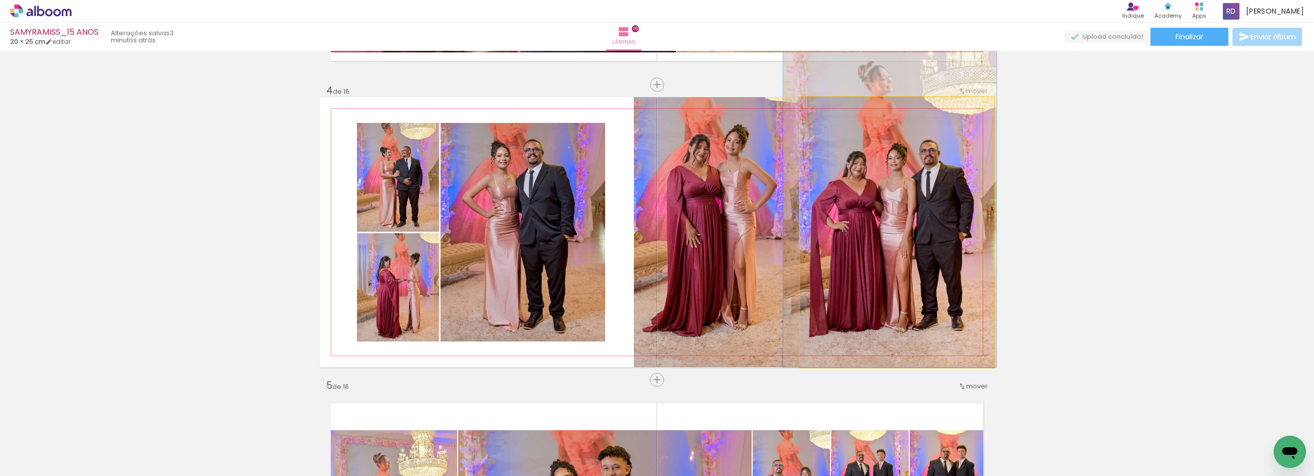
drag, startPoint x: 857, startPoint y: 203, endPoint x: 850, endPoint y: 182, distance: 22.8
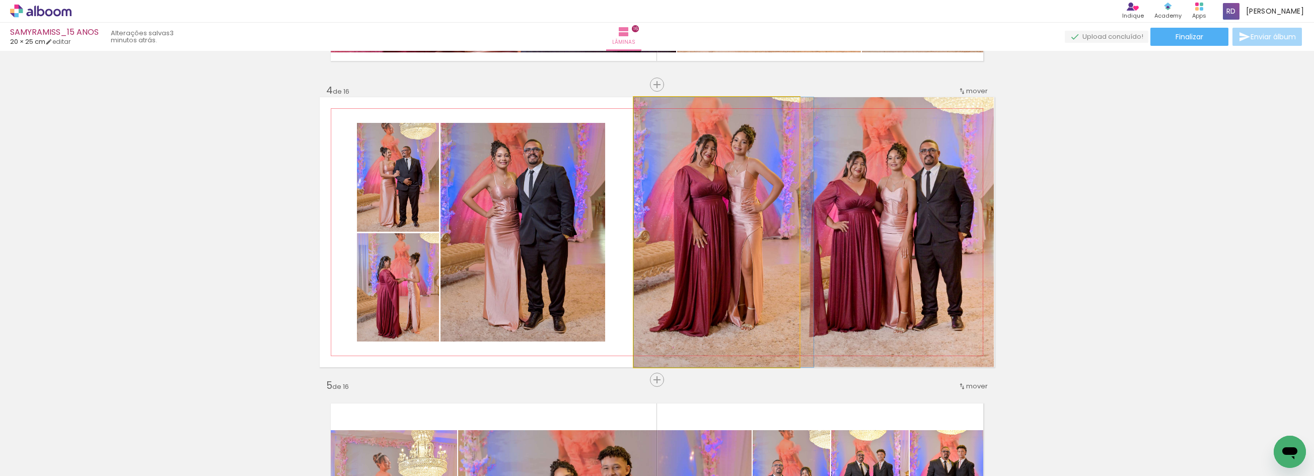
drag, startPoint x: 730, startPoint y: 193, endPoint x: 738, endPoint y: 193, distance: 7.5
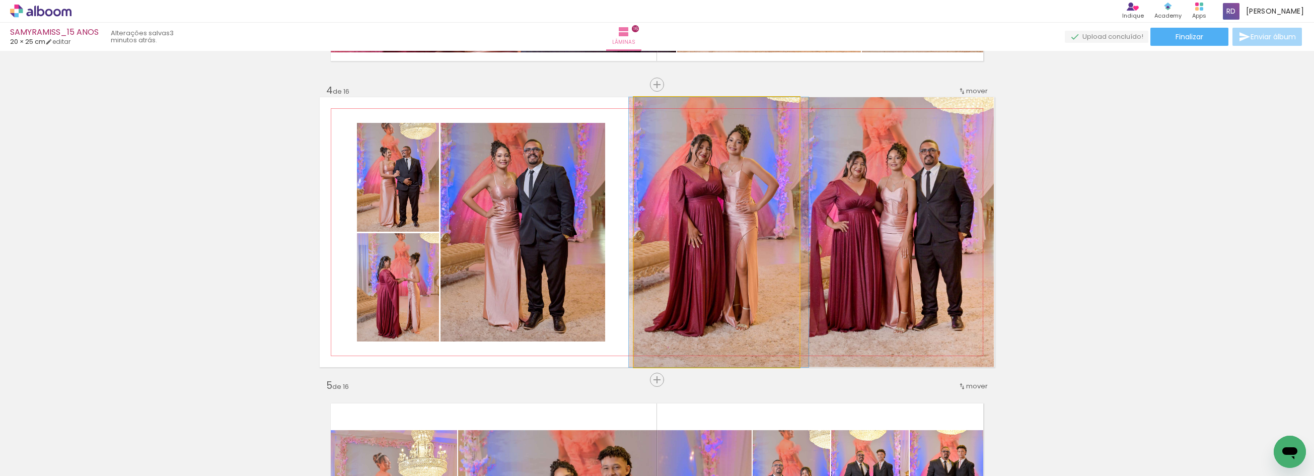
click at [776, 203] on quentale-photo at bounding box center [717, 232] width 166 height 270
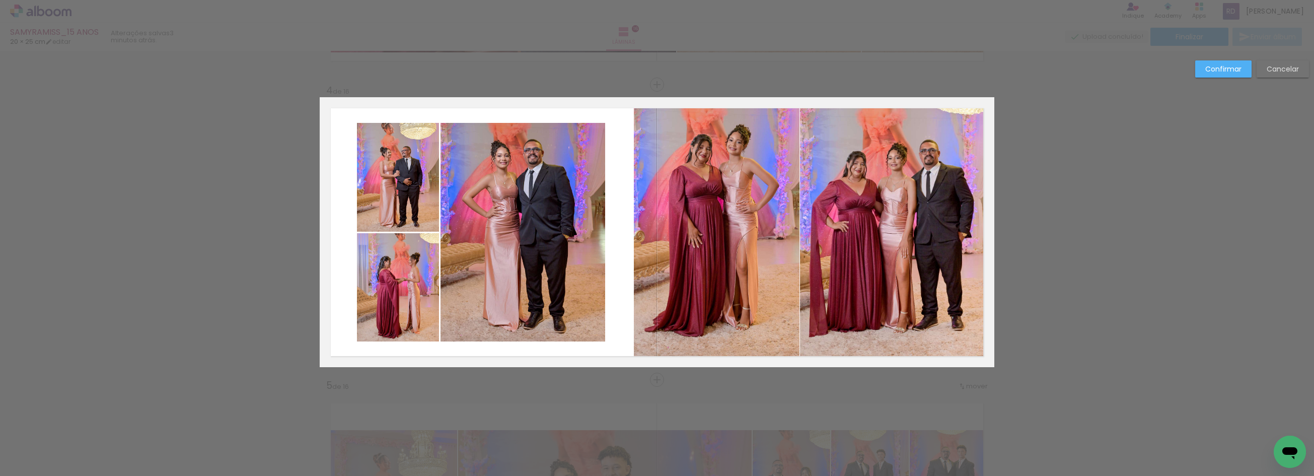
click at [789, 207] on quentale-photo at bounding box center [717, 232] width 166 height 270
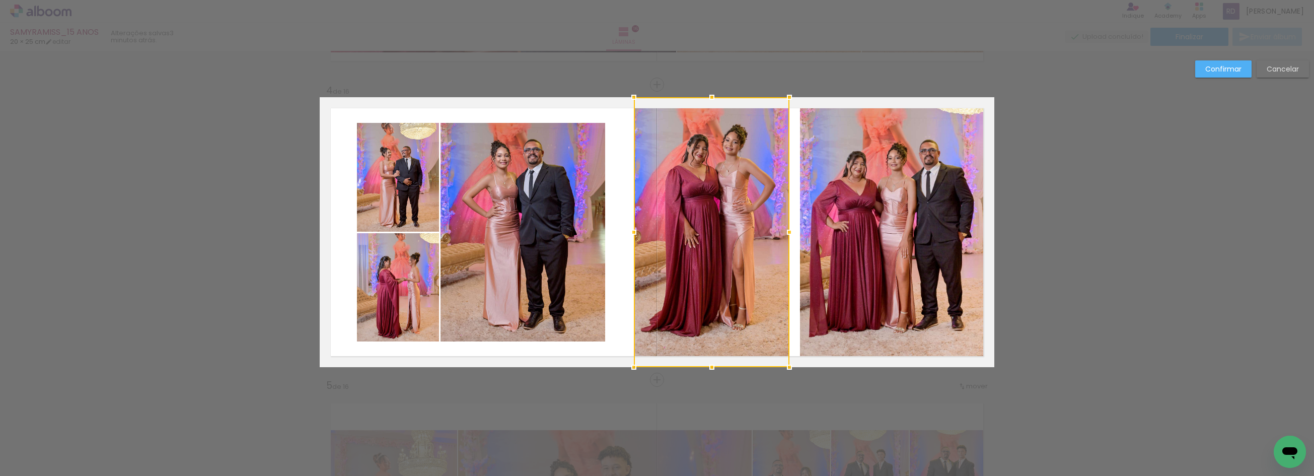
drag, startPoint x: 797, startPoint y: 232, endPoint x: 787, endPoint y: 232, distance: 10.1
click at [787, 232] on div at bounding box center [789, 232] width 20 height 20
click at [0, 0] on slot "Confirmar" at bounding box center [0, 0] width 0 height 0
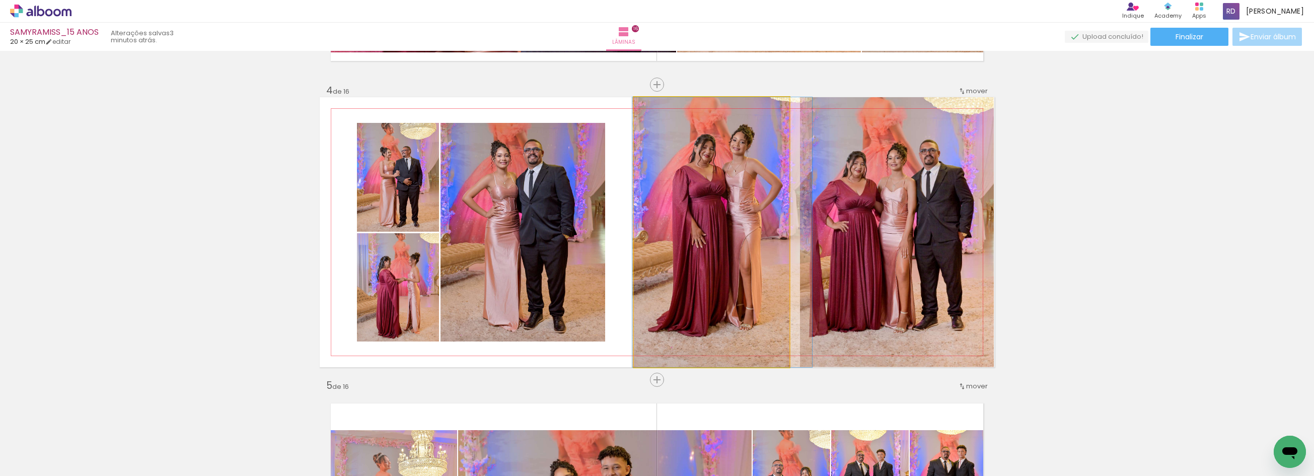
drag, startPoint x: 690, startPoint y: 209, endPoint x: 697, endPoint y: 209, distance: 7.0
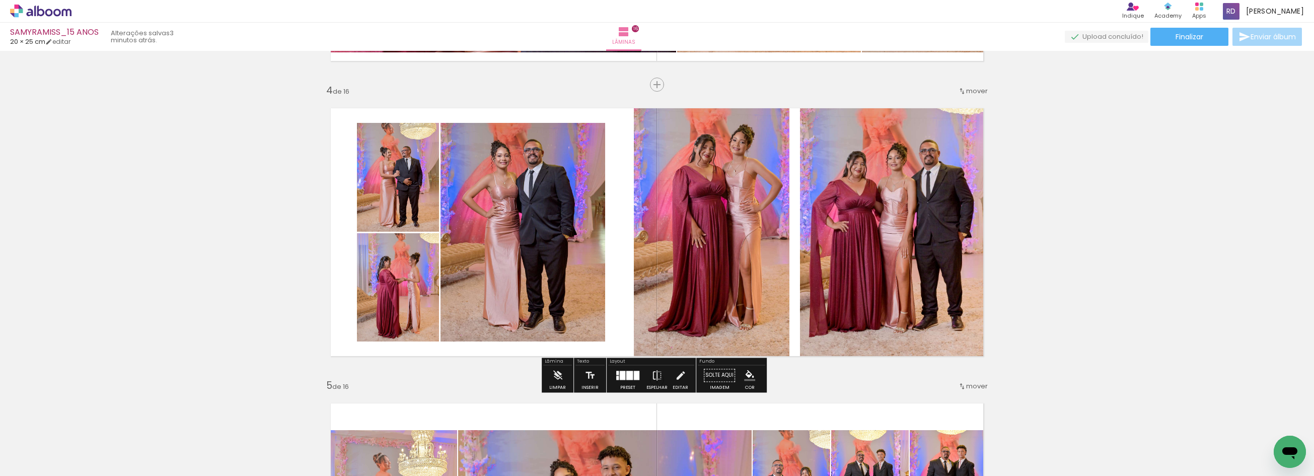
click at [872, 214] on quentale-photo at bounding box center [897, 232] width 194 height 270
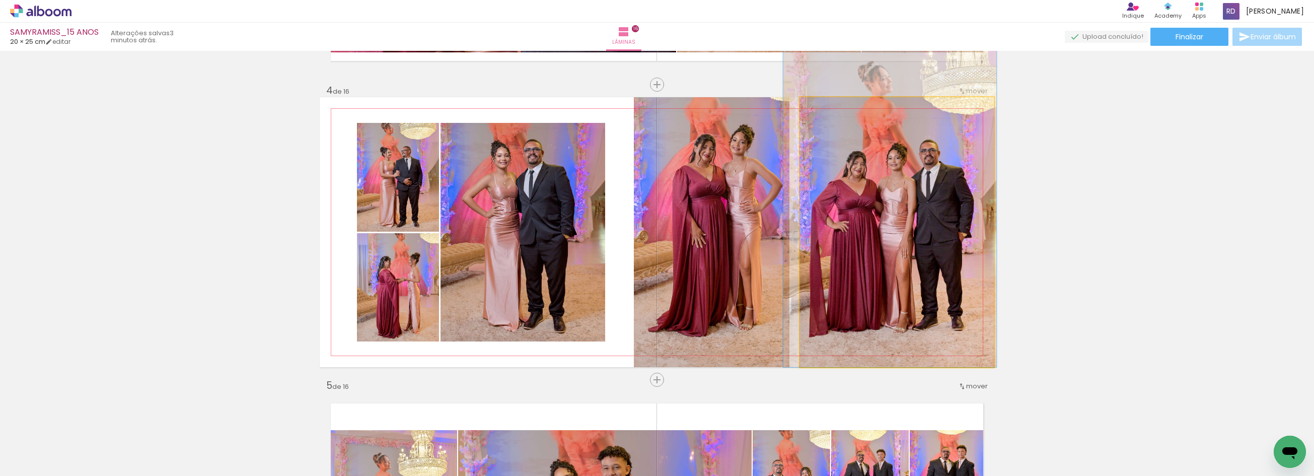
click at [801, 232] on quentale-photo at bounding box center [897, 232] width 194 height 270
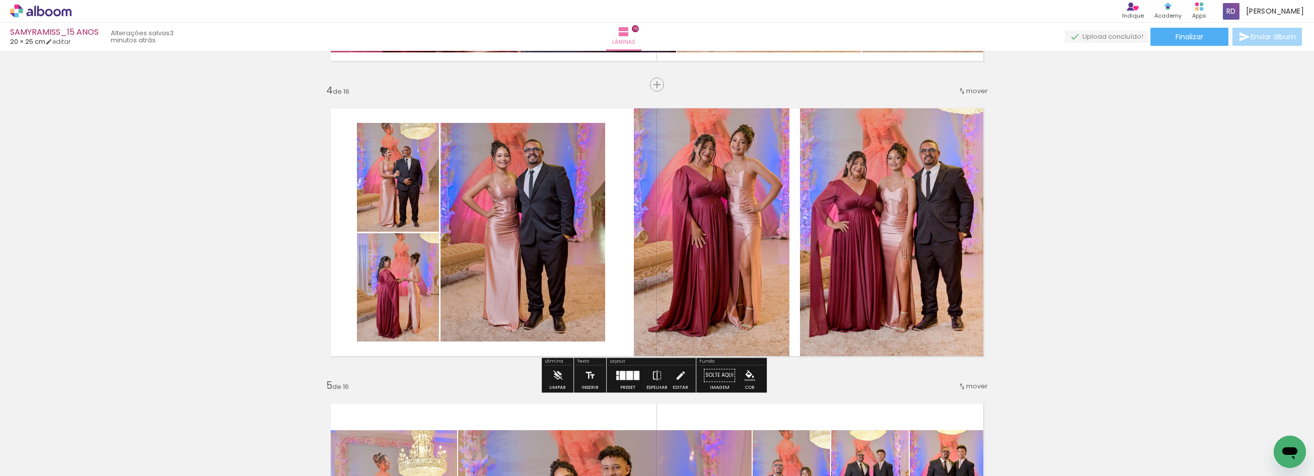
click at [810, 232] on quentale-photo at bounding box center [897, 232] width 194 height 270
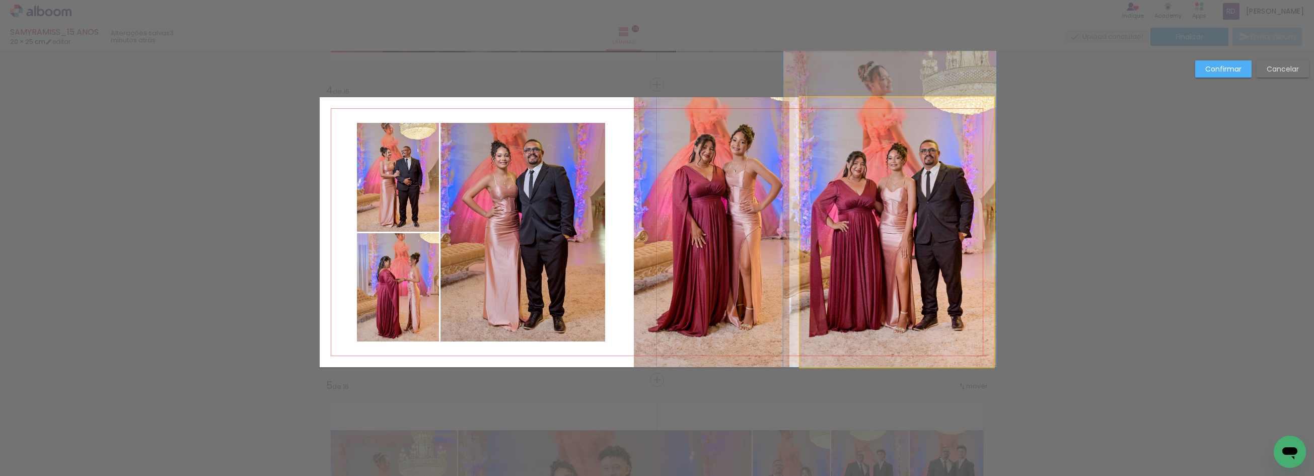
click at [810, 232] on quentale-photo at bounding box center [897, 232] width 194 height 270
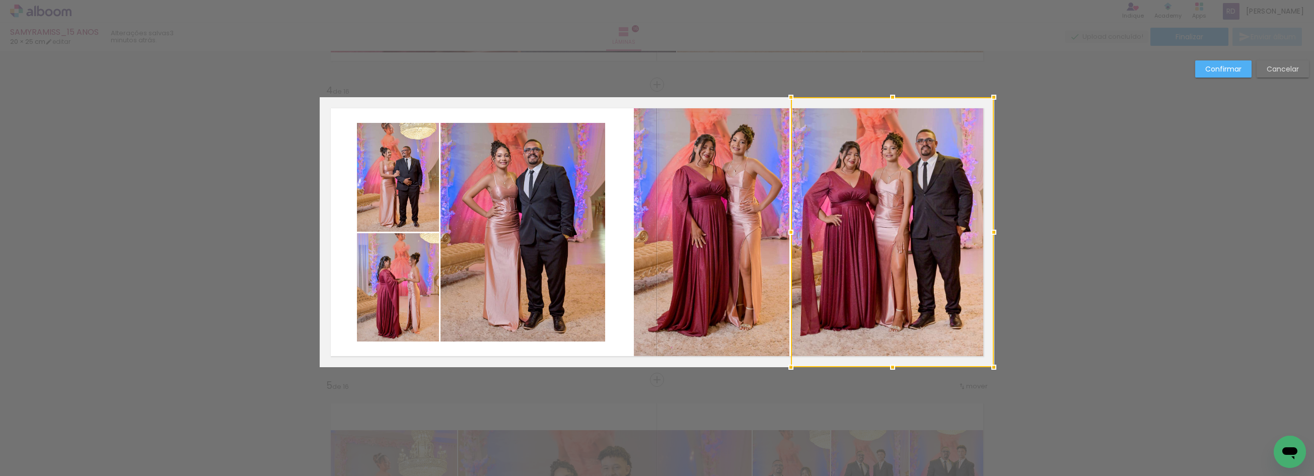
drag, startPoint x: 796, startPoint y: 232, endPoint x: 787, endPoint y: 232, distance: 9.1
click at [787, 232] on div at bounding box center [791, 232] width 20 height 20
click at [0, 0] on slot "Confirmar" at bounding box center [0, 0] width 0 height 0
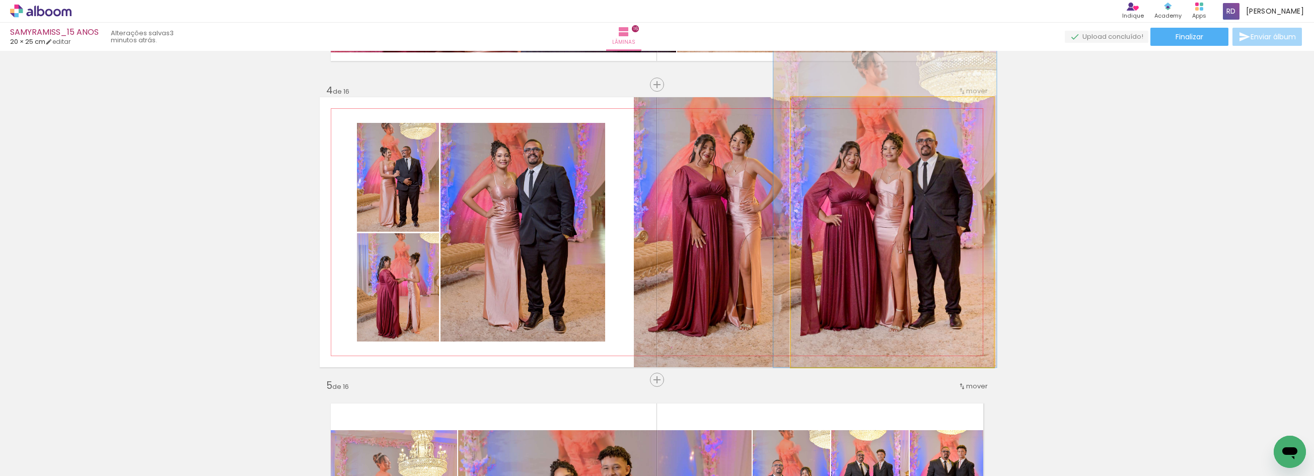
click at [877, 202] on quentale-photo at bounding box center [892, 232] width 203 height 270
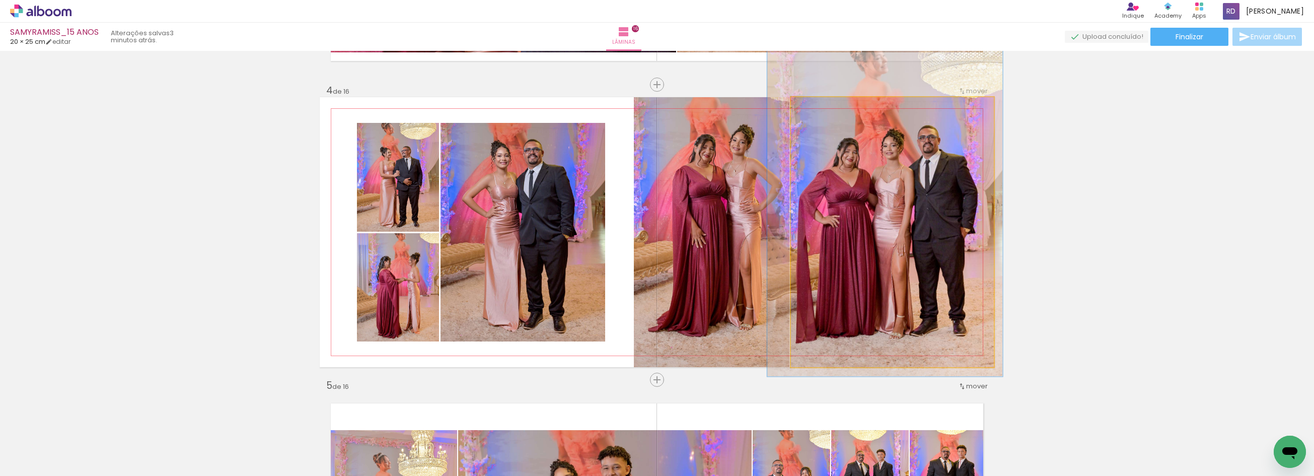
type paper-slider "116"
click at [816, 108] on div at bounding box center [820, 107] width 9 height 9
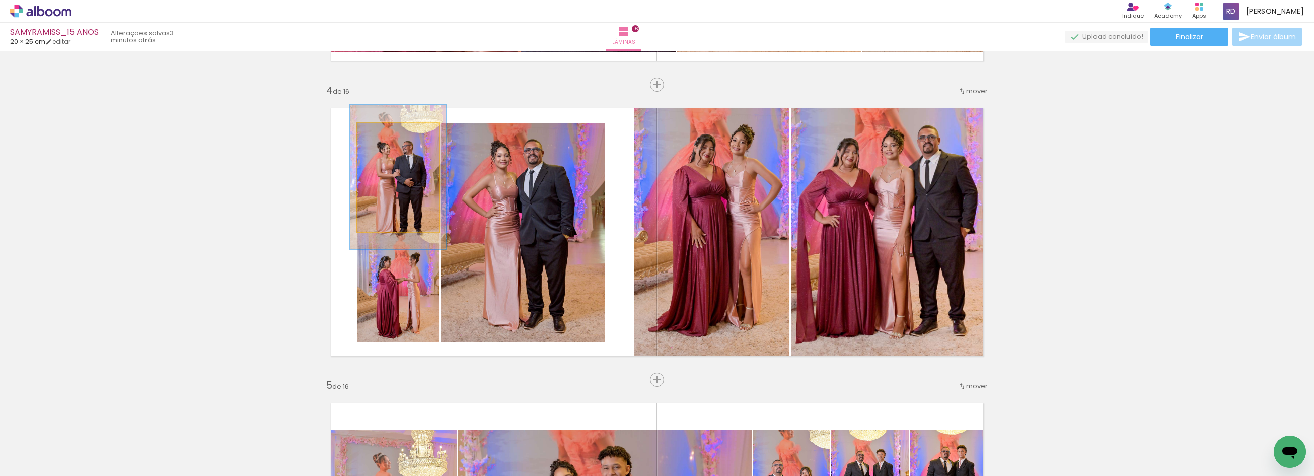
drag, startPoint x: 371, startPoint y: 133, endPoint x: 377, endPoint y: 133, distance: 6.0
type paper-slider "117"
click at [378, 133] on div at bounding box center [386, 133] width 16 height 16
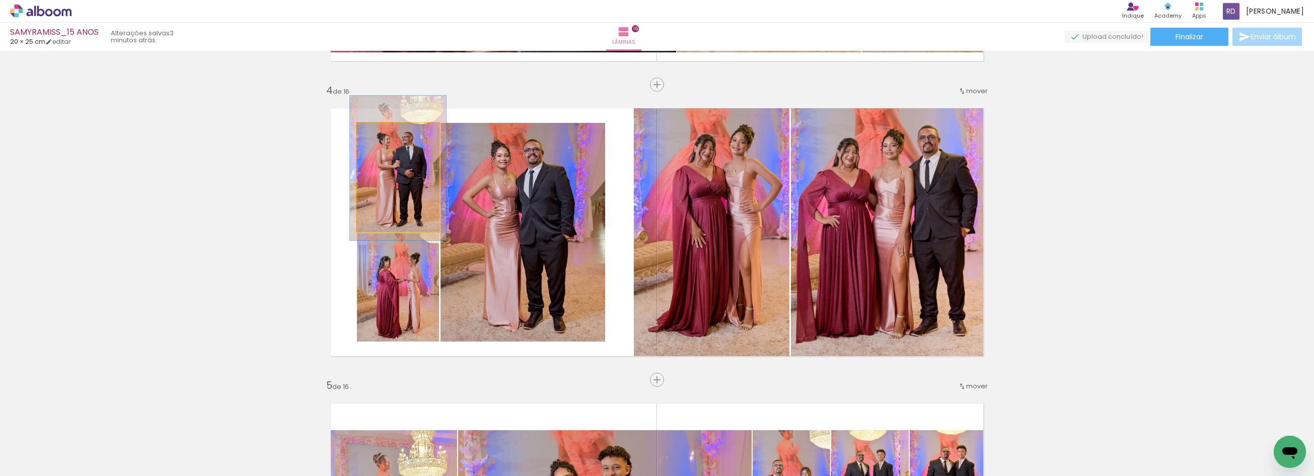
drag, startPoint x: 402, startPoint y: 185, endPoint x: 402, endPoint y: 176, distance: 9.1
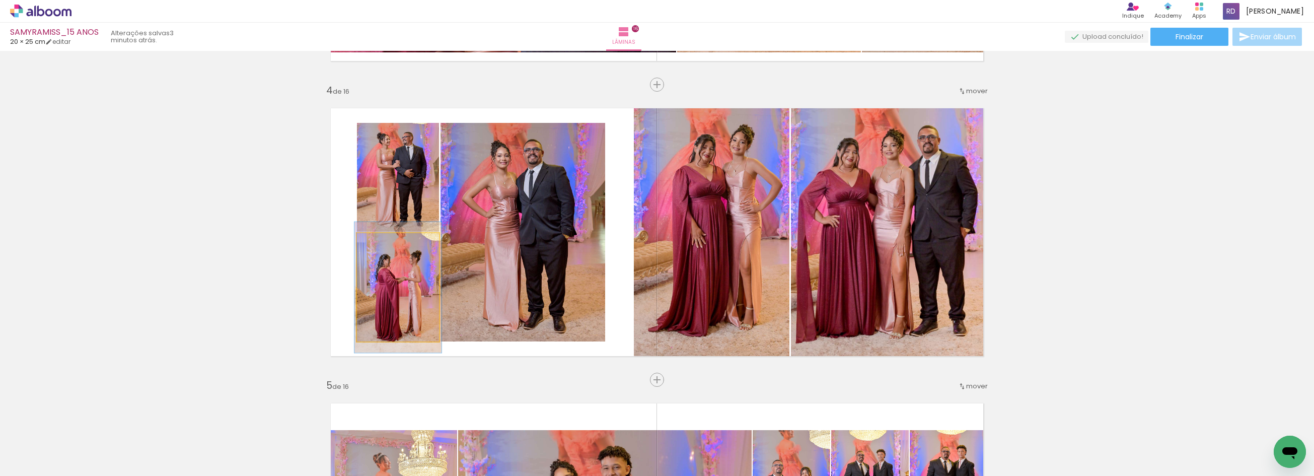
type paper-slider "106"
click at [378, 242] on div at bounding box center [382, 243] width 9 height 9
drag, startPoint x: 398, startPoint y: 295, endPoint x: 399, endPoint y: 287, distance: 8.1
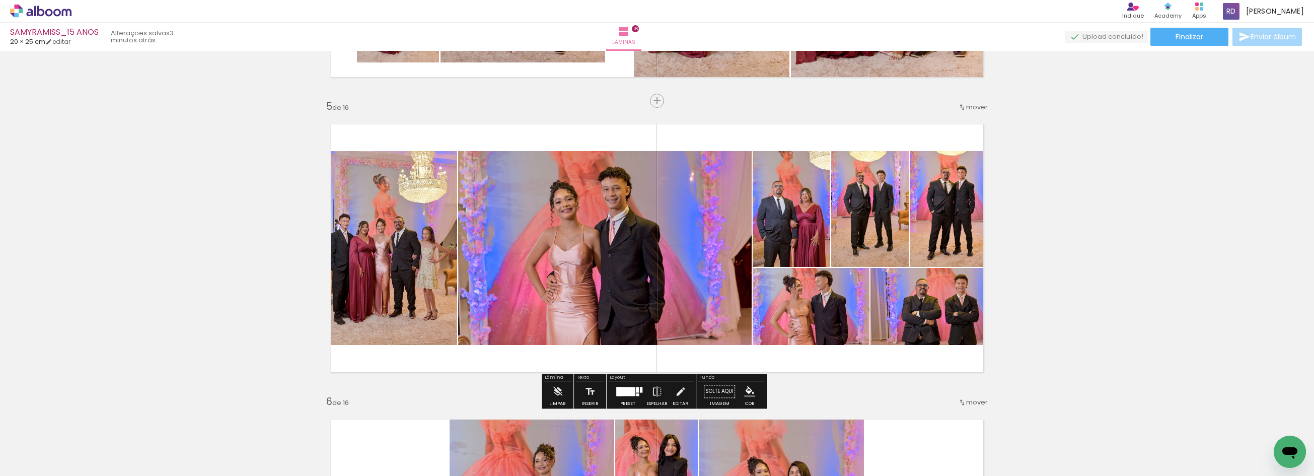
scroll to position [1147, 0]
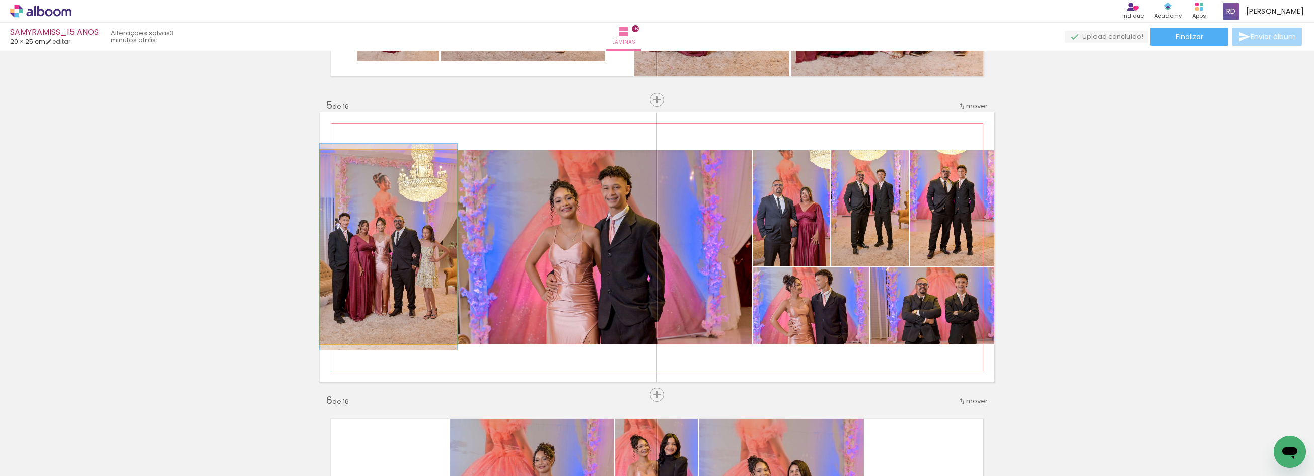
click at [403, 217] on quentale-photo at bounding box center [388, 247] width 137 height 194
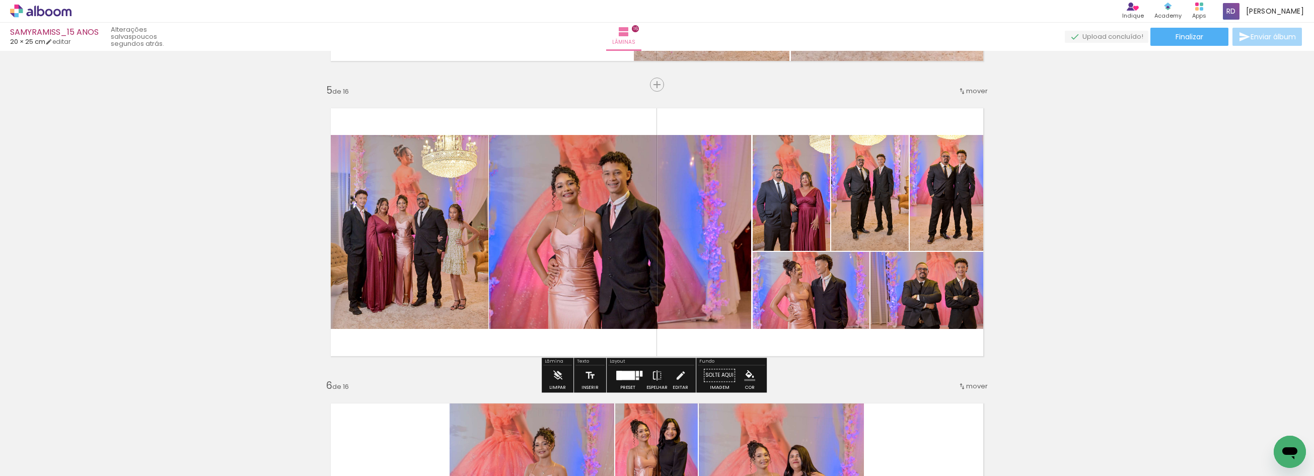
scroll to position [0, 2267]
click at [628, 375] on div at bounding box center [626, 374] width 18 height 9
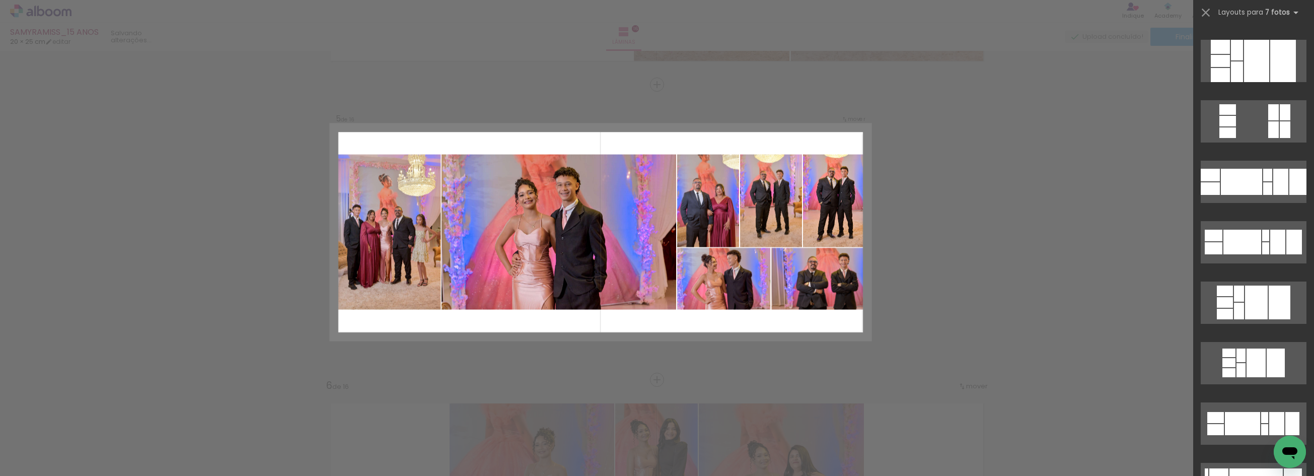
scroll to position [0, 0]
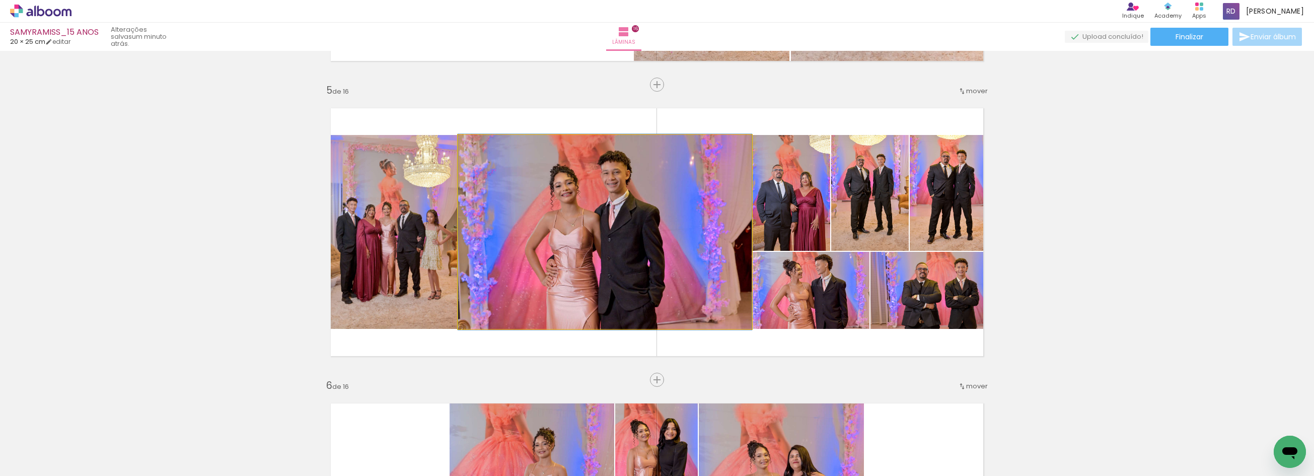
click at [597, 220] on quentale-photo at bounding box center [604, 232] width 293 height 194
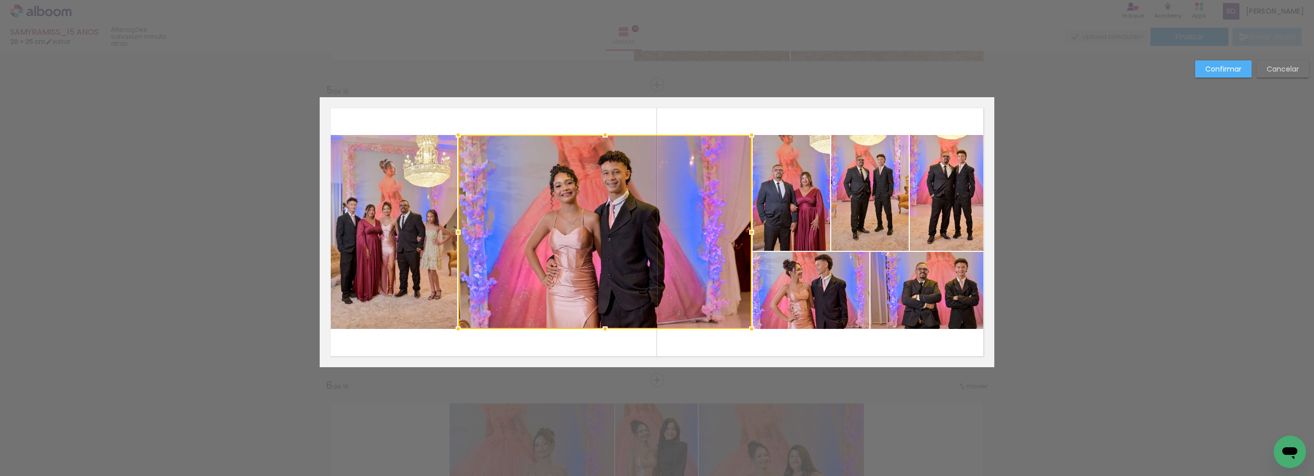
click at [715, 214] on div at bounding box center [604, 232] width 293 height 194
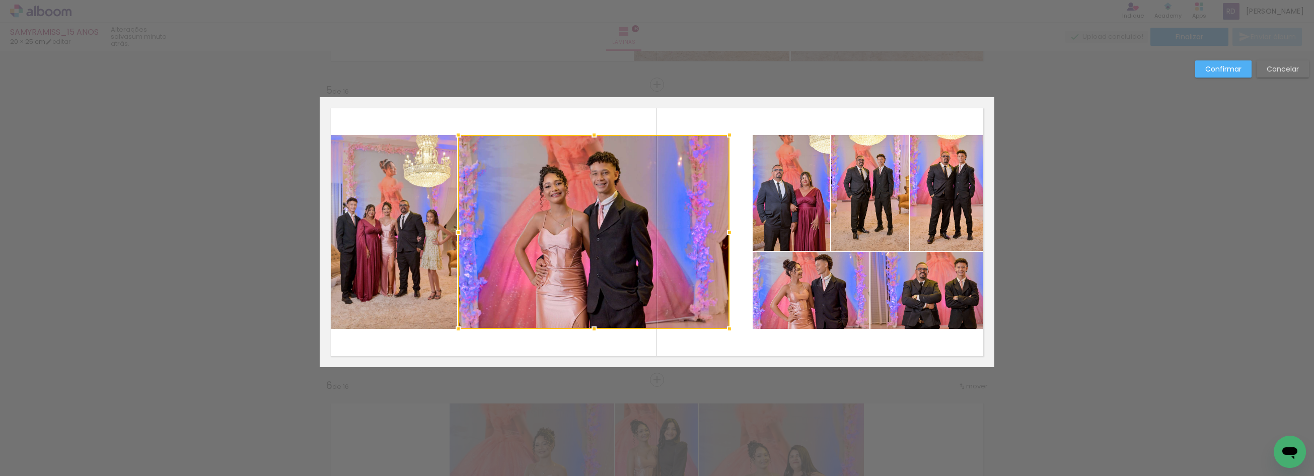
drag, startPoint x: 751, startPoint y: 230, endPoint x: 729, endPoint y: 232, distance: 22.7
click at [729, 232] on div at bounding box center [729, 232] width 20 height 20
click at [780, 202] on quentale-photo at bounding box center [791, 193] width 78 height 116
click at [922, 193] on quentale-photo at bounding box center [951, 193] width 85 height 116
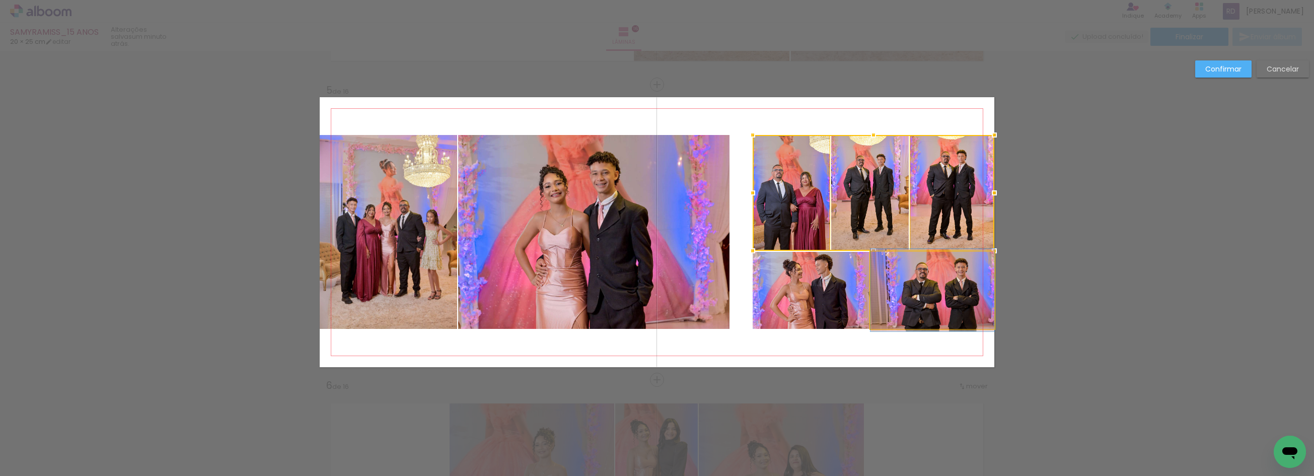
click at [922, 304] on quentale-photo at bounding box center [932, 290] width 124 height 77
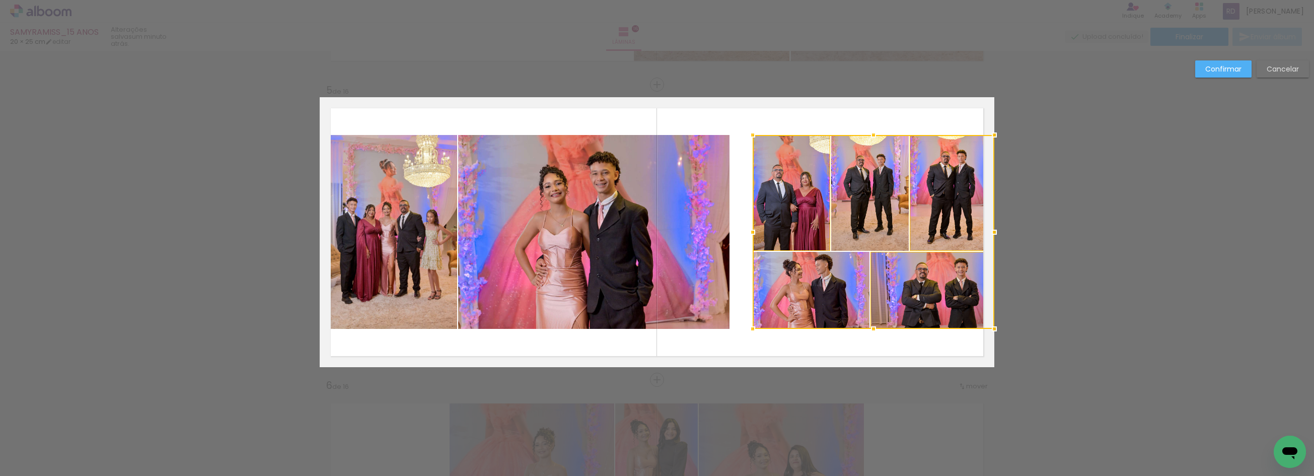
click at [949, 173] on div at bounding box center [873, 232] width 242 height 194
click at [880, 182] on quentale-photo at bounding box center [870, 193] width 78 height 116
click at [796, 170] on quentale-photo at bounding box center [791, 193] width 78 height 116
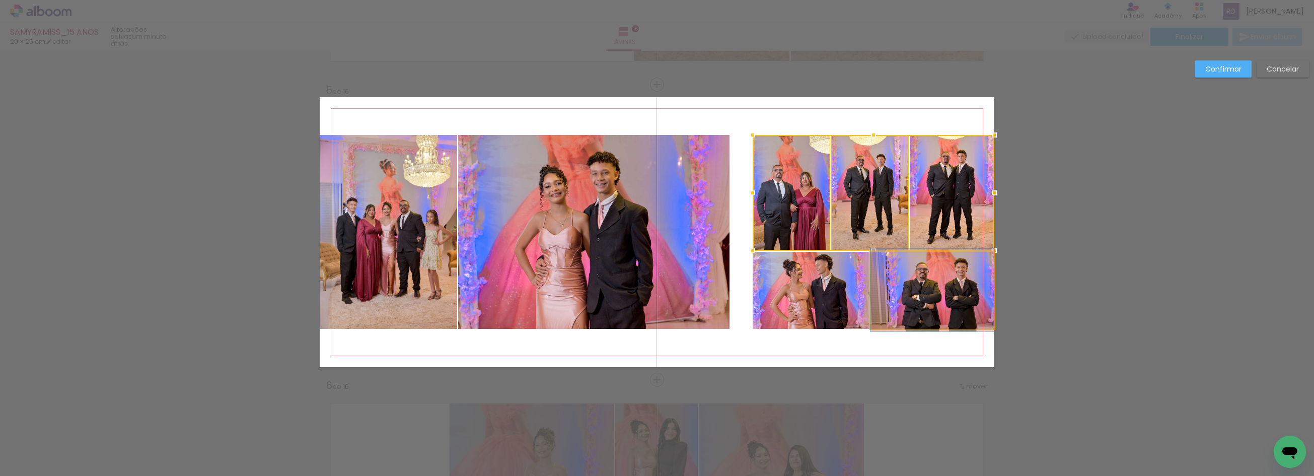
click at [911, 284] on quentale-photo at bounding box center [932, 290] width 124 height 77
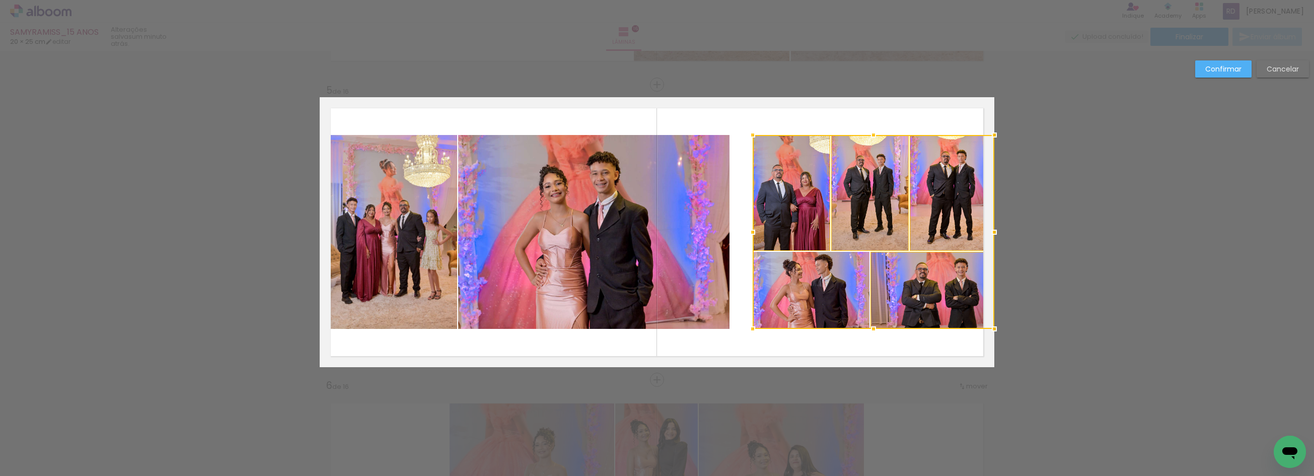
click at [816, 280] on div at bounding box center [873, 232] width 242 height 194
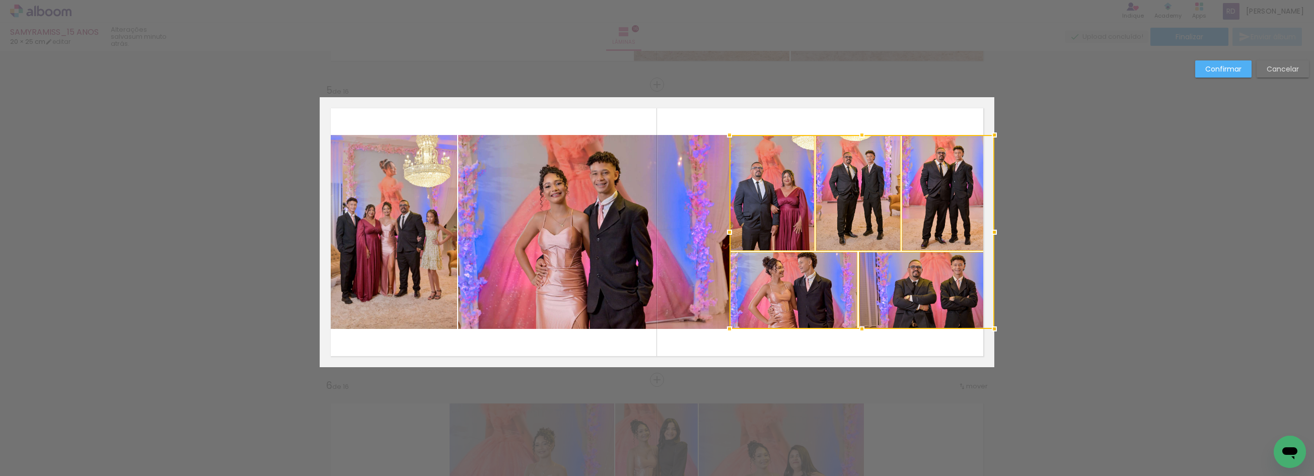
drag, startPoint x: 749, startPoint y: 231, endPoint x: 726, endPoint y: 229, distance: 22.7
click at [726, 229] on div at bounding box center [729, 232] width 20 height 20
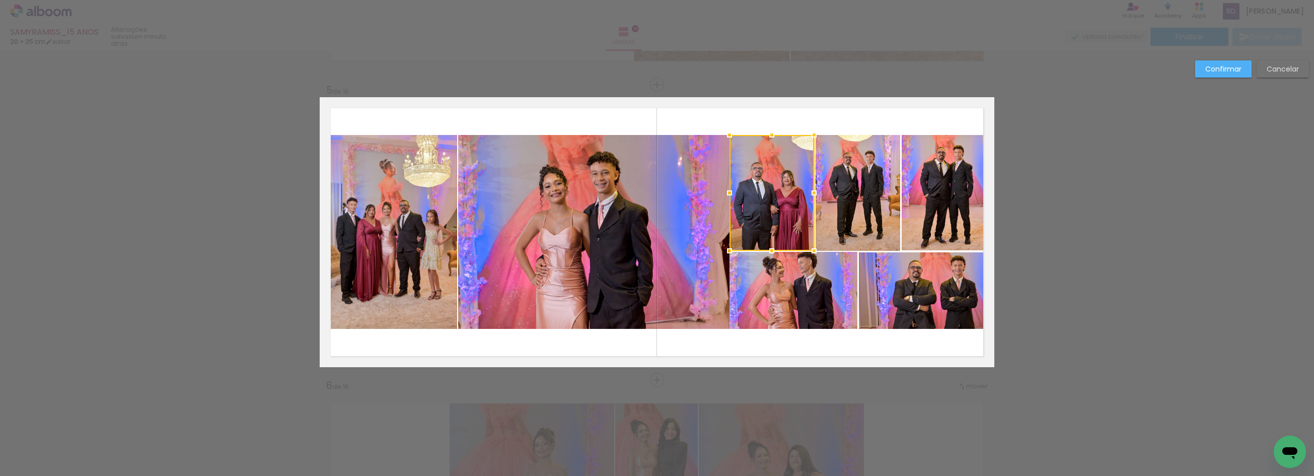
click at [0, 0] on slot "Confirmar" at bounding box center [0, 0] width 0 height 0
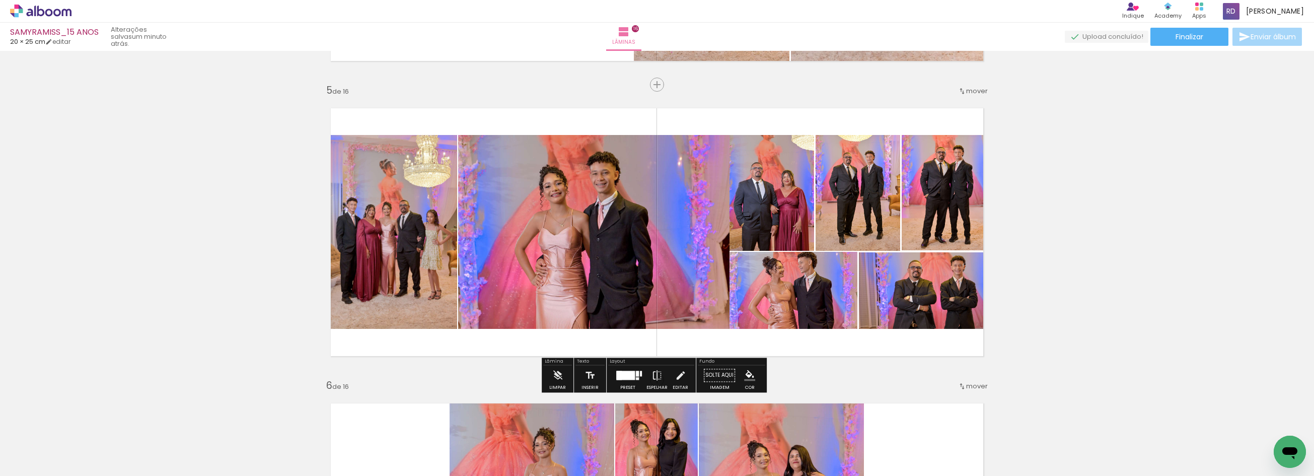
click at [511, 212] on quentale-photo at bounding box center [593, 232] width 271 height 194
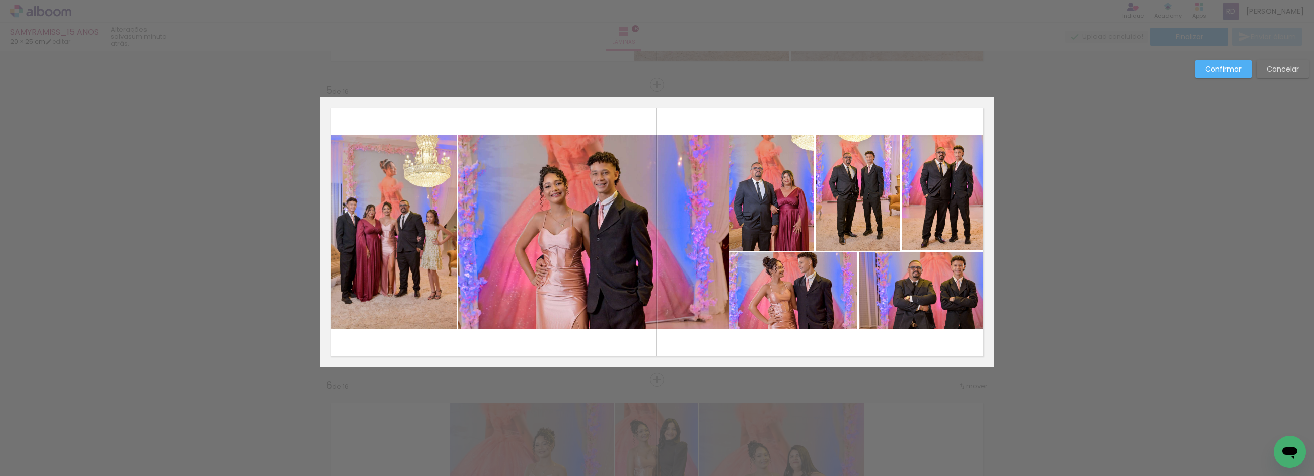
click at [459, 228] on quentale-photo at bounding box center [593, 232] width 271 height 194
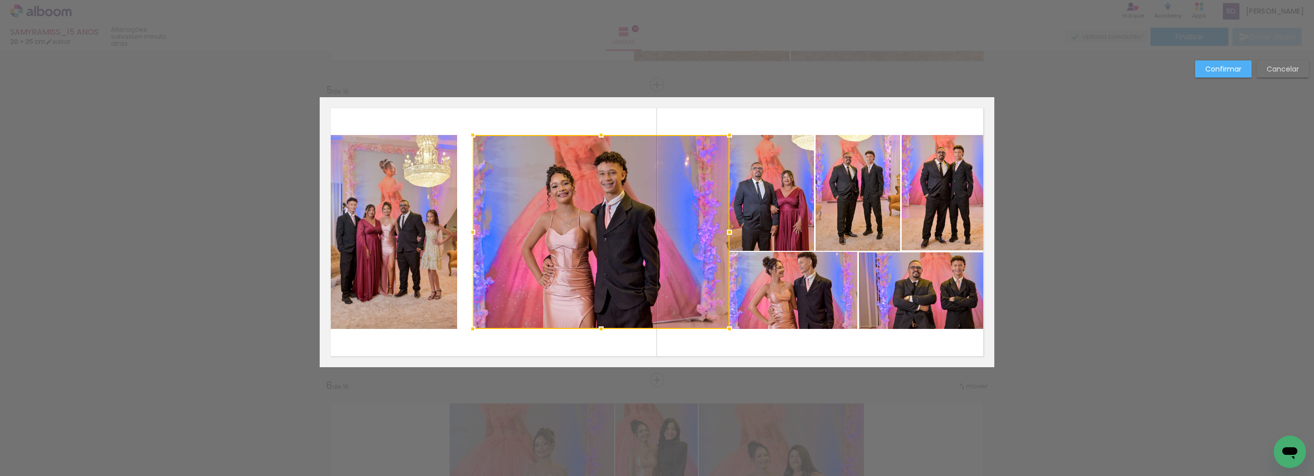
drag, startPoint x: 447, startPoint y: 234, endPoint x: 463, endPoint y: 233, distance: 16.1
click at [463, 233] on div at bounding box center [473, 232] width 20 height 20
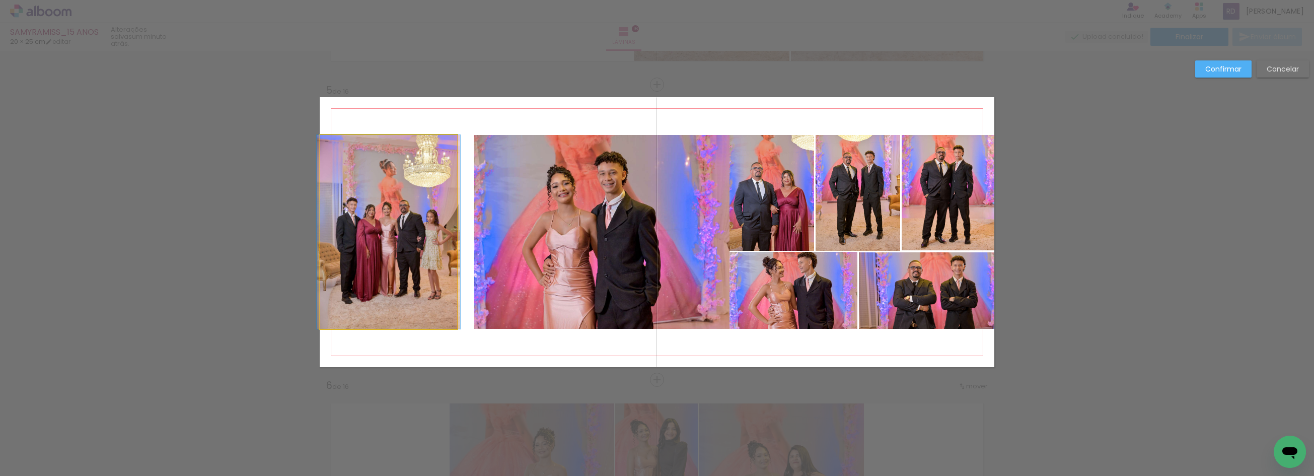
drag, startPoint x: 386, startPoint y: 220, endPoint x: 432, endPoint y: 225, distance: 46.0
click at [386, 219] on quentale-photo at bounding box center [388, 232] width 137 height 194
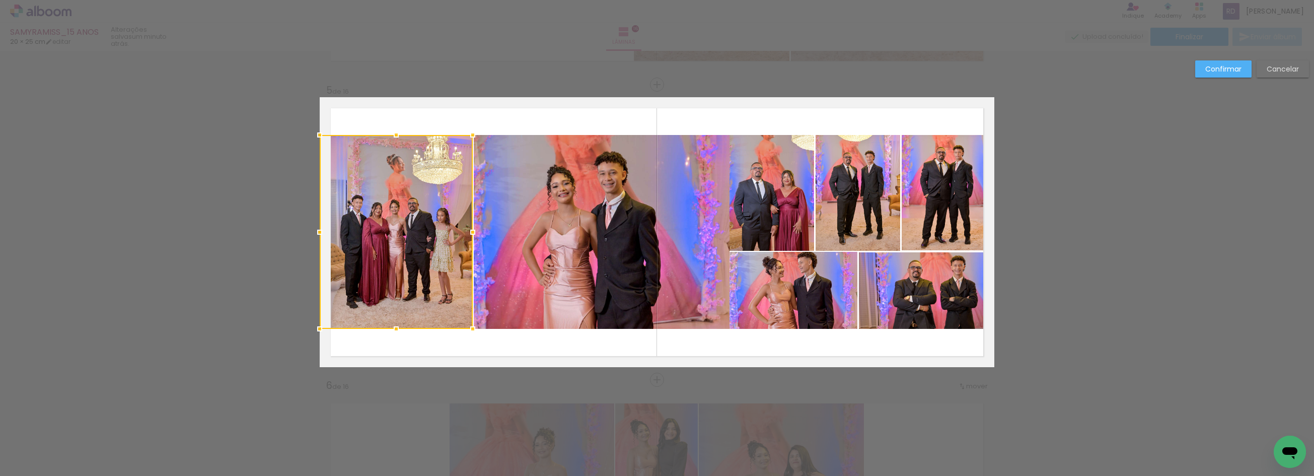
drag, startPoint x: 451, startPoint y: 231, endPoint x: 467, endPoint y: 231, distance: 15.6
click at [467, 231] on div at bounding box center [473, 232] width 20 height 20
click at [0, 0] on slot "Confirmar" at bounding box center [0, 0] width 0 height 0
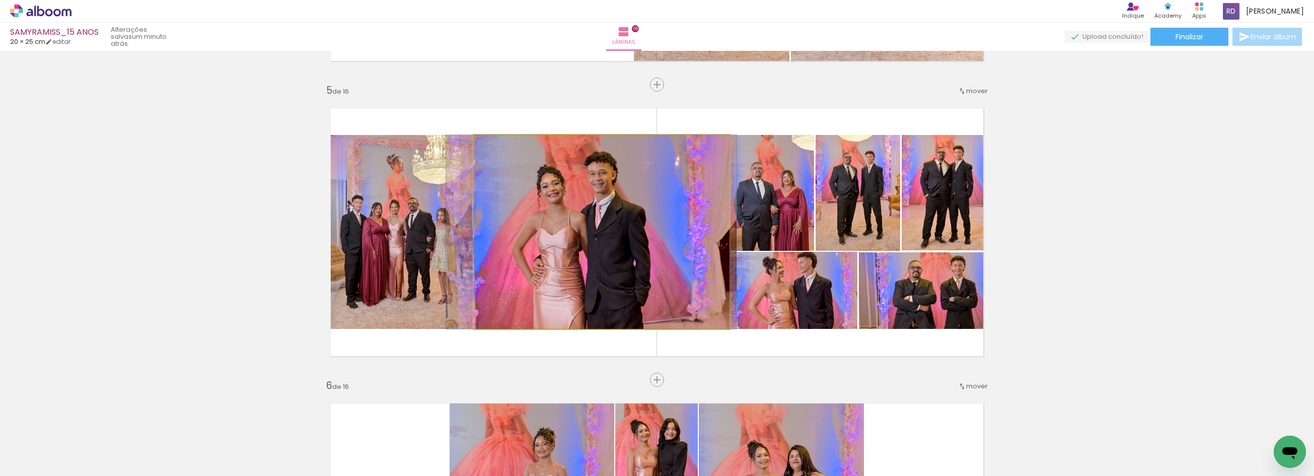
drag, startPoint x: 542, startPoint y: 229, endPoint x: 532, endPoint y: 229, distance: 10.1
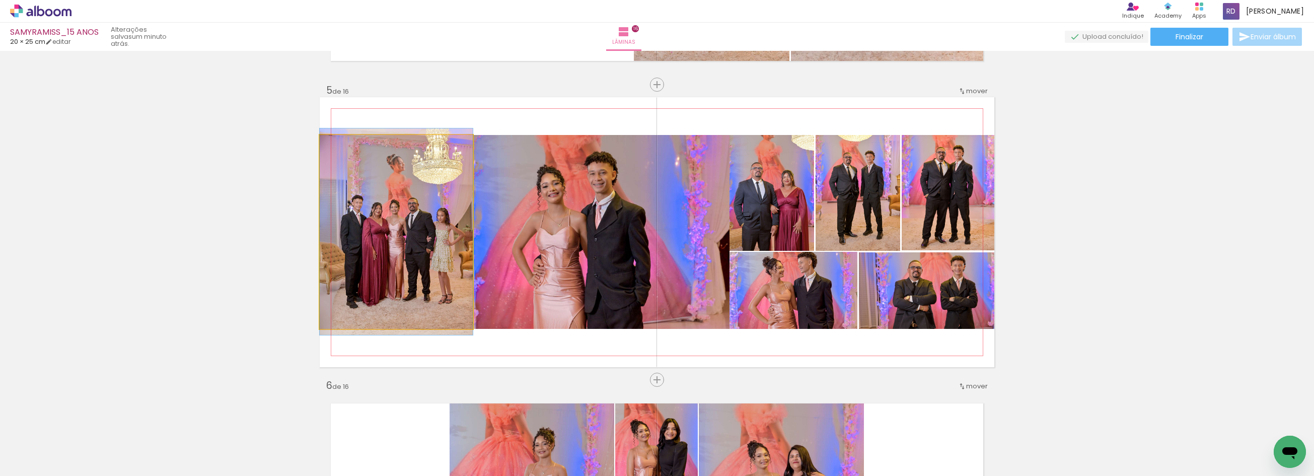
click at [405, 238] on quentale-photo at bounding box center [396, 232] width 153 height 194
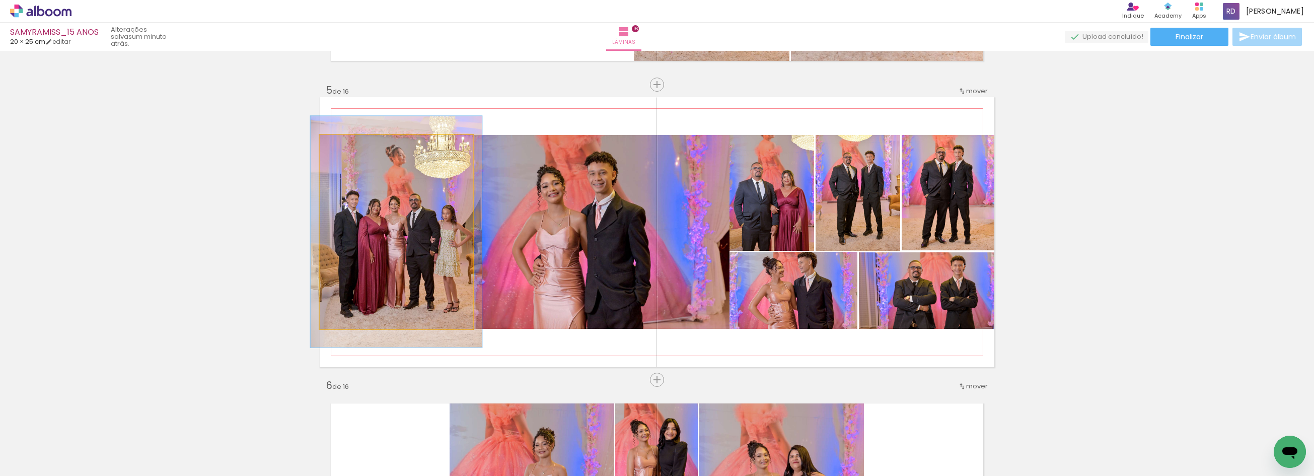
click at [343, 147] on div at bounding box center [347, 145] width 9 height 9
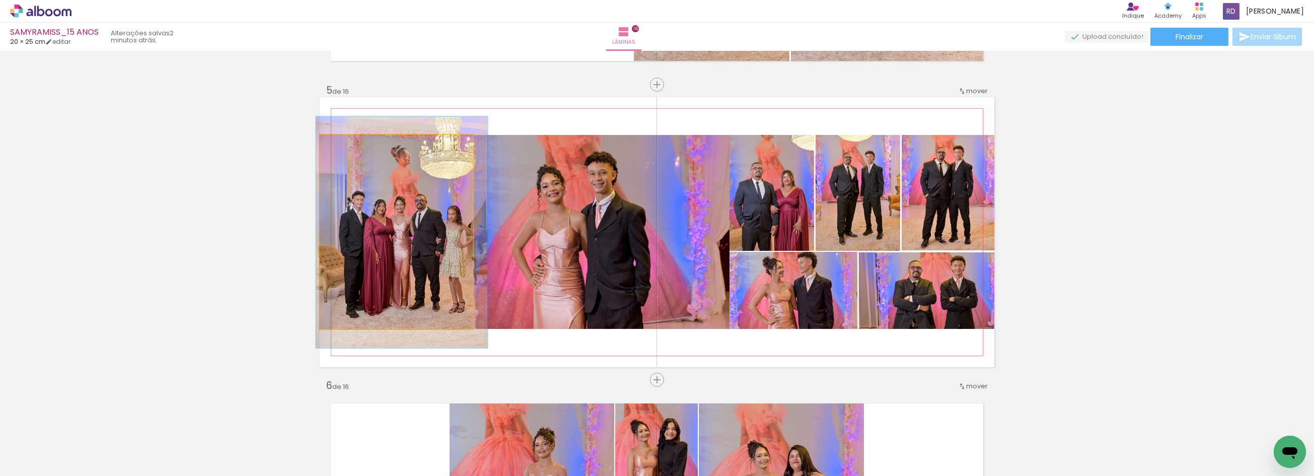
drag, startPoint x: 364, startPoint y: 228, endPoint x: 369, endPoint y: 229, distance: 5.6
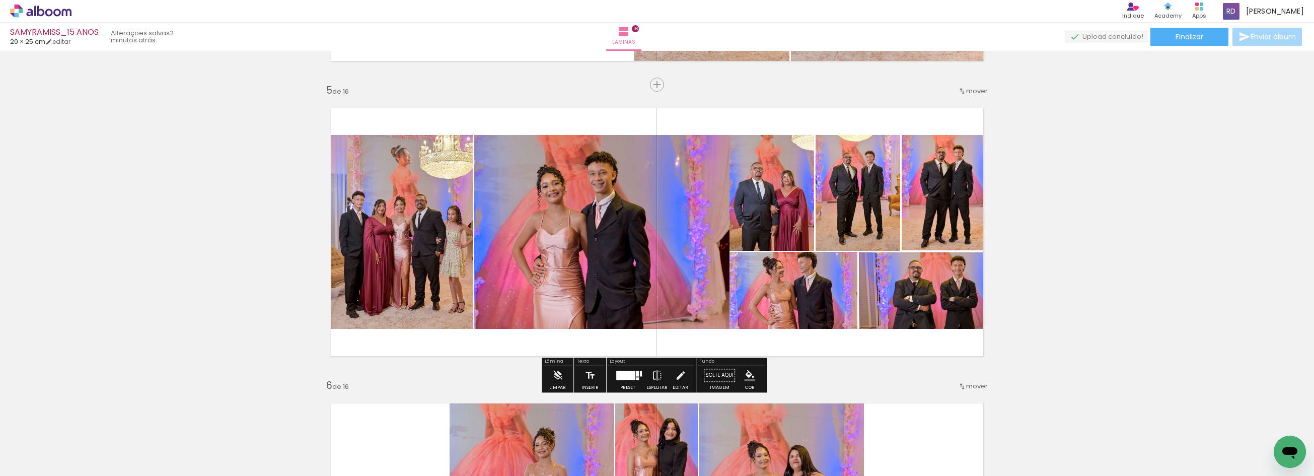
click at [507, 243] on quentale-photo at bounding box center [601, 232] width 255 height 194
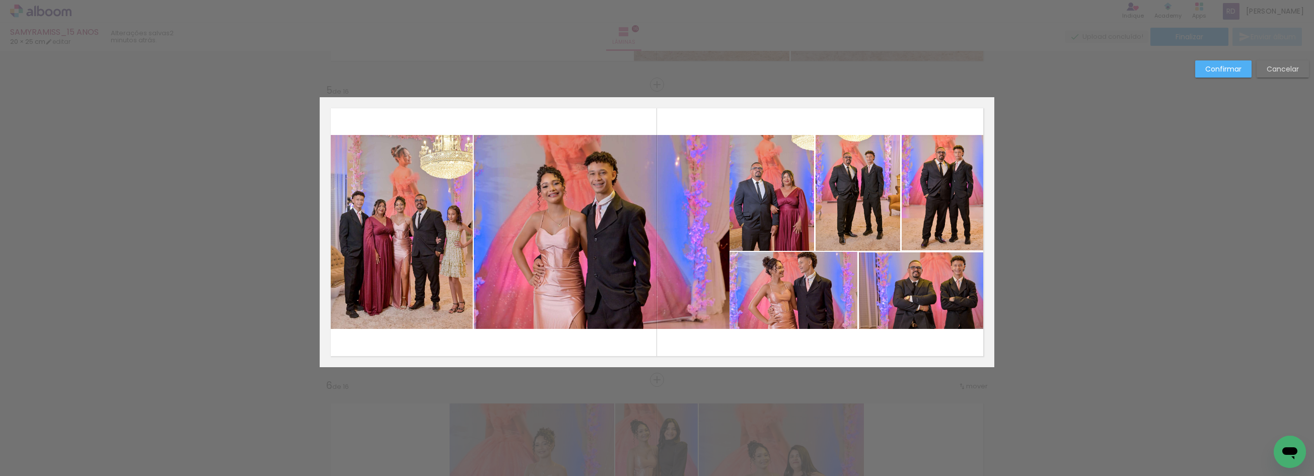
click at [503, 242] on quentale-photo at bounding box center [601, 232] width 255 height 194
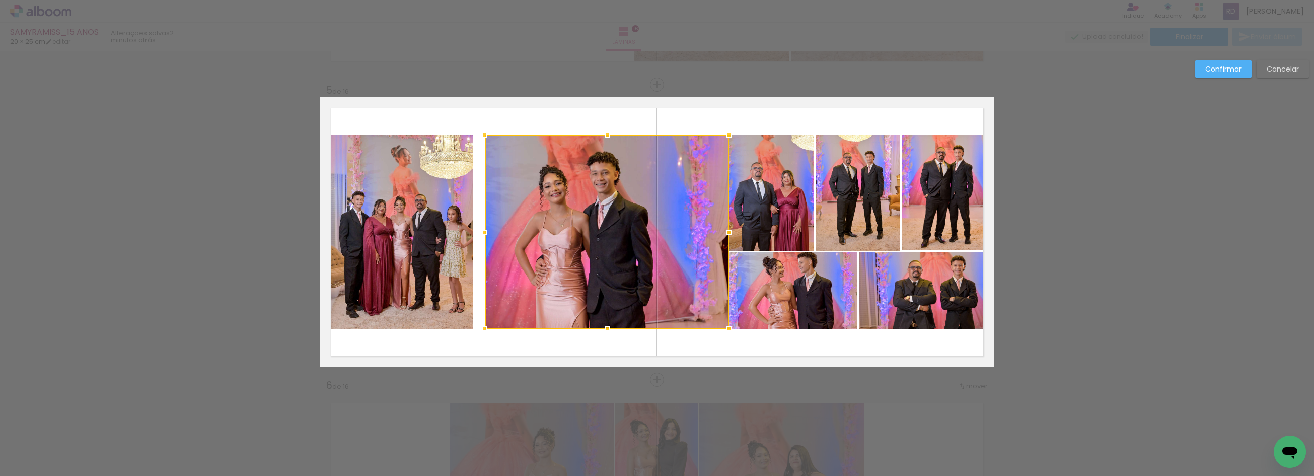
drag, startPoint x: 467, startPoint y: 232, endPoint x: 477, endPoint y: 232, distance: 10.1
click at [477, 232] on div at bounding box center [485, 232] width 20 height 20
click at [428, 223] on quentale-photo at bounding box center [396, 232] width 153 height 194
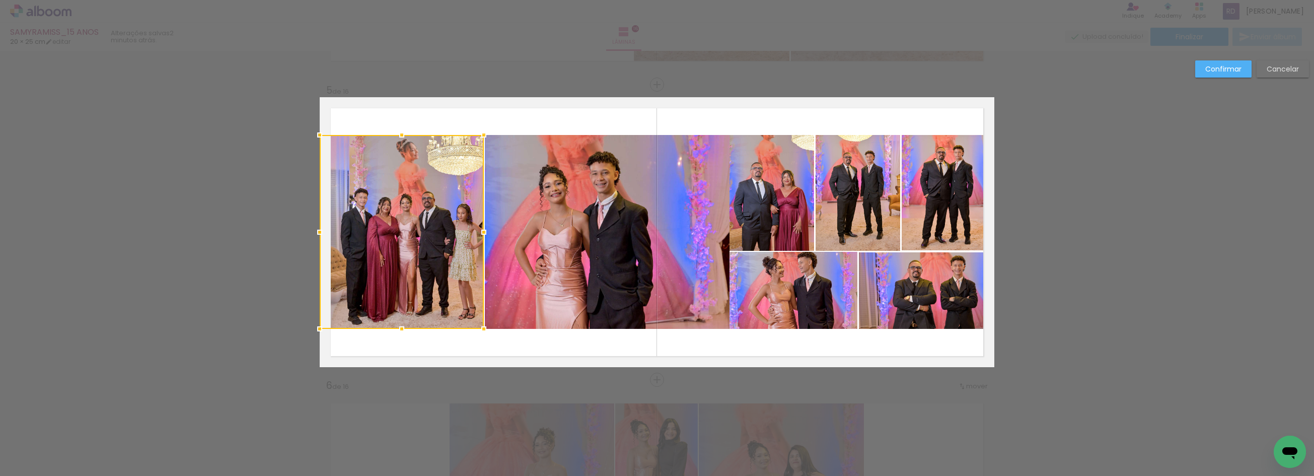
drag, startPoint x: 467, startPoint y: 232, endPoint x: 477, endPoint y: 230, distance: 9.8
click at [477, 230] on div at bounding box center [484, 232] width 20 height 20
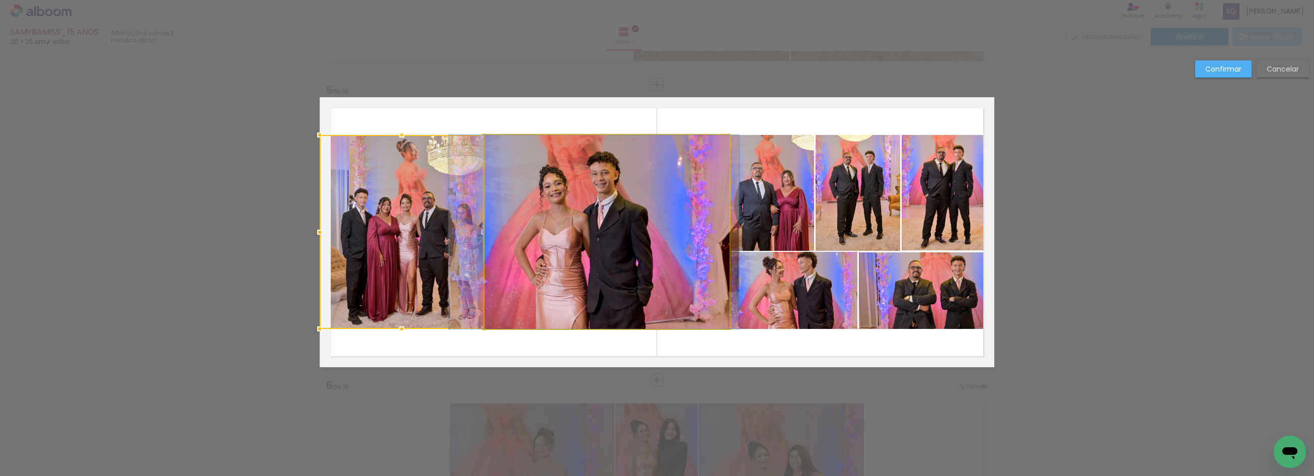
click at [614, 235] on quentale-photo at bounding box center [607, 232] width 244 height 194
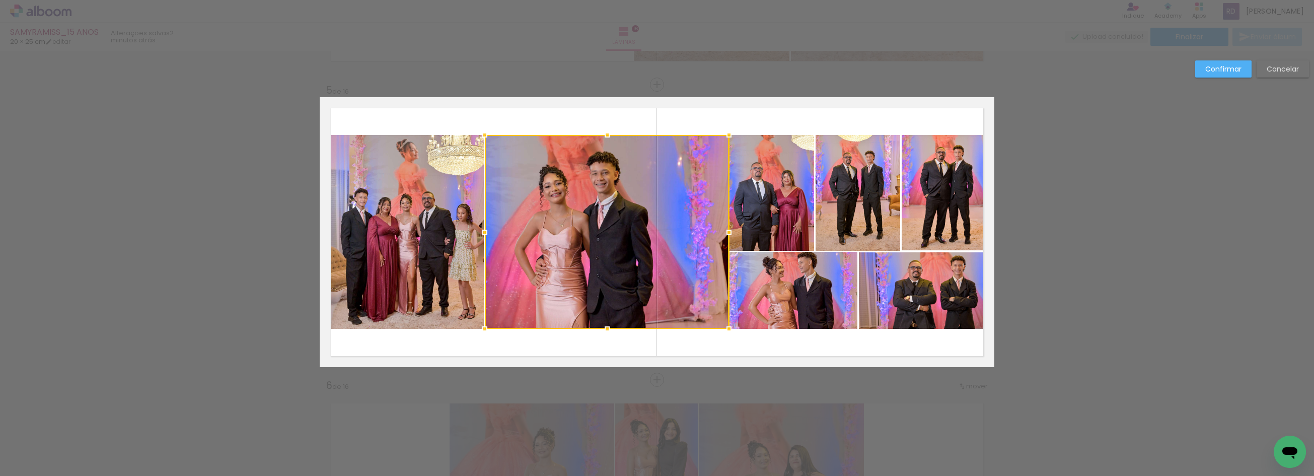
click at [788, 228] on quentale-photo at bounding box center [771, 193] width 85 height 116
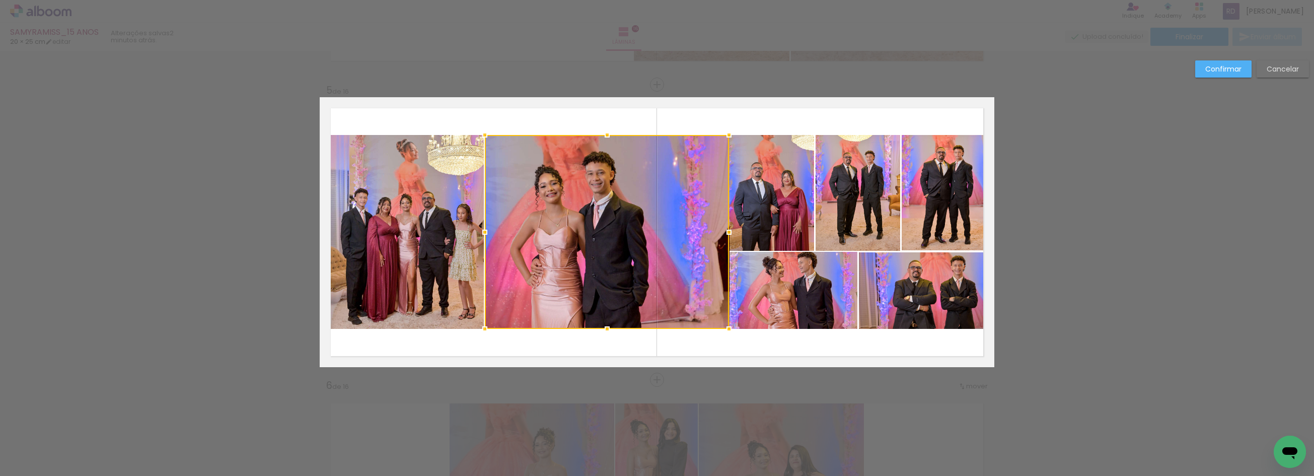
click at [0, 0] on slot "Confirmar" at bounding box center [0, 0] width 0 height 0
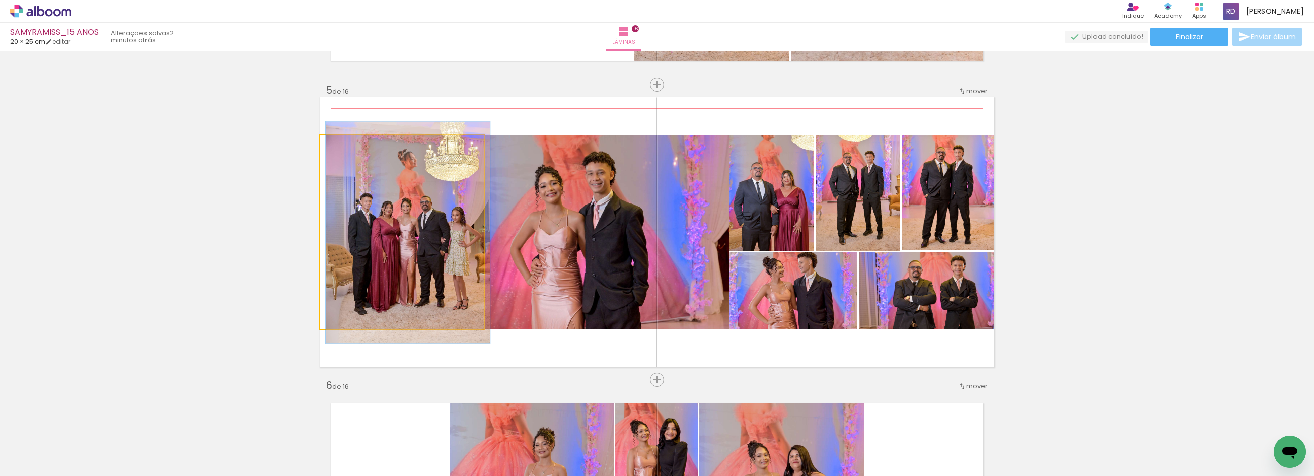
drag, startPoint x: 345, startPoint y: 146, endPoint x: 339, endPoint y: 146, distance: 6.0
click at [339, 146] on div at bounding box center [343, 145] width 9 height 9
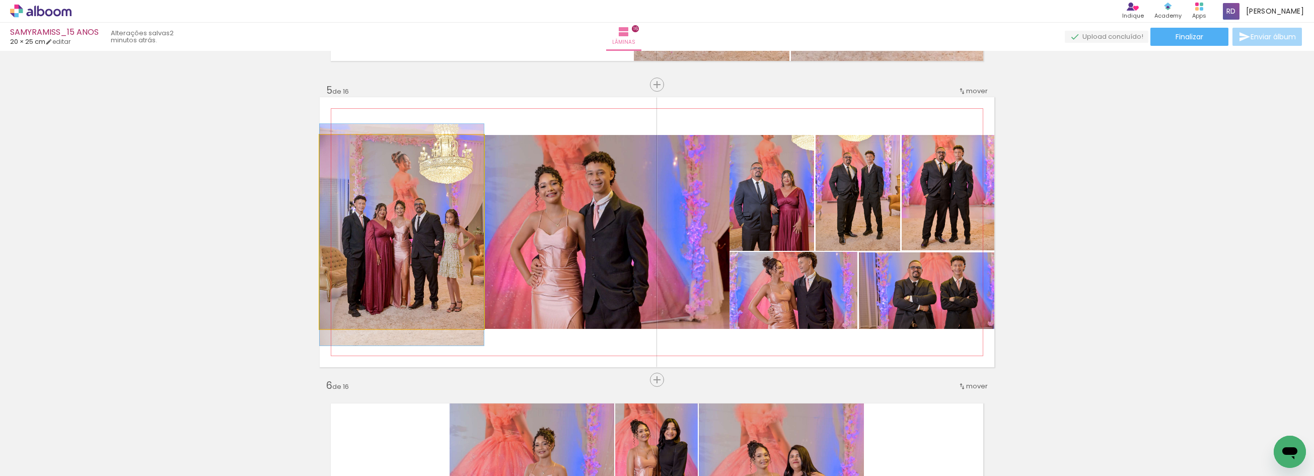
drag, startPoint x: 411, startPoint y: 226, endPoint x: 418, endPoint y: 226, distance: 7.0
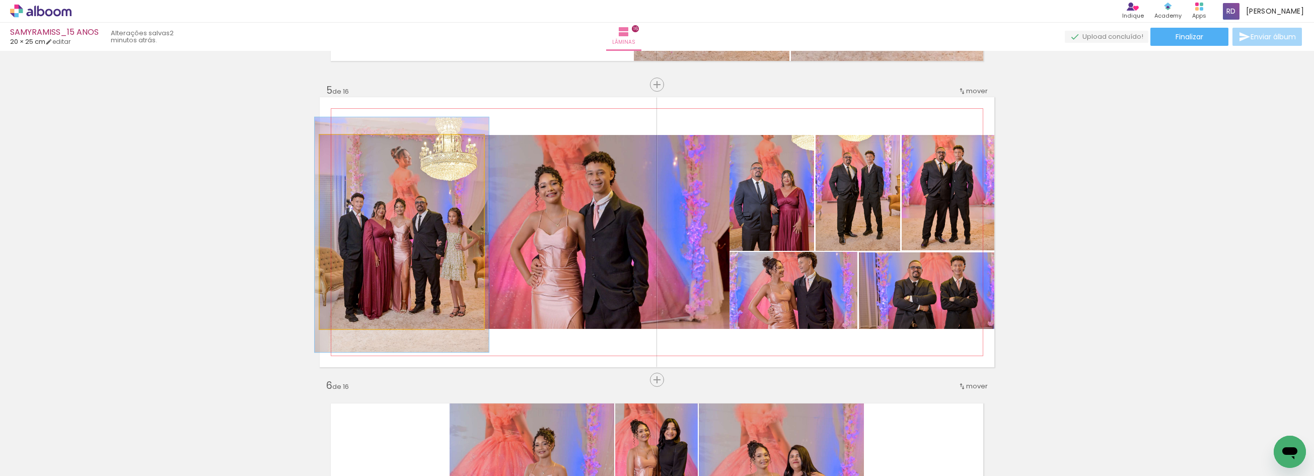
type paper-slider "106"
click at [341, 145] on div at bounding box center [345, 145] width 9 height 9
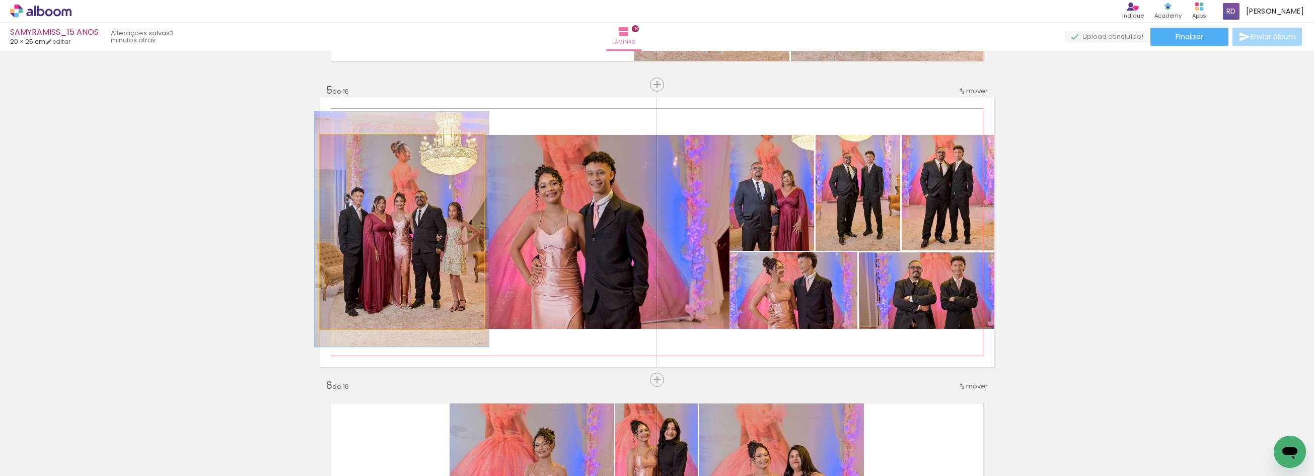
drag, startPoint x: 369, startPoint y: 235, endPoint x: 366, endPoint y: 229, distance: 6.1
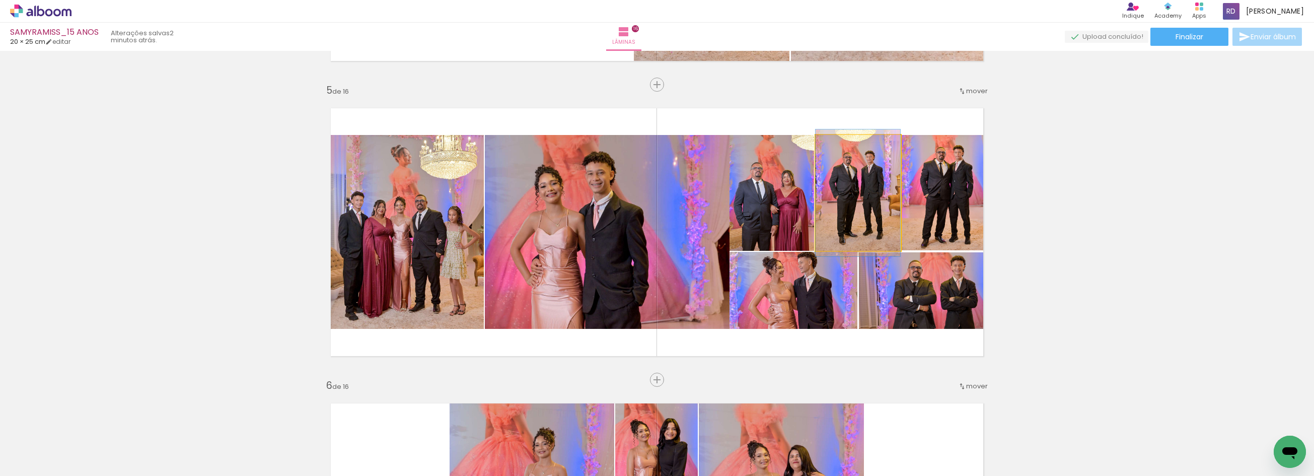
click at [878, 183] on quentale-photo at bounding box center [857, 193] width 85 height 116
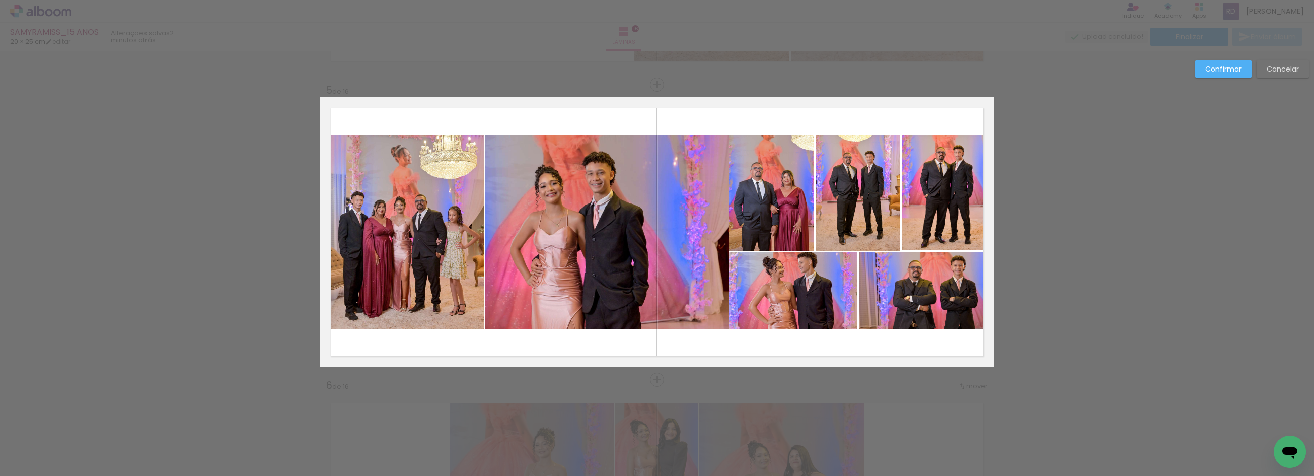
click at [878, 183] on quentale-photo at bounding box center [857, 193] width 85 height 116
click at [933, 189] on quentale-photo at bounding box center [947, 192] width 93 height 115
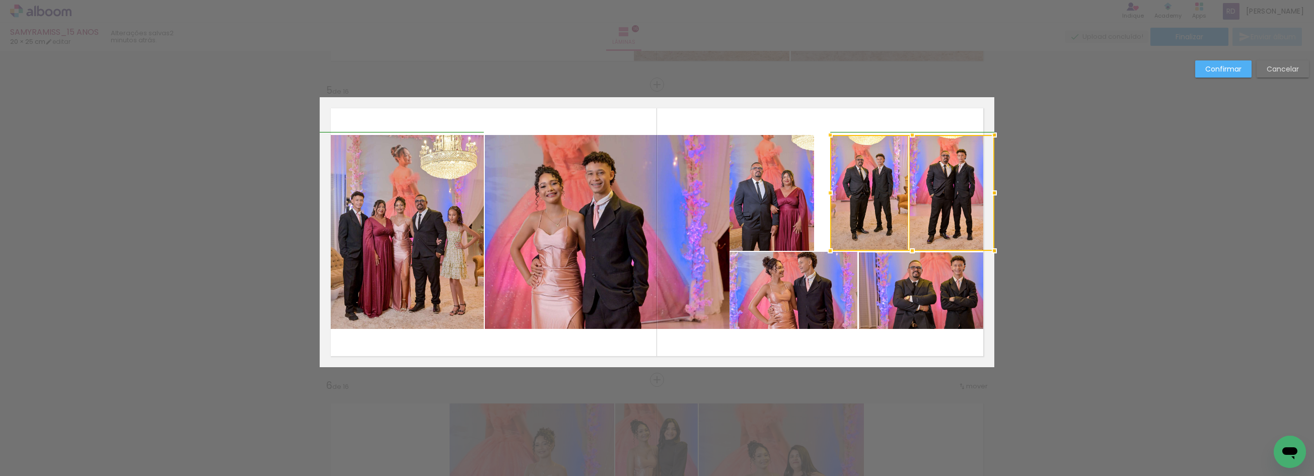
drag, startPoint x: 810, startPoint y: 191, endPoint x: 821, endPoint y: 191, distance: 10.6
click at [821, 191] on div at bounding box center [830, 193] width 20 height 20
click at [791, 185] on quentale-photo at bounding box center [771, 193] width 85 height 116
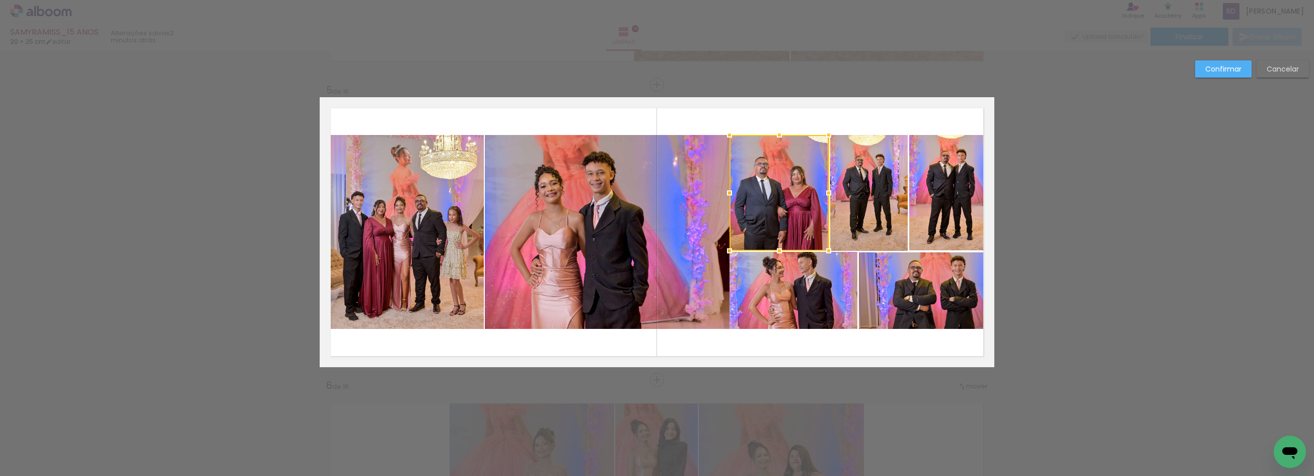
drag, startPoint x: 810, startPoint y: 192, endPoint x: 825, endPoint y: 192, distance: 15.1
click at [825, 192] on div at bounding box center [828, 193] width 20 height 20
click at [0, 0] on slot "Confirmar" at bounding box center [0, 0] width 0 height 0
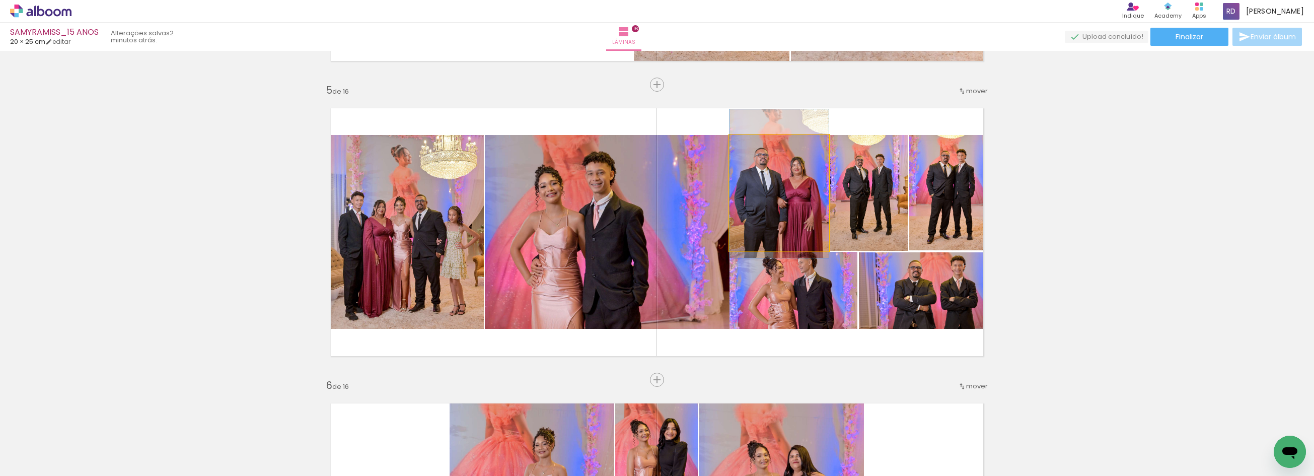
drag, startPoint x: 777, startPoint y: 192, endPoint x: 777, endPoint y: 183, distance: 9.1
click at [788, 193] on quentale-photo at bounding box center [778, 193] width 99 height 116
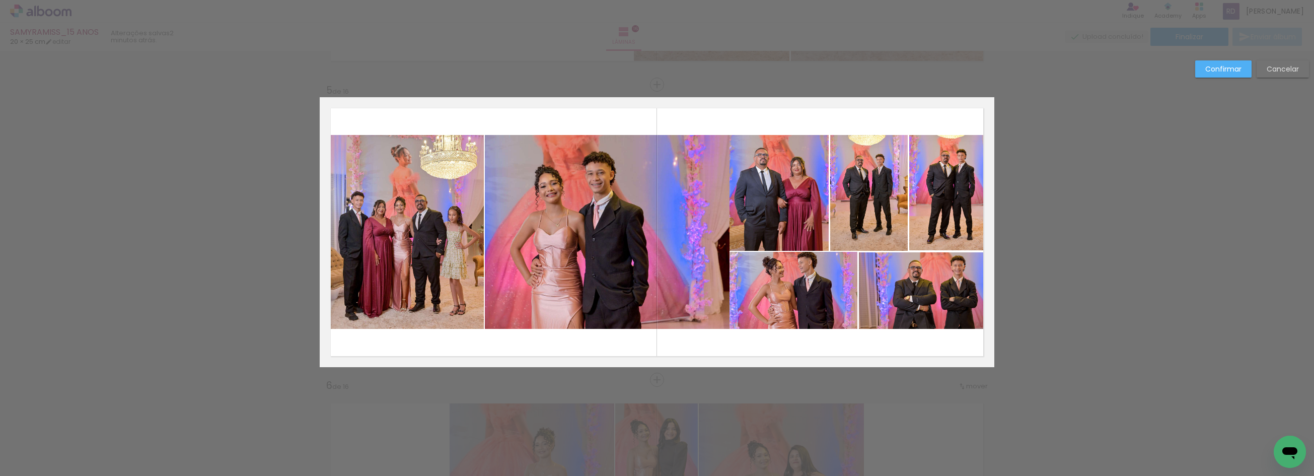
drag, startPoint x: 787, startPoint y: 187, endPoint x: 793, endPoint y: 185, distance: 6.2
click at [787, 185] on quentale-photo at bounding box center [778, 193] width 99 height 116
click at [862, 190] on quentale-photo at bounding box center [869, 193] width 78 height 116
click at [950, 201] on quentale-photo at bounding box center [951, 192] width 85 height 115
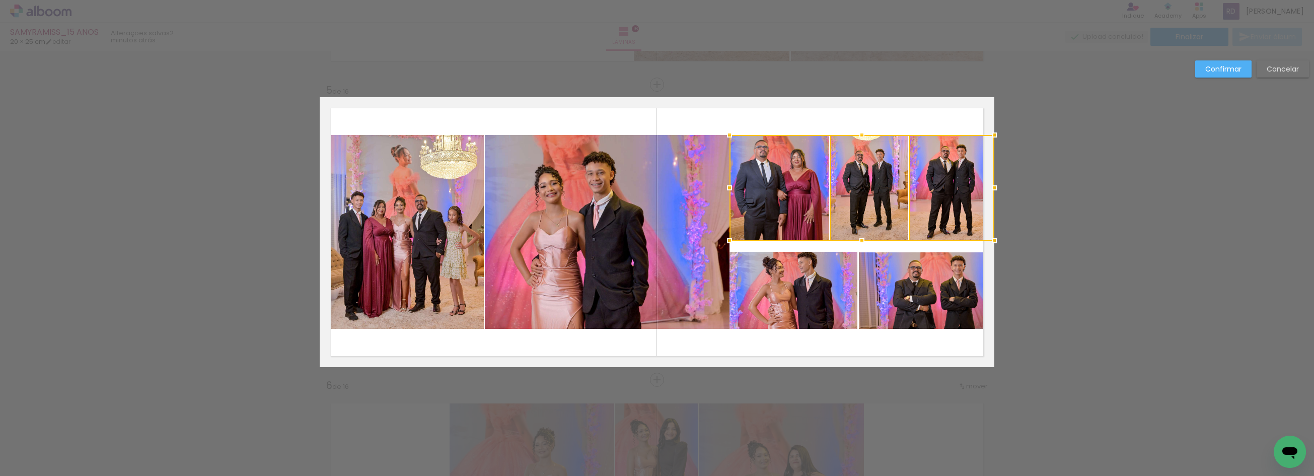
drag, startPoint x: 857, startPoint y: 249, endPoint x: 857, endPoint y: 239, distance: 10.1
click at [857, 239] on div at bounding box center [862, 241] width 20 height 20
click at [835, 274] on quentale-photo at bounding box center [793, 290] width 128 height 77
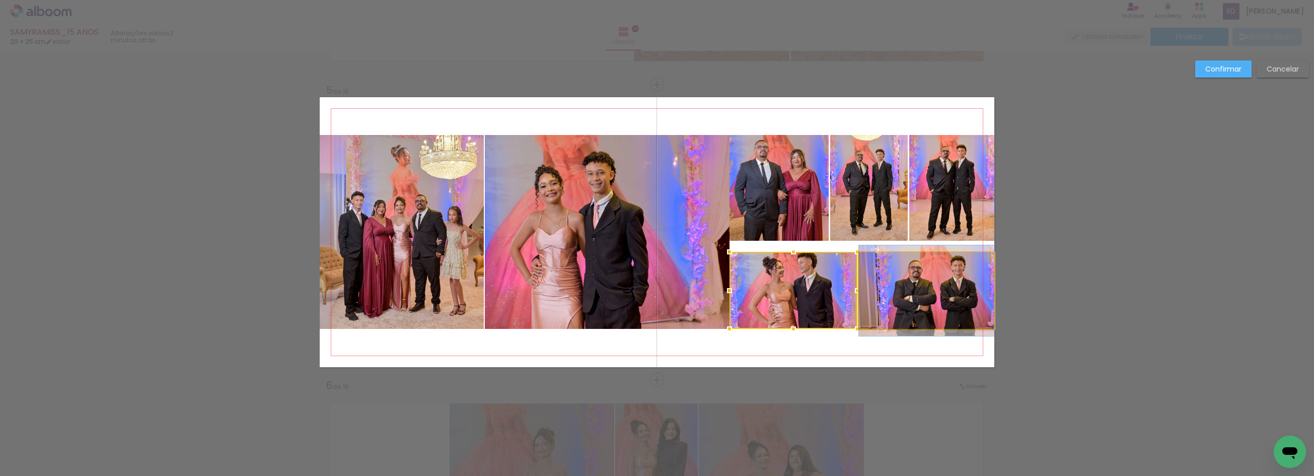
click at [904, 280] on quentale-photo at bounding box center [926, 290] width 135 height 76
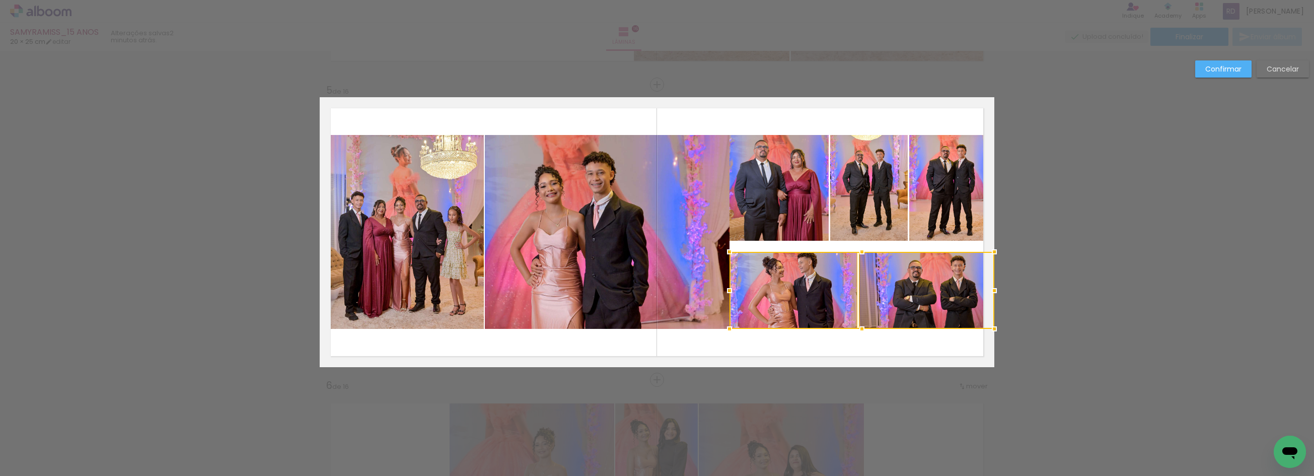
drag, startPoint x: 795, startPoint y: 214, endPoint x: 845, endPoint y: 214, distance: 49.3
click at [795, 214] on quentale-photo at bounding box center [778, 188] width 99 height 106
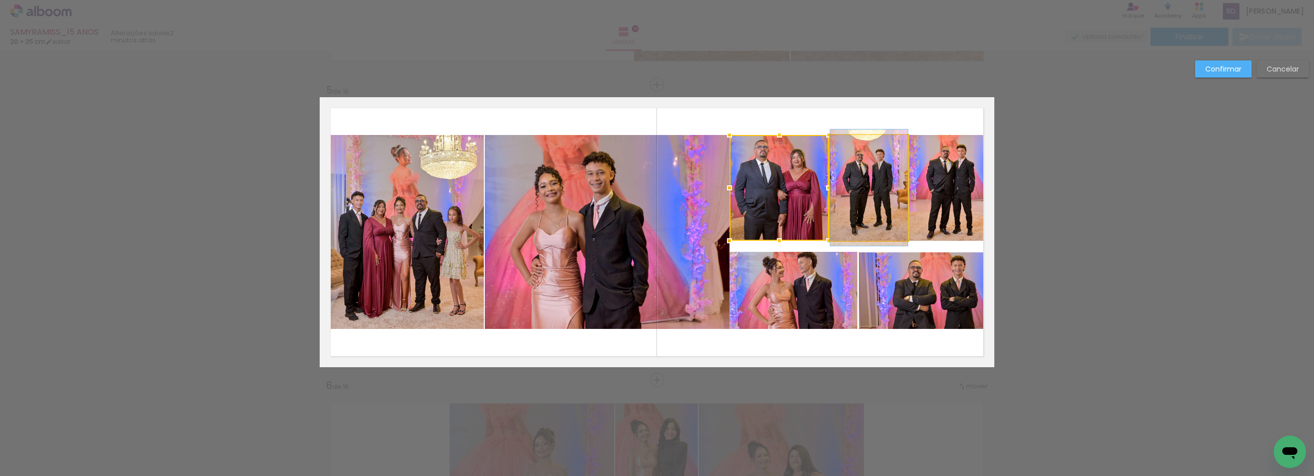
click at [866, 212] on quentale-photo at bounding box center [869, 188] width 78 height 106
click at [929, 214] on quentale-photo at bounding box center [951, 188] width 85 height 106
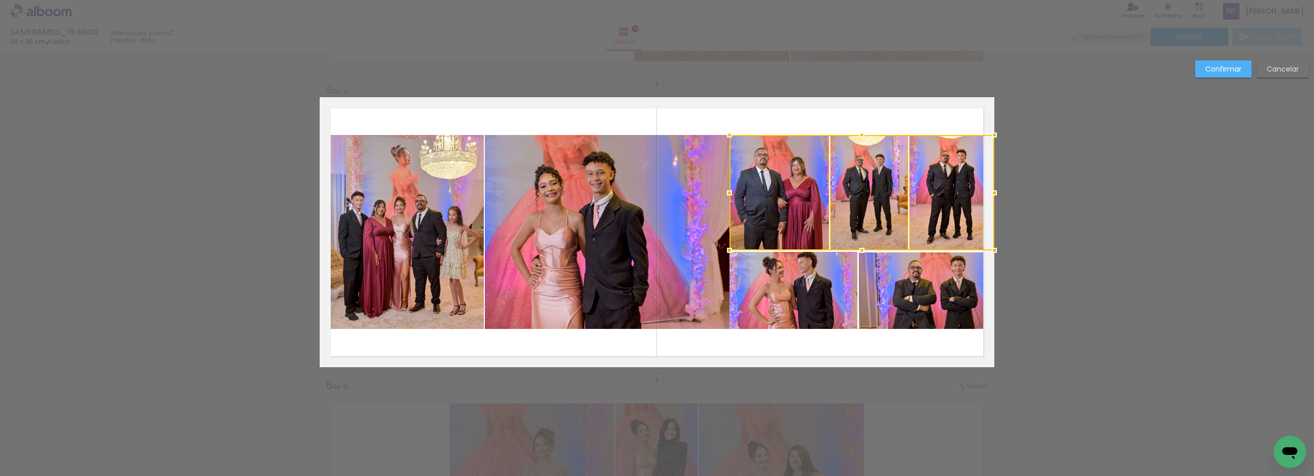
drag, startPoint x: 858, startPoint y: 238, endPoint x: 859, endPoint y: 248, distance: 9.7
click at [859, 248] on div at bounding box center [862, 250] width 20 height 20
click at [947, 206] on quentale-photo at bounding box center [951, 192] width 85 height 115
click at [870, 189] on quentale-photo at bounding box center [869, 192] width 78 height 115
click at [784, 177] on quentale-photo at bounding box center [778, 192] width 99 height 115
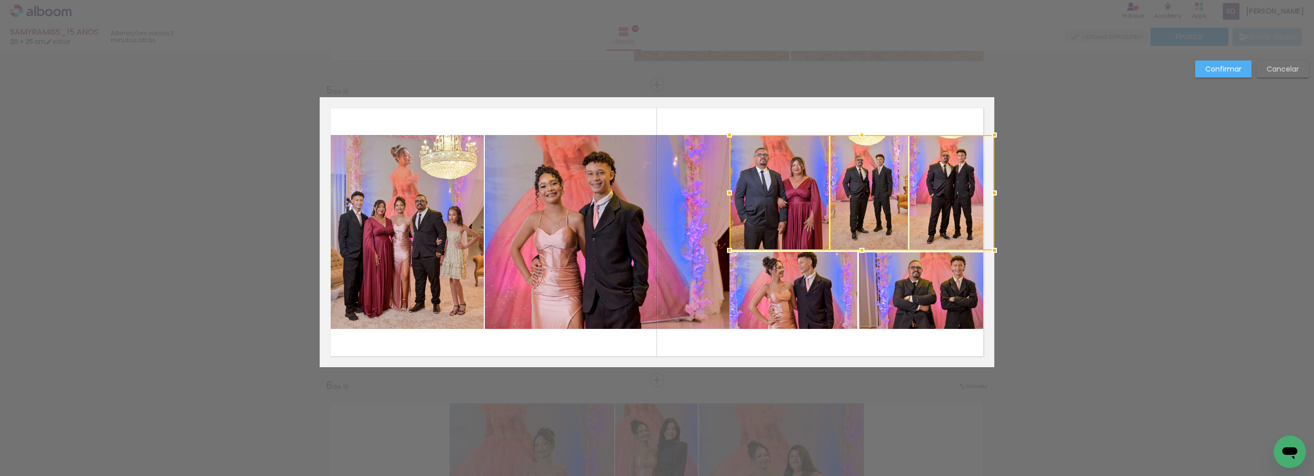
click at [812, 295] on quentale-photo at bounding box center [793, 290] width 128 height 77
click at [894, 285] on div at bounding box center [861, 232] width 265 height 194
click at [604, 229] on quentale-photo at bounding box center [607, 232] width 244 height 194
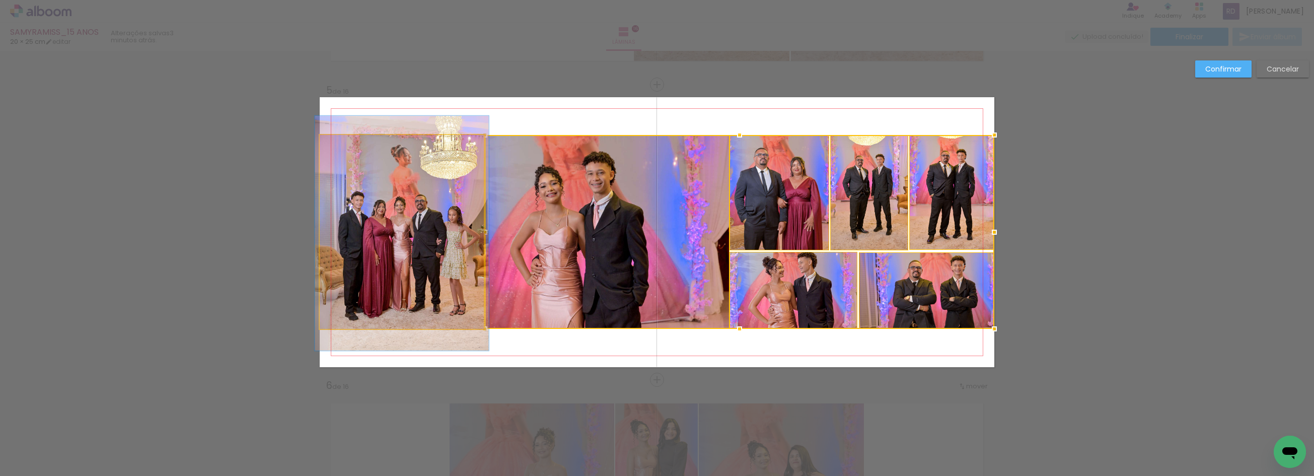
click at [377, 204] on quentale-photo at bounding box center [402, 232] width 164 height 194
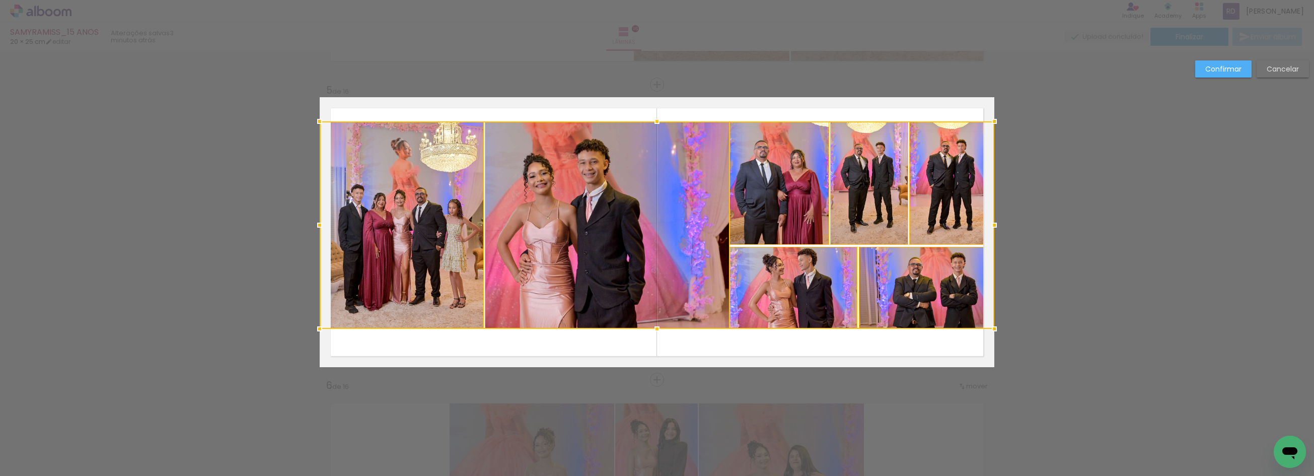
drag, startPoint x: 652, startPoint y: 137, endPoint x: 653, endPoint y: 124, distance: 13.6
click at [653, 124] on div at bounding box center [657, 121] width 20 height 20
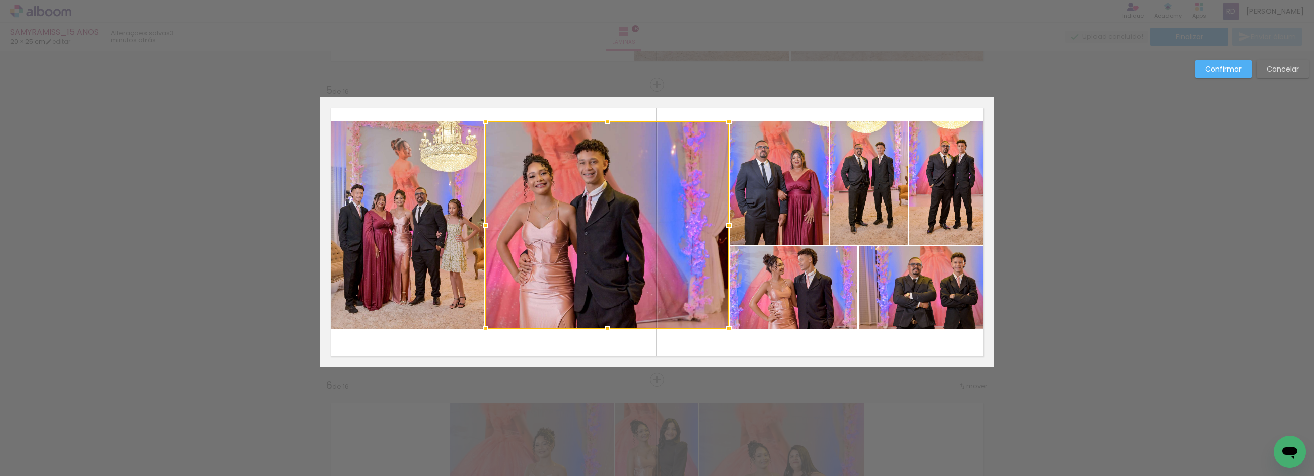
click at [957, 188] on quentale-photo at bounding box center [951, 182] width 85 height 123
click at [873, 184] on quentale-photo at bounding box center [869, 182] width 78 height 123
click at [787, 173] on quentale-photo at bounding box center [779, 182] width 99 height 123
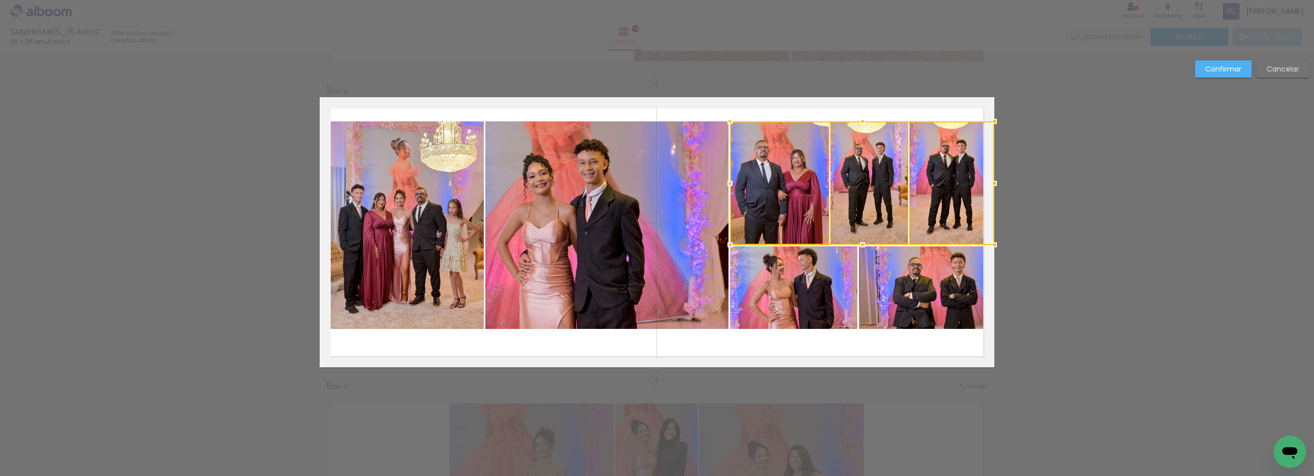
click at [693, 174] on quentale-photo at bounding box center [607, 224] width 244 height 207
click at [778, 303] on div at bounding box center [739, 224] width 509 height 207
click at [897, 289] on div at bounding box center [739, 224] width 509 height 207
click at [385, 244] on quentale-photo at bounding box center [402, 224] width 164 height 207
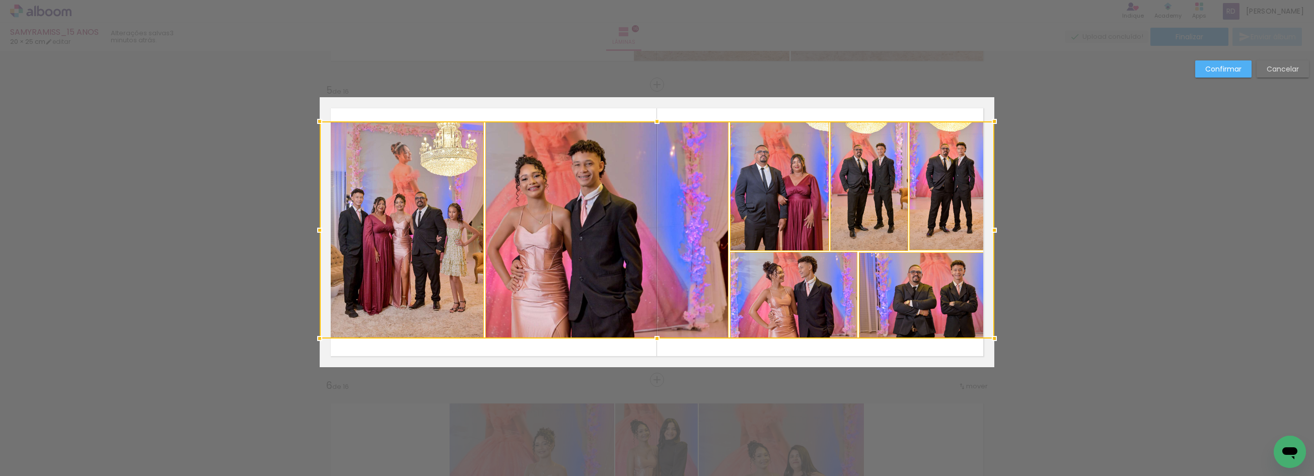
drag, startPoint x: 652, startPoint y: 327, endPoint x: 654, endPoint y: 336, distance: 9.3
click at [654, 336] on div at bounding box center [657, 338] width 20 height 20
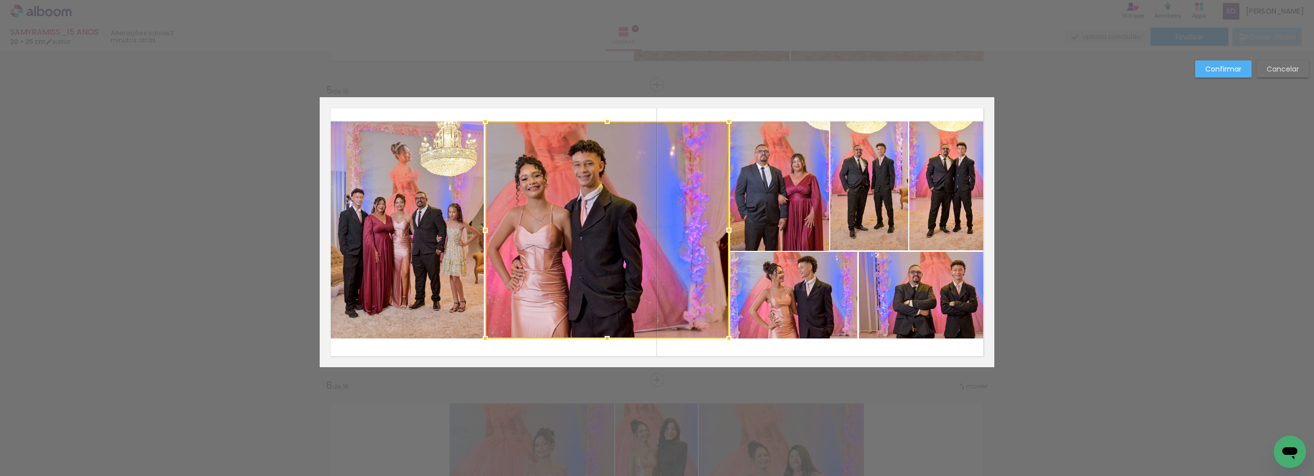
click at [782, 200] on quentale-photo at bounding box center [779, 185] width 99 height 129
click at [865, 187] on quentale-photo at bounding box center [869, 185] width 78 height 129
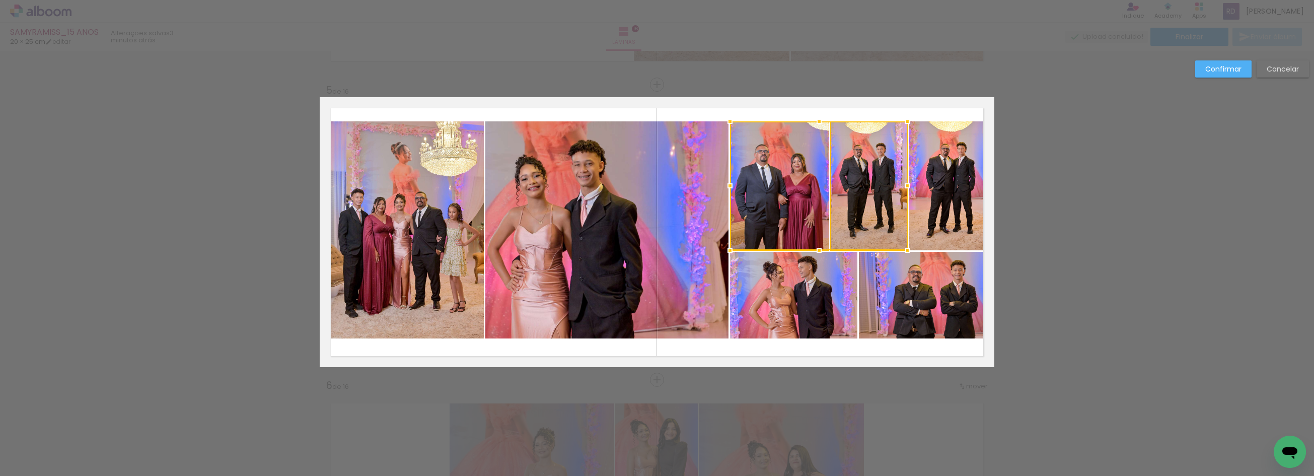
click at [927, 180] on quentale-photo at bounding box center [951, 185] width 85 height 129
click at [914, 279] on quentale-photo at bounding box center [926, 295] width 135 height 87
click at [791, 284] on div at bounding box center [862, 229] width 264 height 217
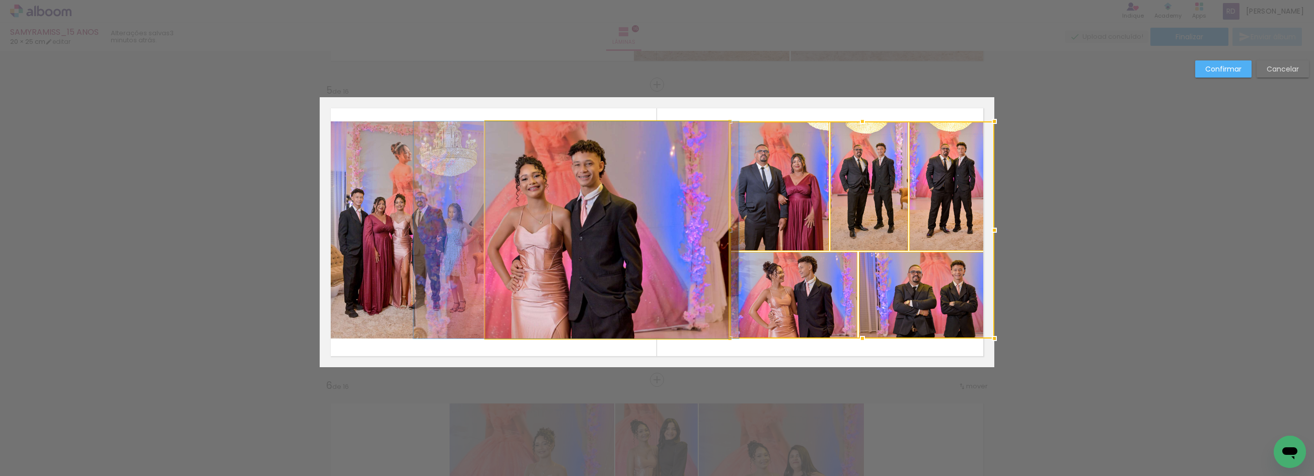
click at [610, 243] on quentale-photo at bounding box center [607, 229] width 244 height 217
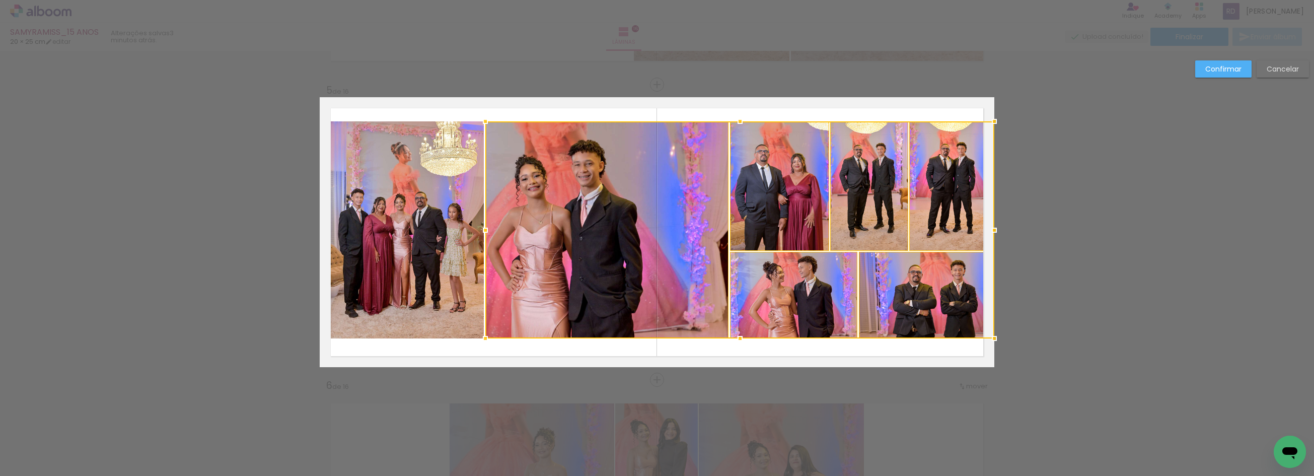
click at [411, 237] on quentale-photo at bounding box center [402, 229] width 164 height 217
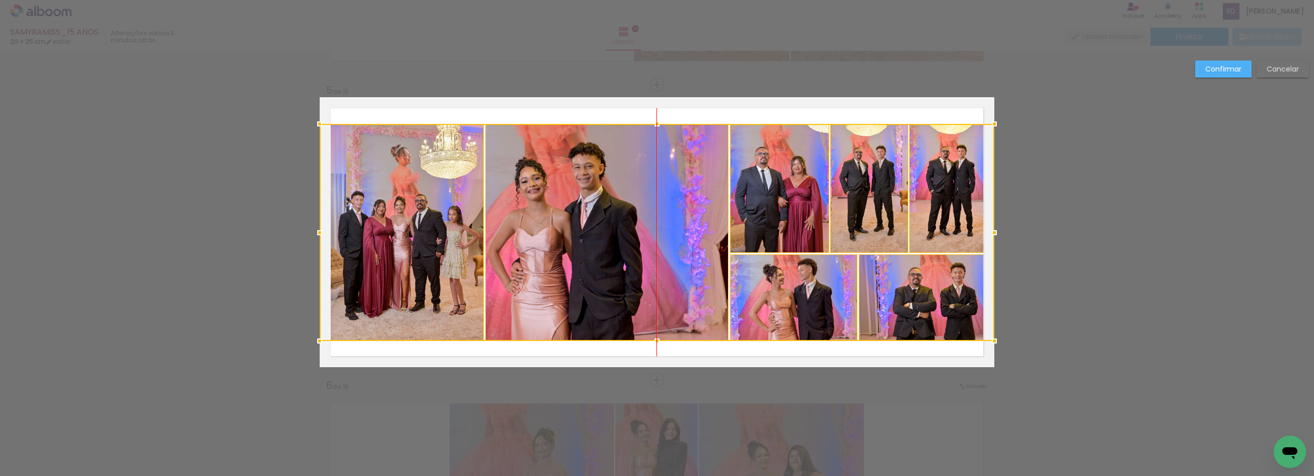
click at [612, 182] on div at bounding box center [657, 232] width 674 height 217
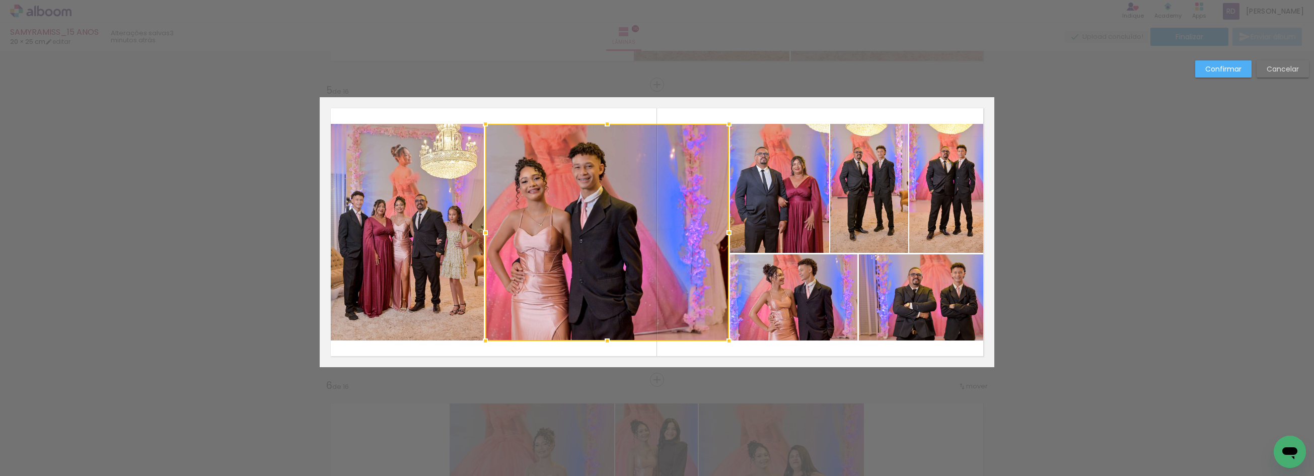
click at [0, 0] on slot "Confirmar" at bounding box center [0, 0] width 0 height 0
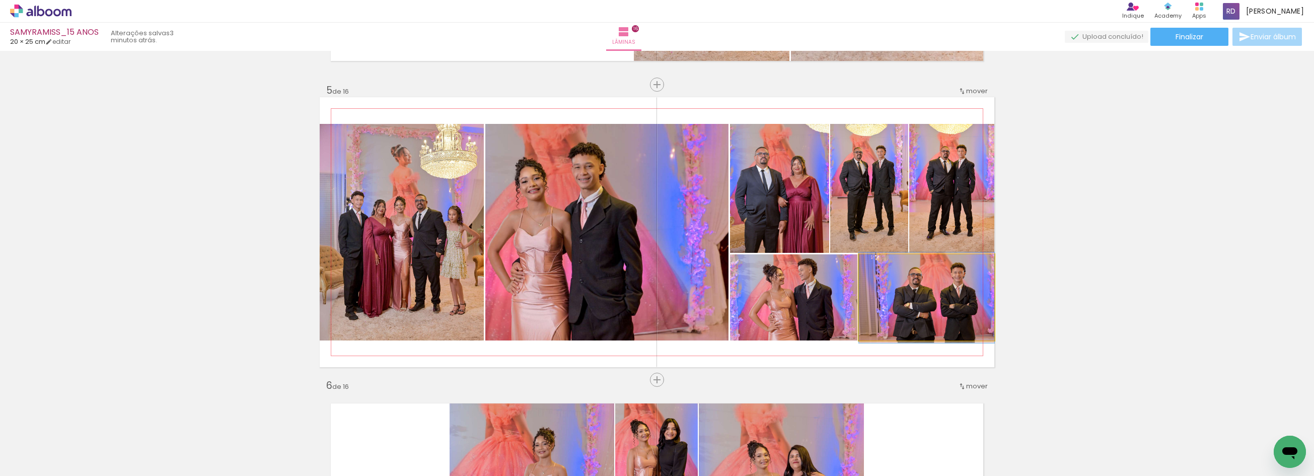
drag, startPoint x: 951, startPoint y: 303, endPoint x: 945, endPoint y: 303, distance: 6.0
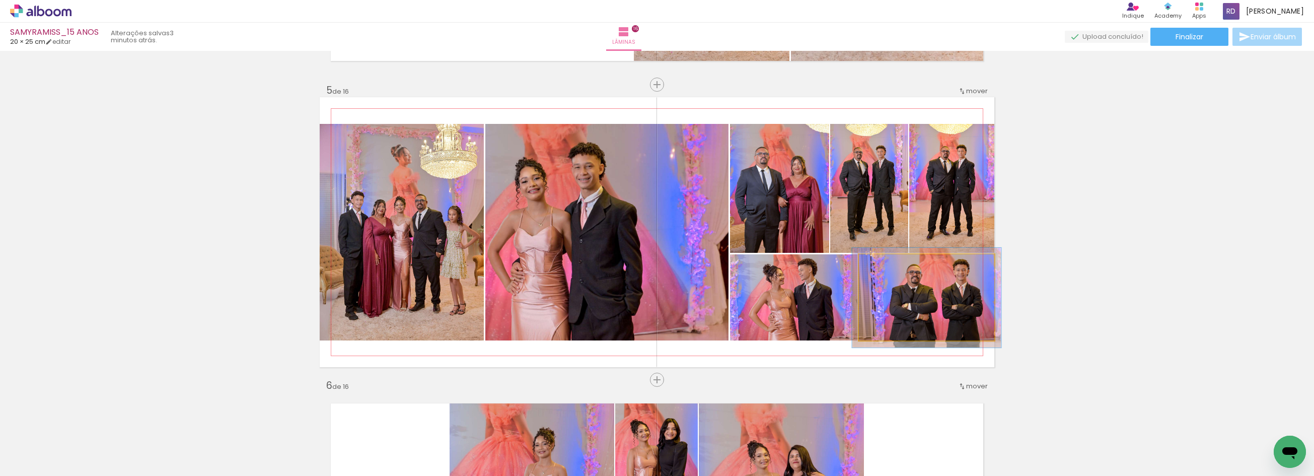
type paper-slider "110"
click at [881, 265] on div at bounding box center [885, 264] width 9 height 9
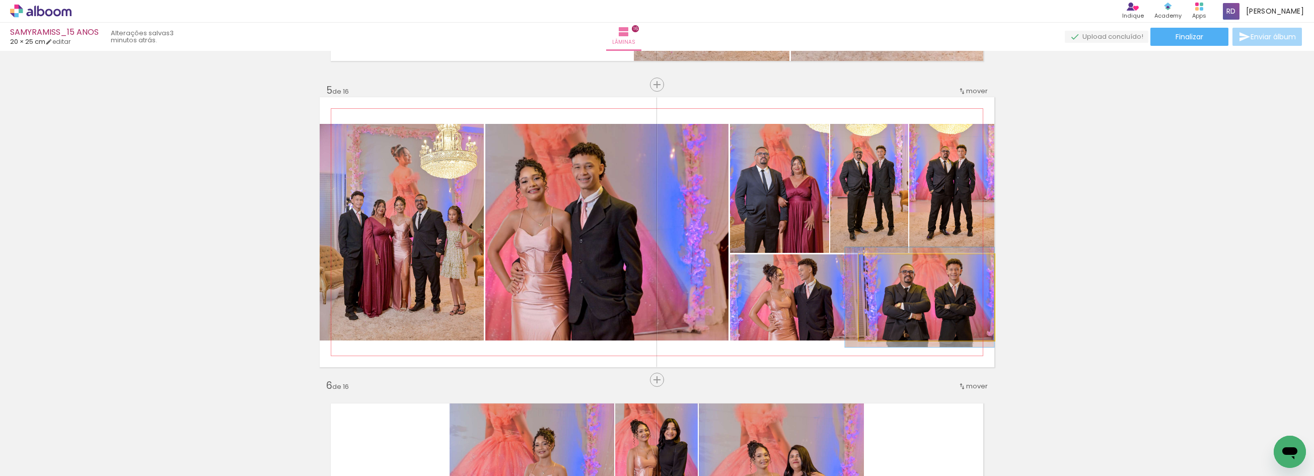
drag, startPoint x: 924, startPoint y: 303, endPoint x: 912, endPoint y: 303, distance: 12.1
